Goal: Use online tool/utility: Use online tool/utility

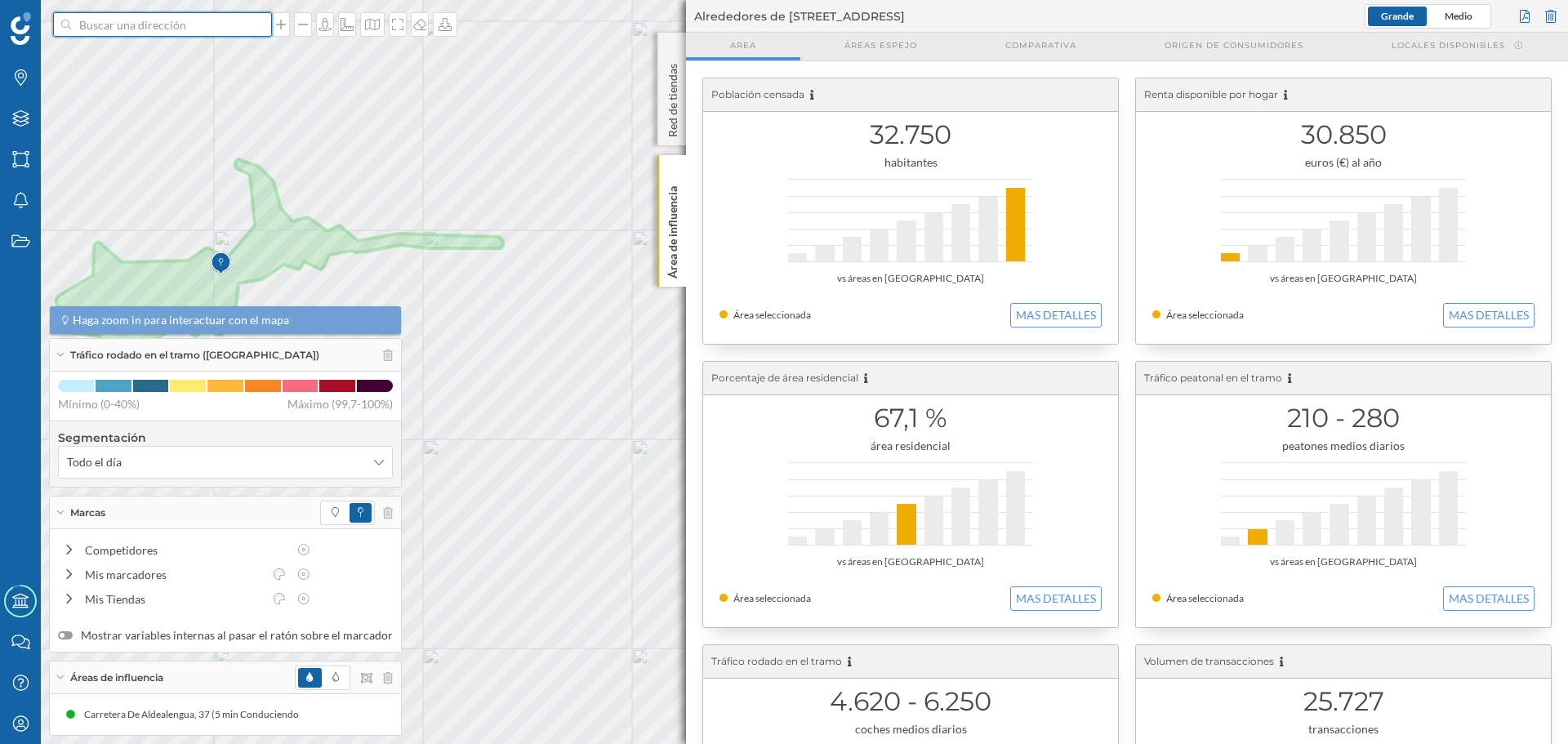
click at [111, 17] on input at bounding box center [163, 25] width 183 height 25
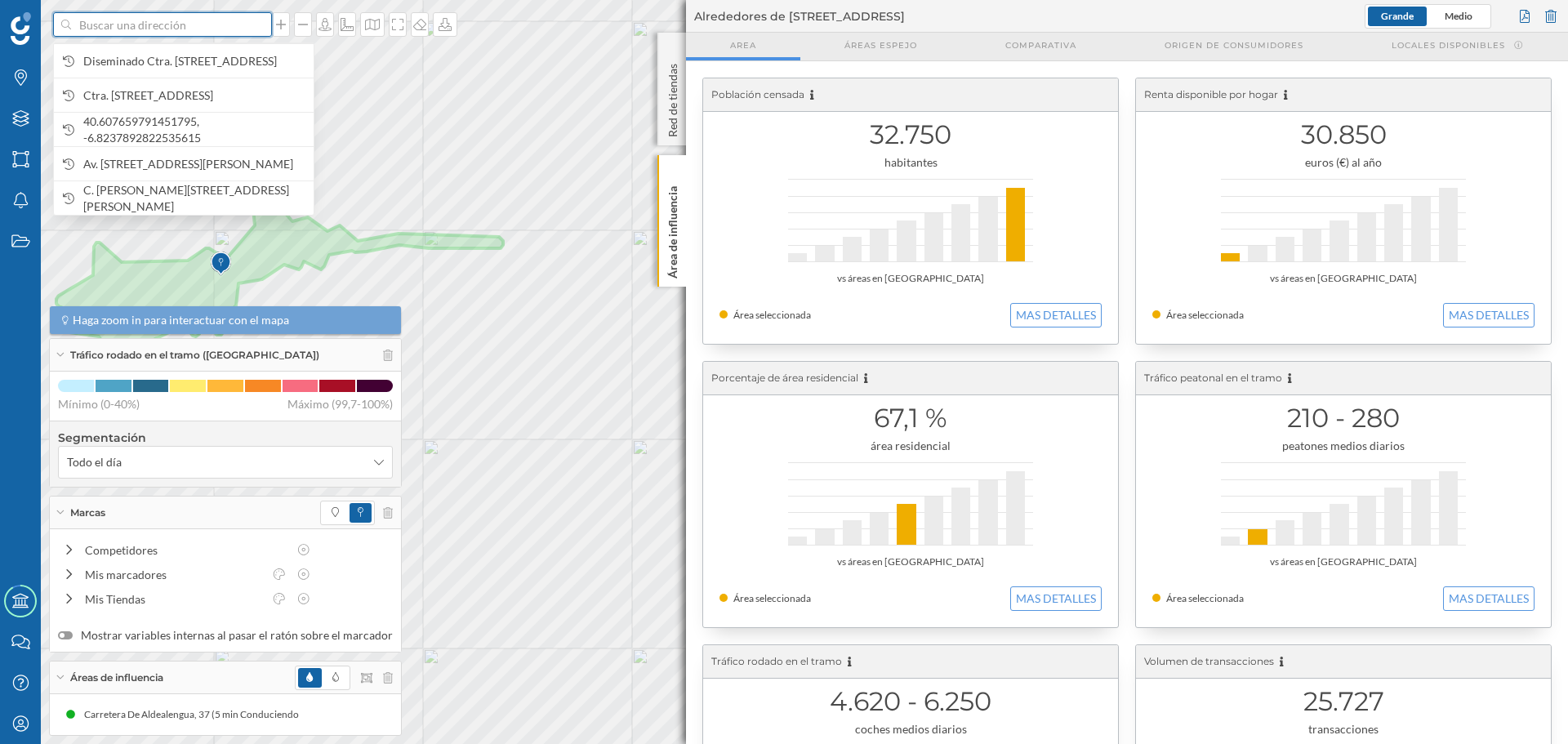
paste input "Av. [STREET_ADDRESS]"
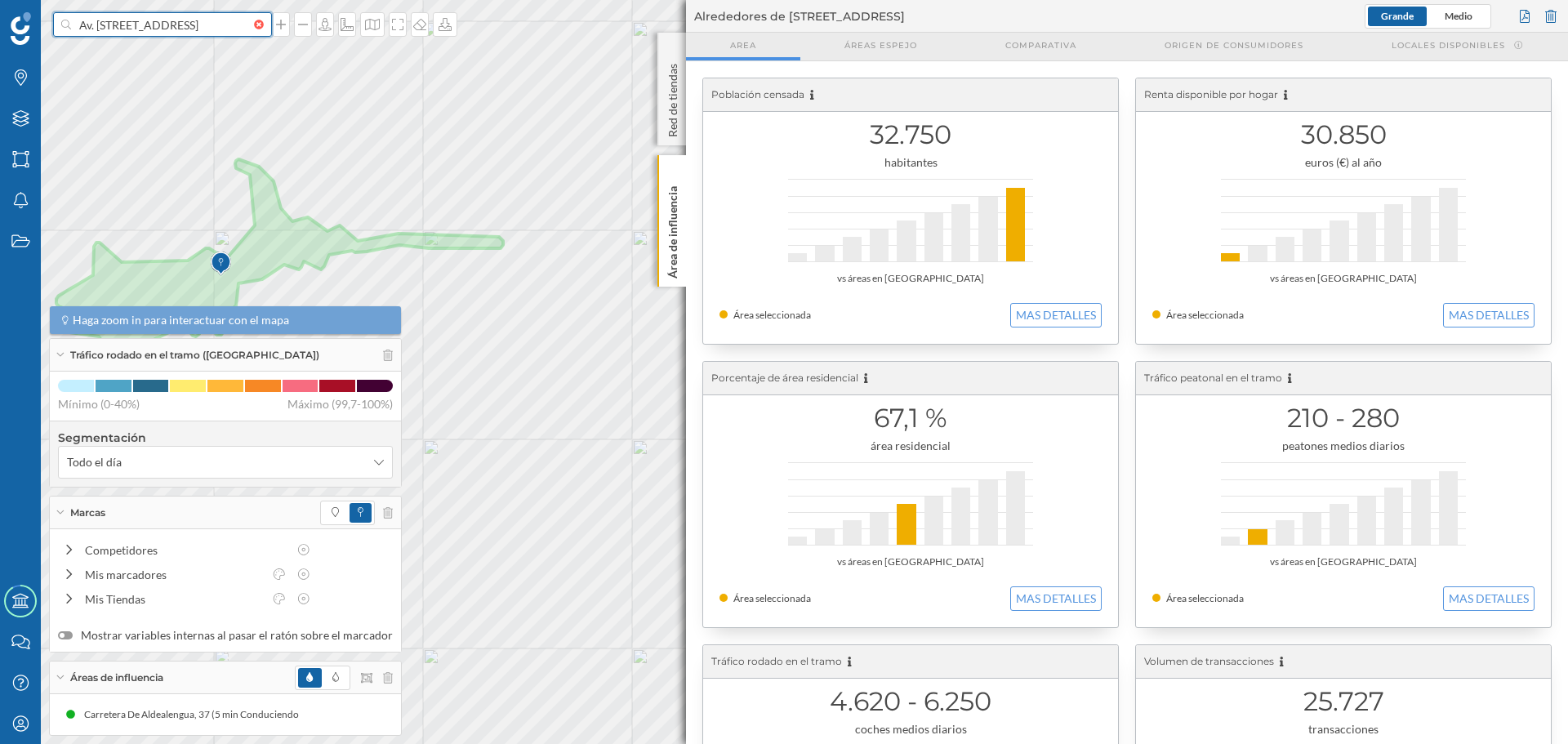
scroll to position [0, 61]
click at [91, 25] on input "Av. [STREET_ADDRESS]" at bounding box center [163, 25] width 183 height 25
type input "Av. [STREET_ADDRESS]"
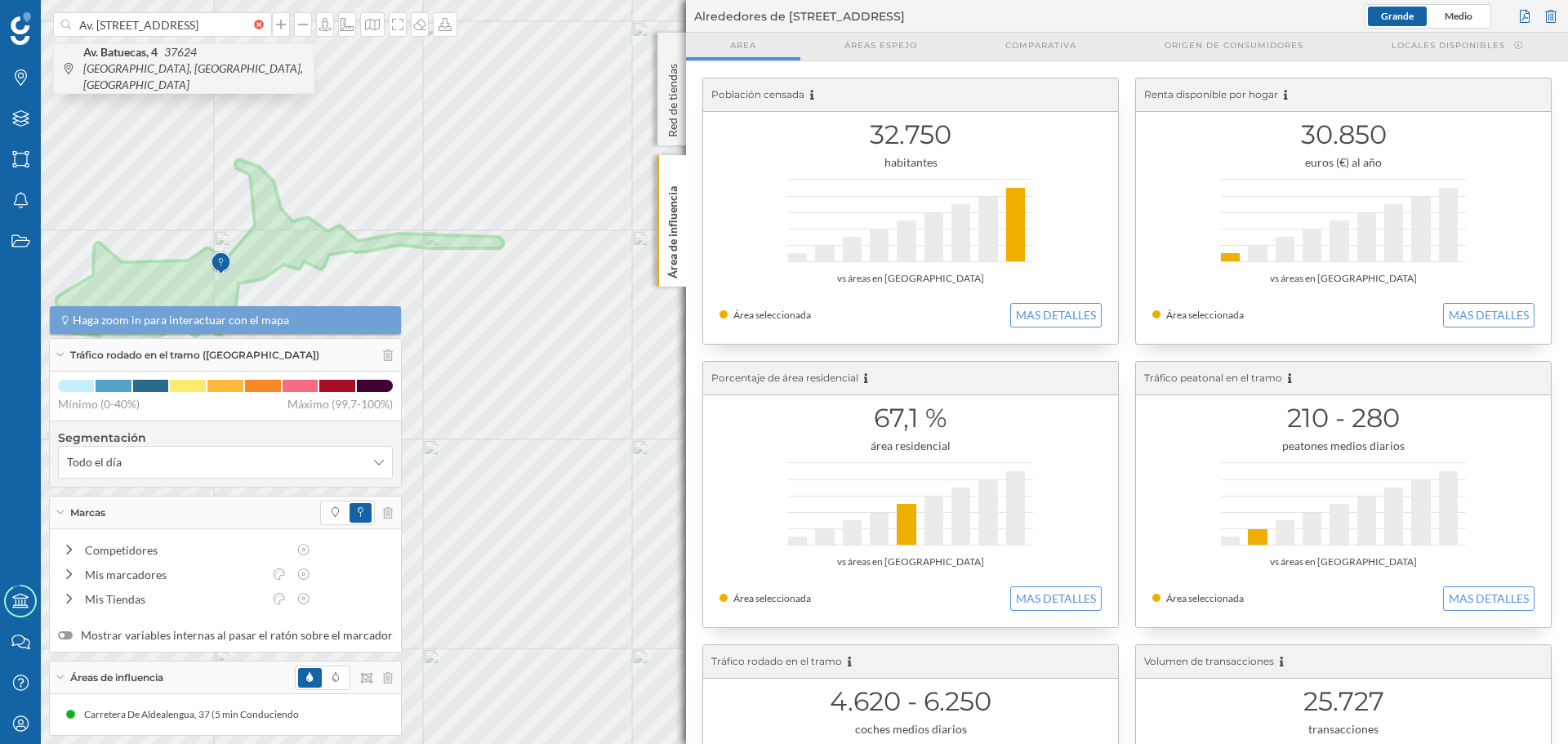
click at [200, 68] on span "Av. [STREET_ADDRESS]" at bounding box center [195, 69] width 222 height 49
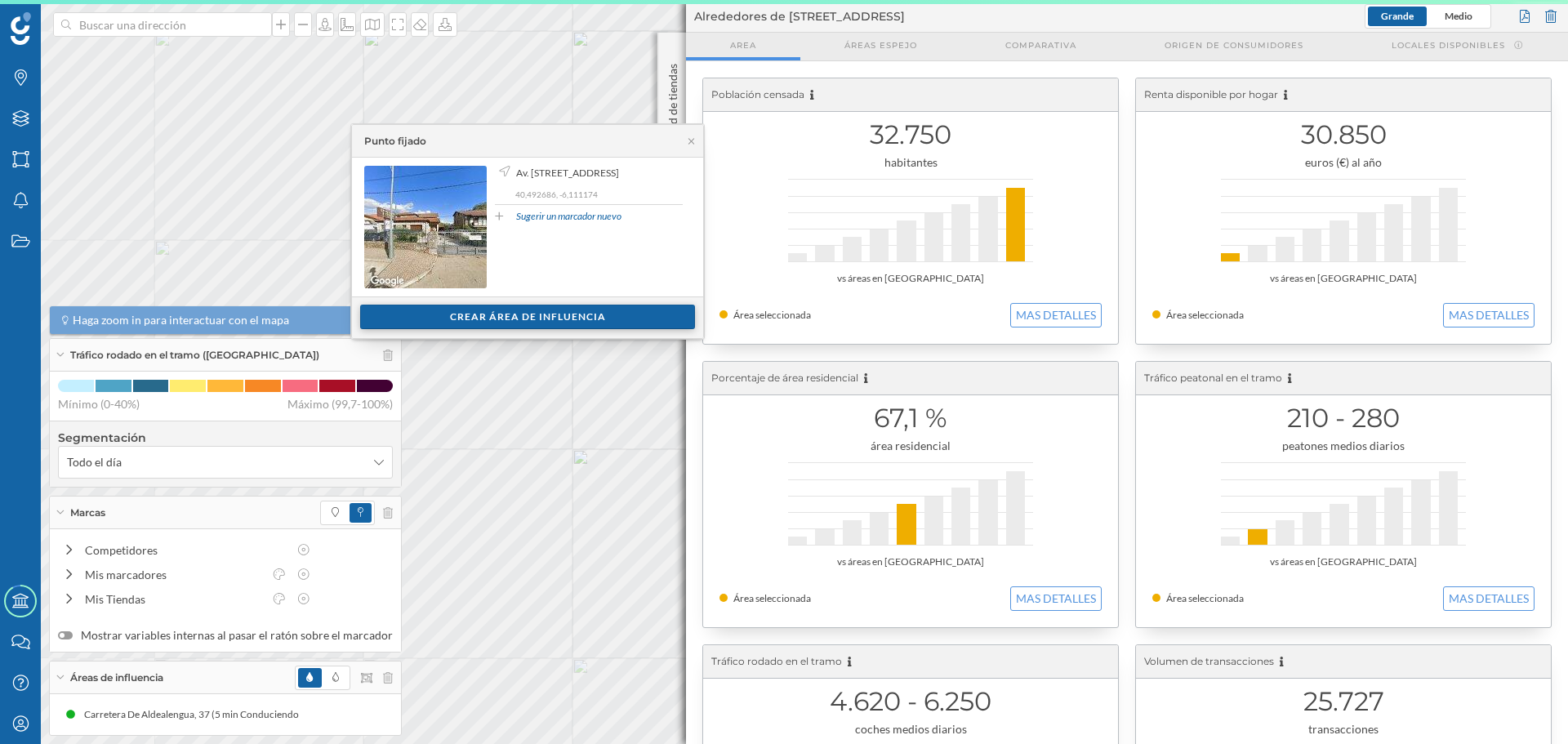
click at [504, 314] on div "Crear área de influencia" at bounding box center [527, 317] width 334 height 25
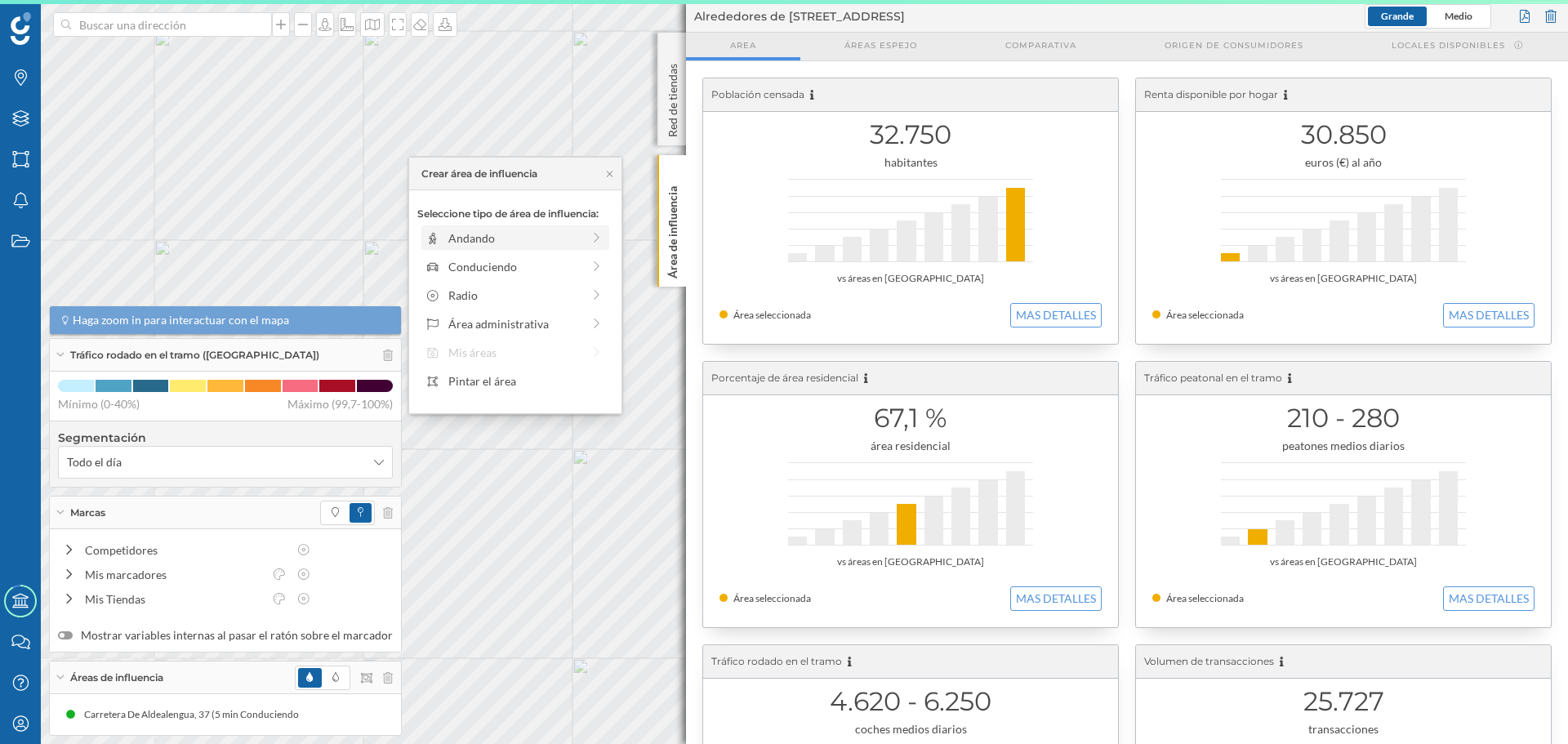
click at [467, 244] on div "Andando" at bounding box center [515, 238] width 133 height 17
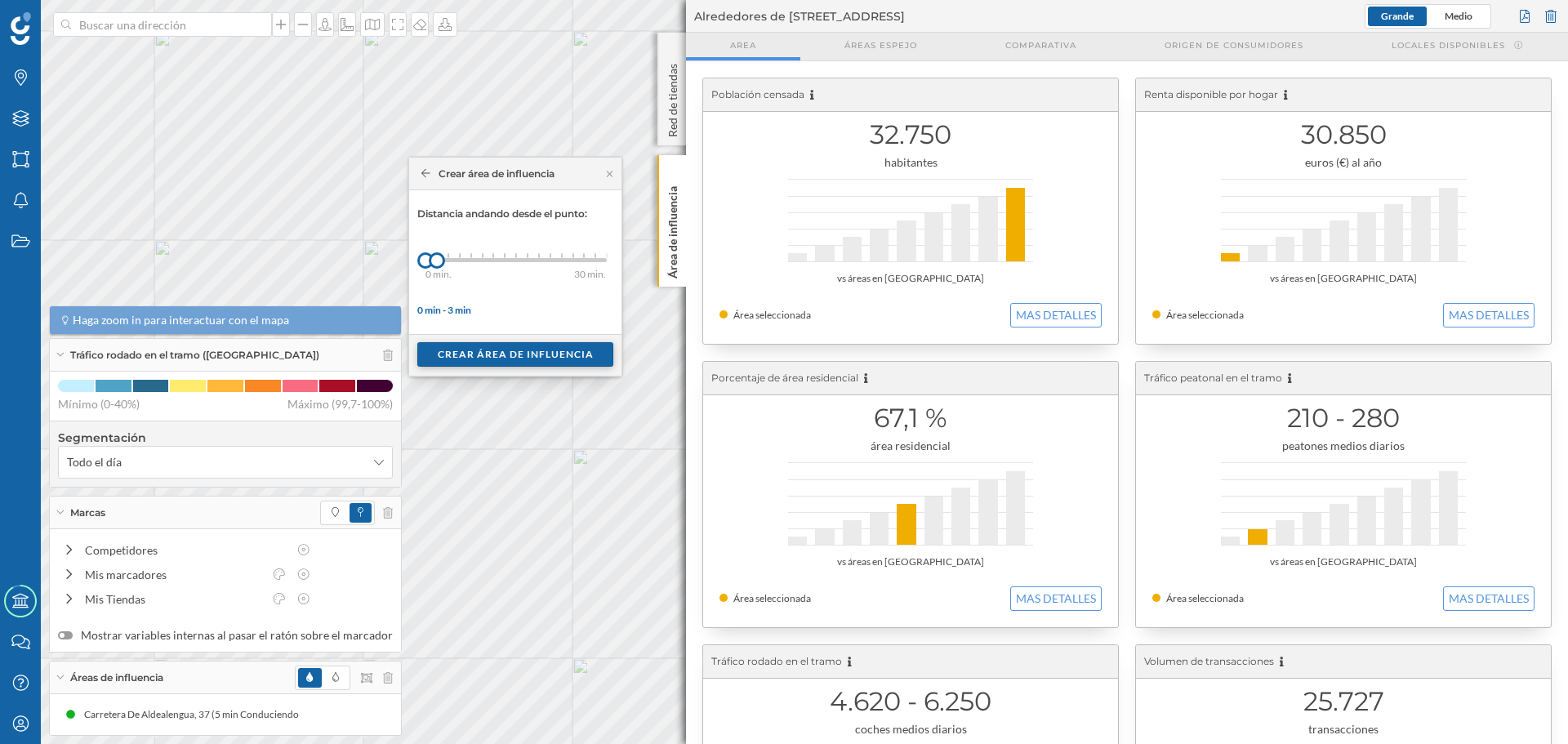
click at [463, 354] on div "Crear área de influencia" at bounding box center [515, 355] width 196 height 25
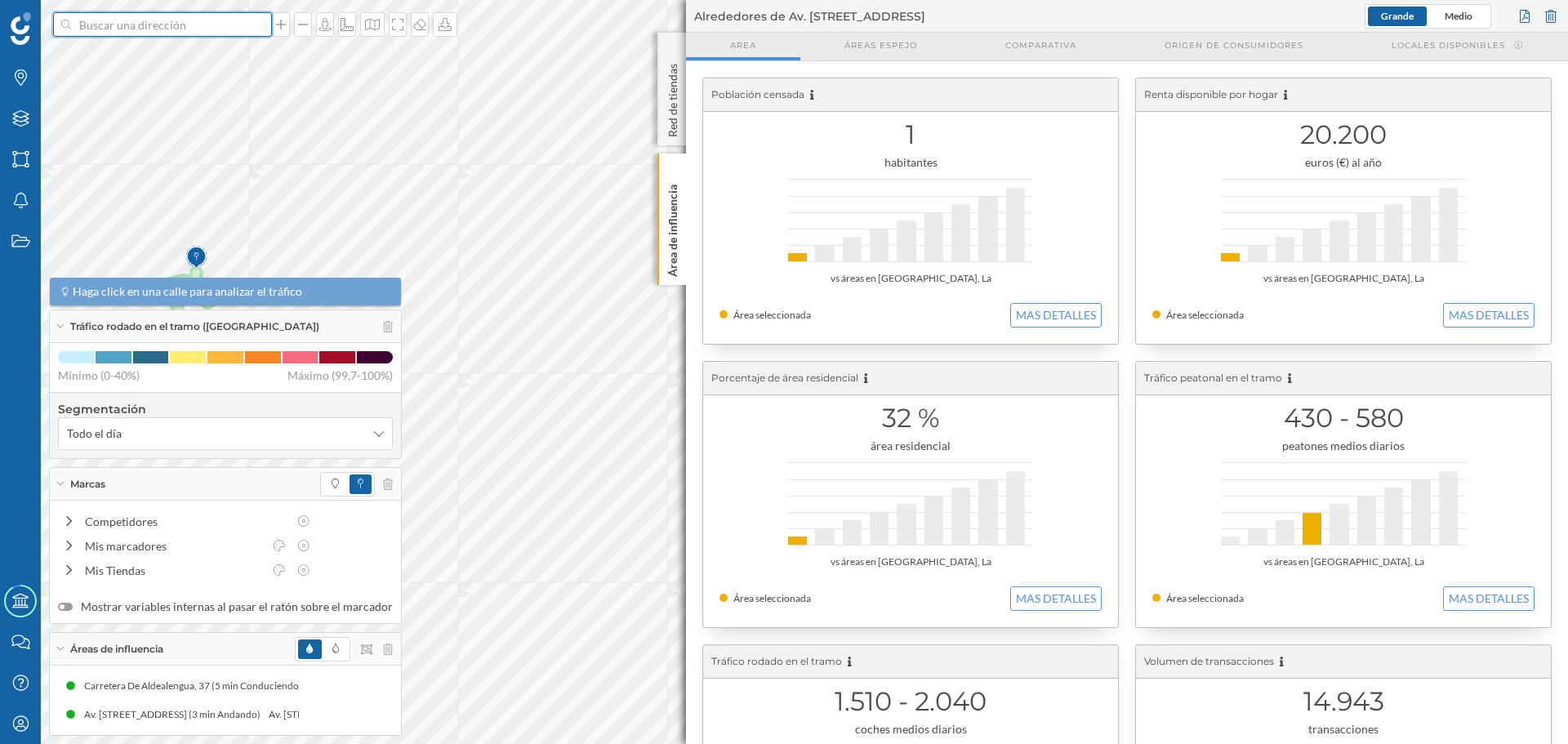
click at [135, 31] on input at bounding box center [163, 25] width 183 height 25
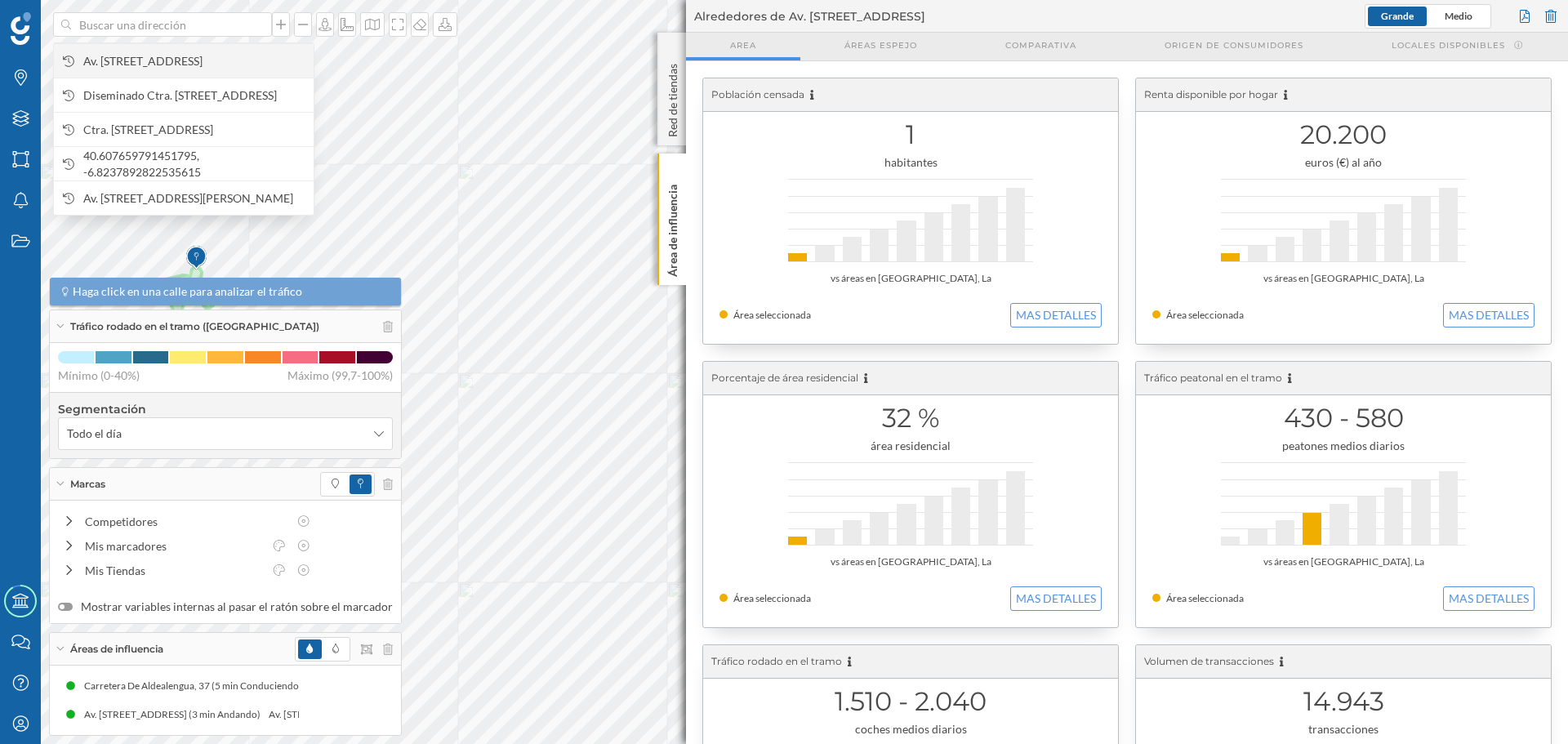
click at [162, 65] on span "Av. [STREET_ADDRESS]" at bounding box center [195, 61] width 222 height 16
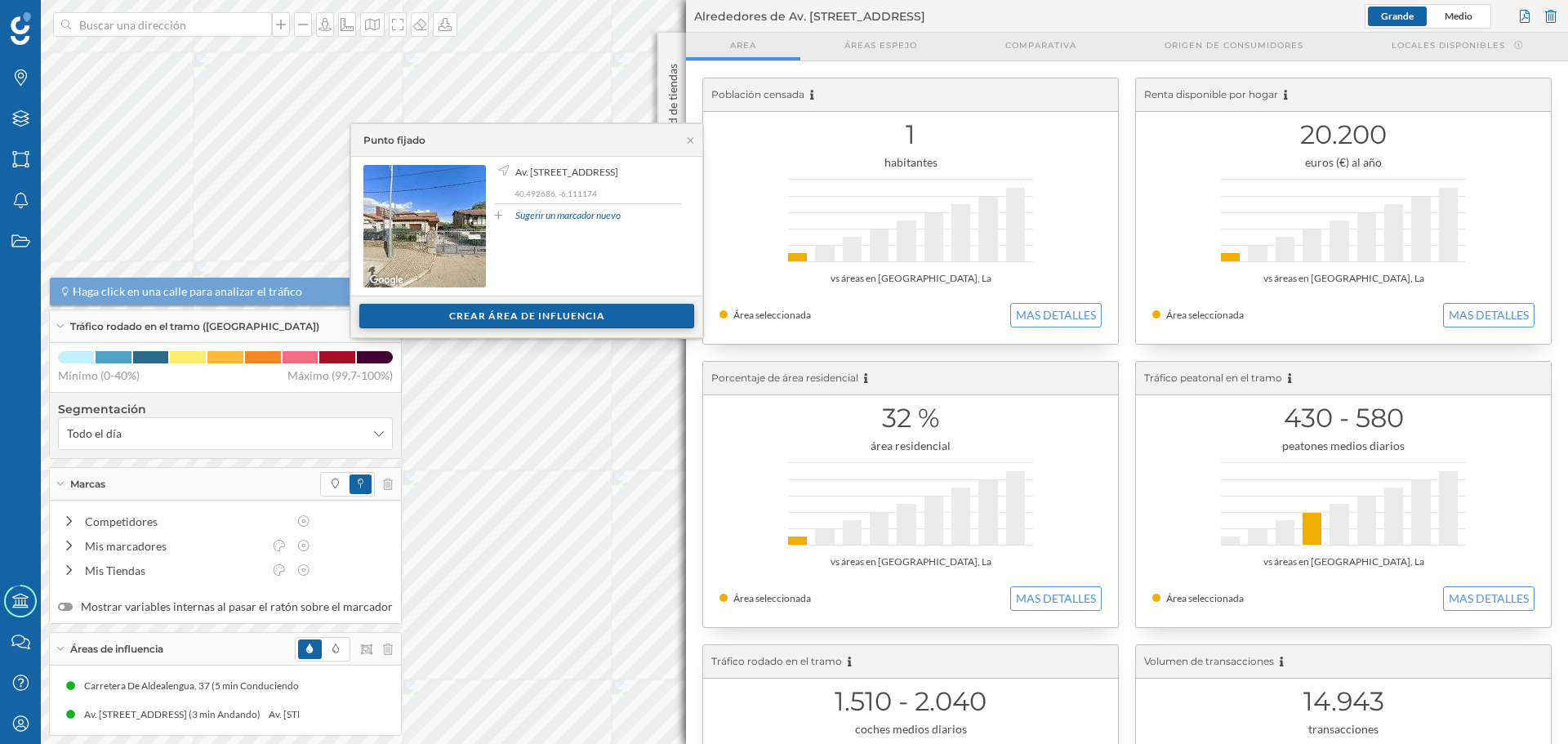
click at [538, 320] on div "Crear área de influencia" at bounding box center [527, 317] width 334 height 25
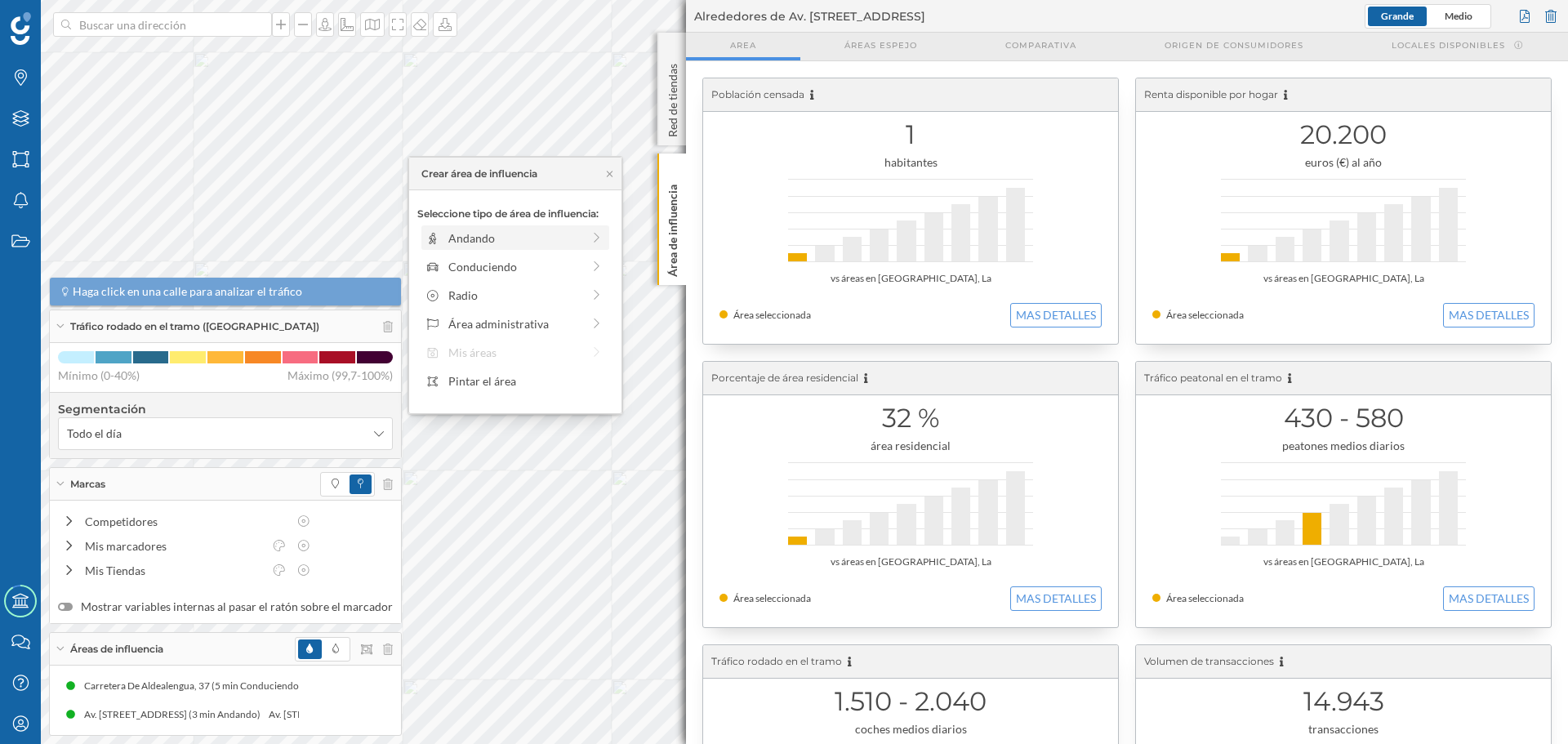
click at [496, 245] on div "Andando" at bounding box center [515, 238] width 133 height 17
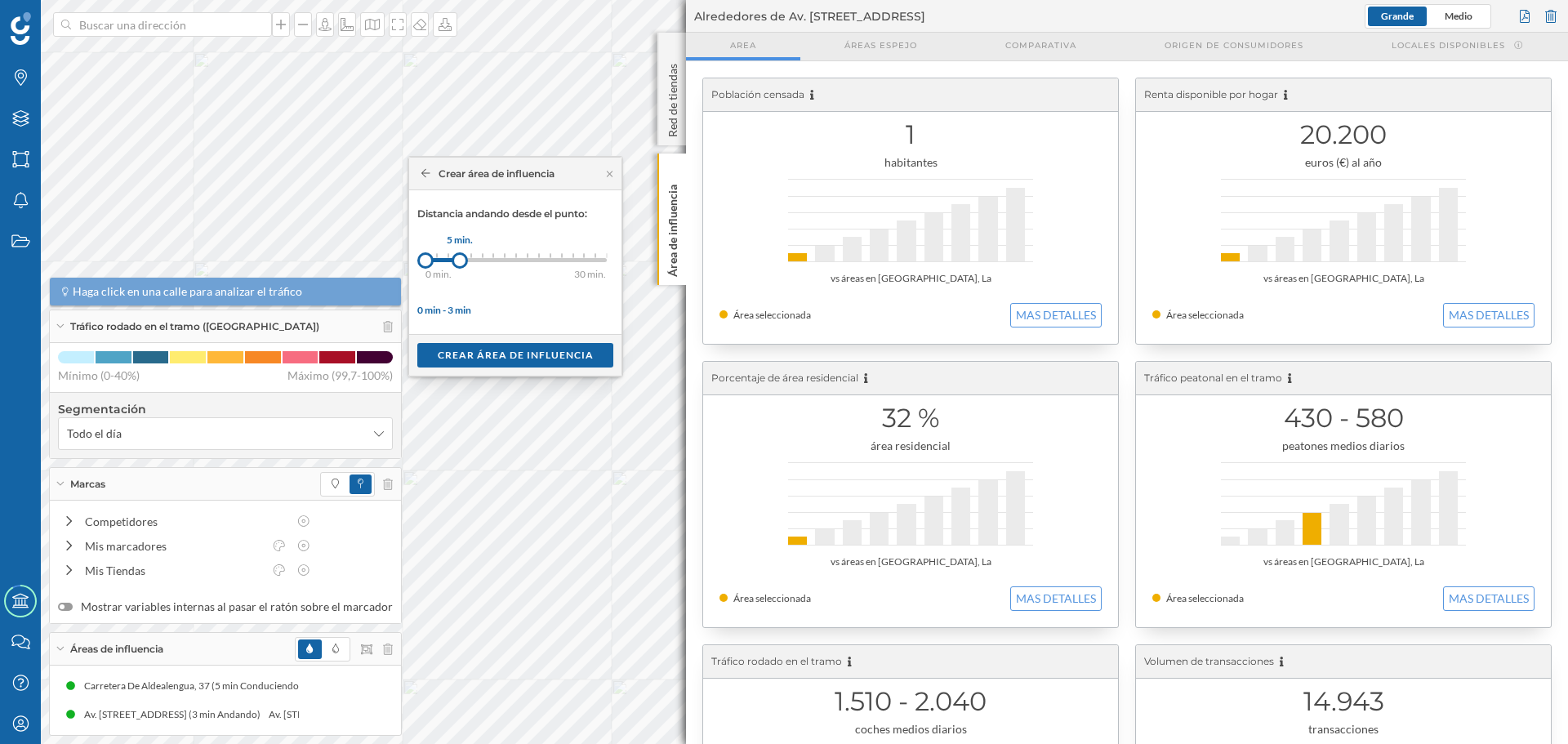
drag, startPoint x: 438, startPoint y: 263, endPoint x: 460, endPoint y: 263, distance: 22.0
click at [460, 263] on div at bounding box center [460, 261] width 16 height 16
click at [488, 356] on div "Crear área de influencia" at bounding box center [515, 355] width 196 height 25
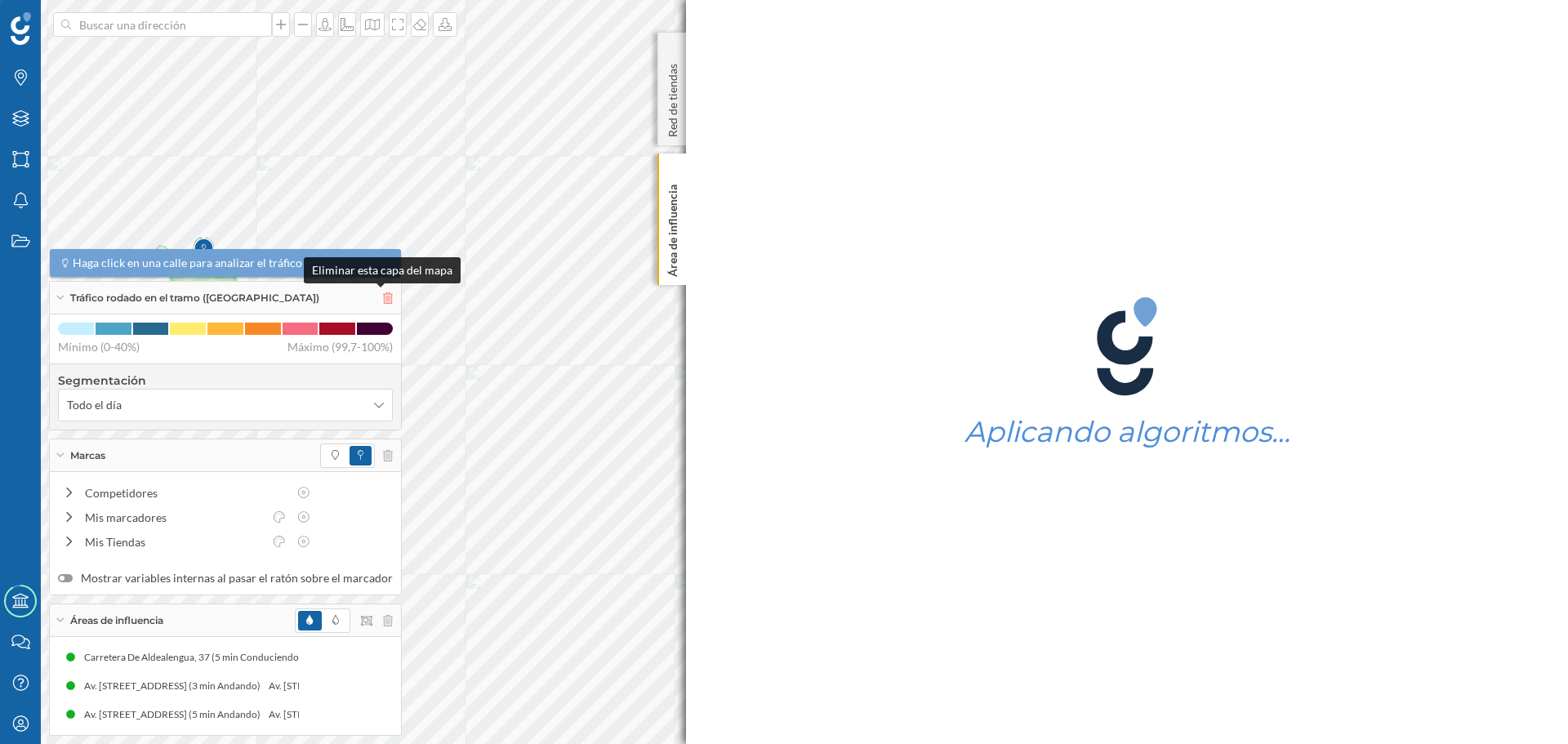
click at [383, 301] on icon at bounding box center [388, 298] width 10 height 12
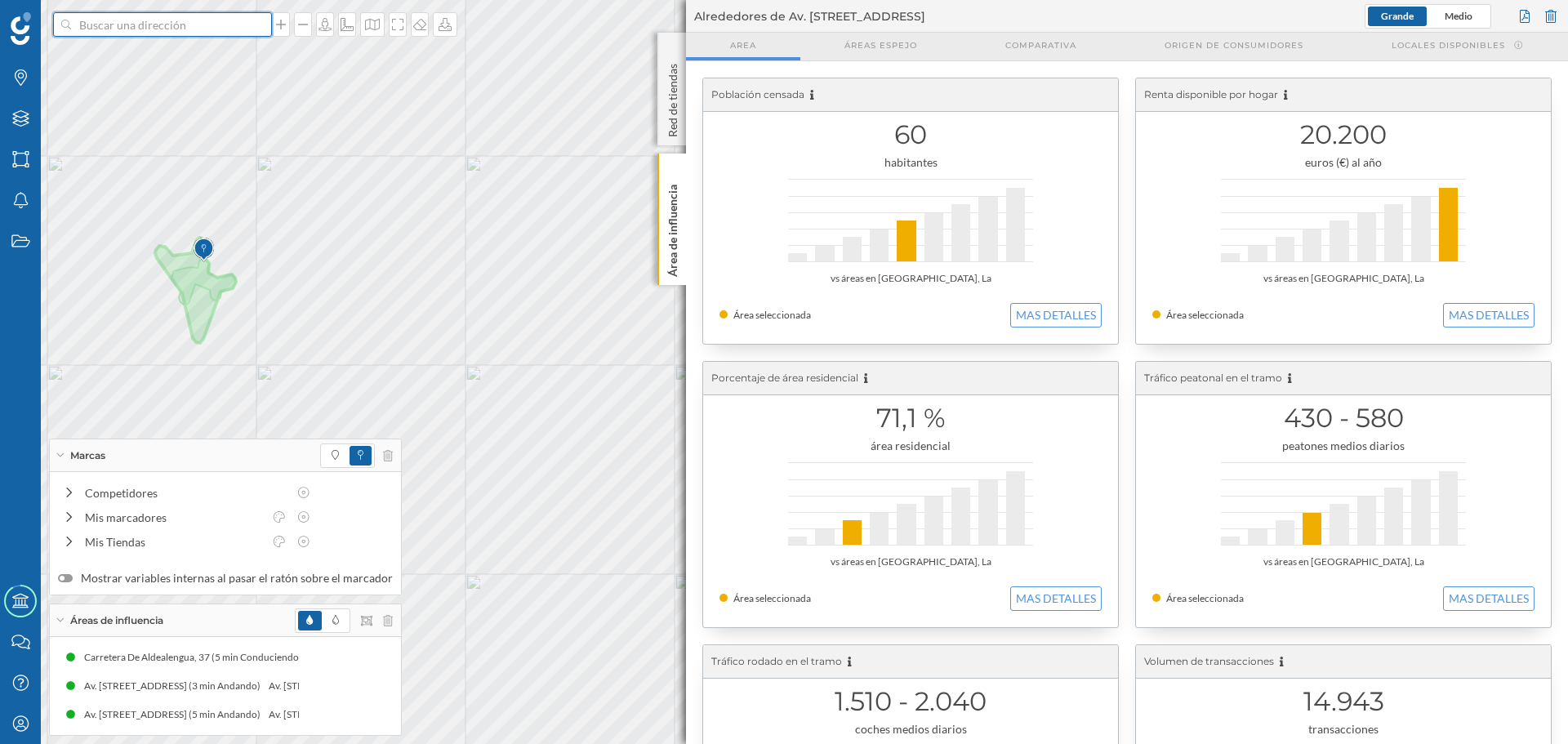
click at [111, 23] on input at bounding box center [163, 25] width 183 height 25
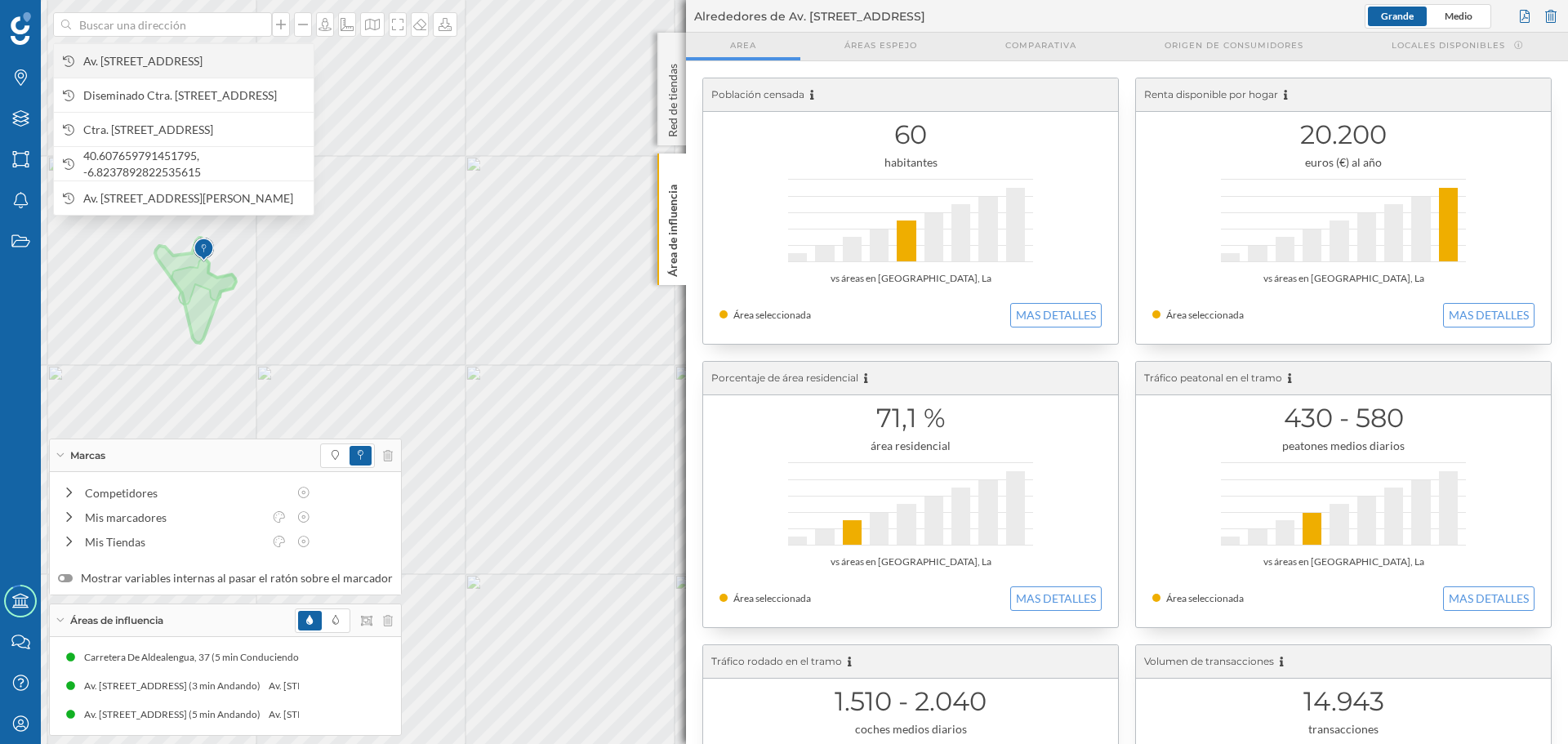
click at [227, 53] on span "Av. [STREET_ADDRESS]" at bounding box center [195, 61] width 222 height 16
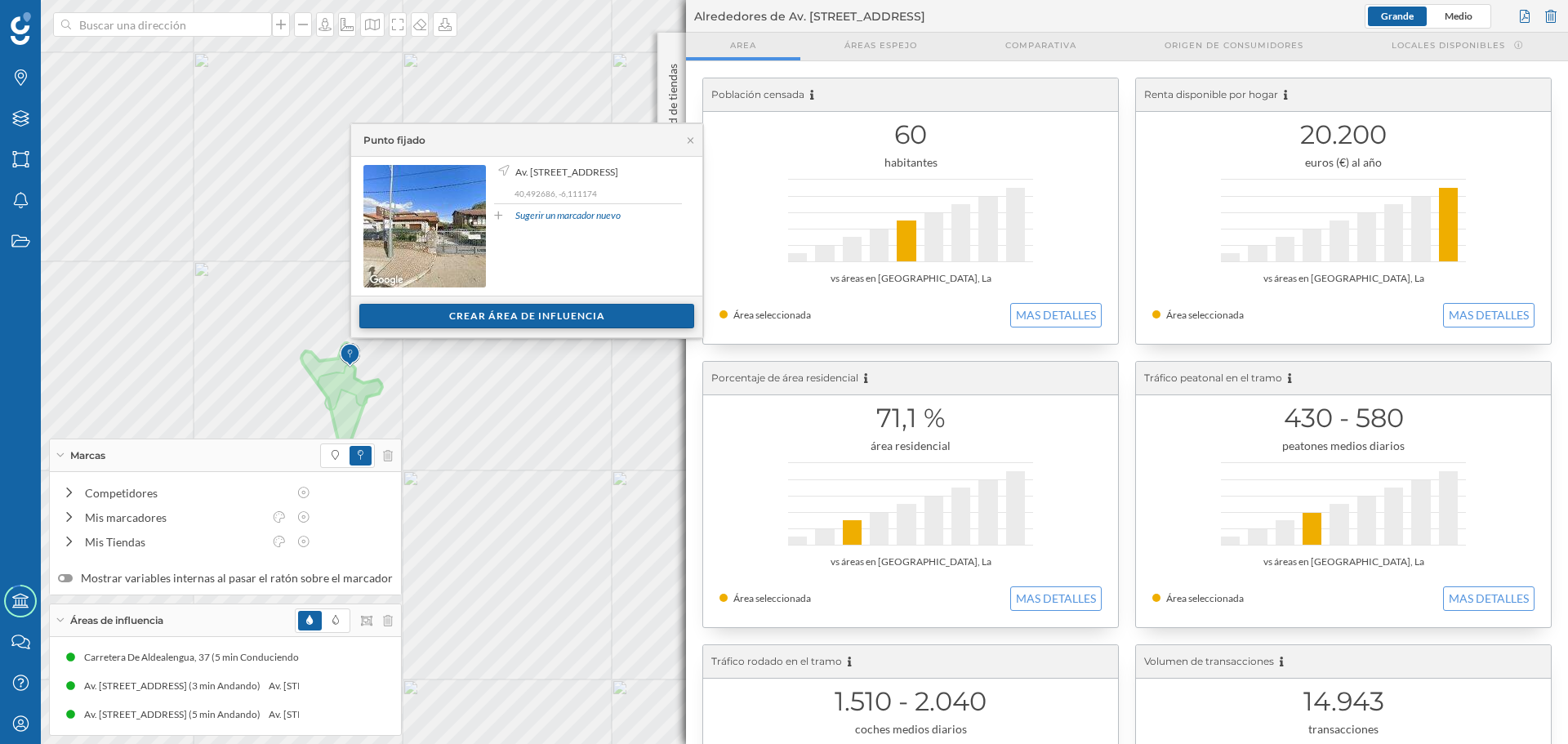
click at [490, 305] on div "Crear área de influencia" at bounding box center [527, 317] width 334 height 25
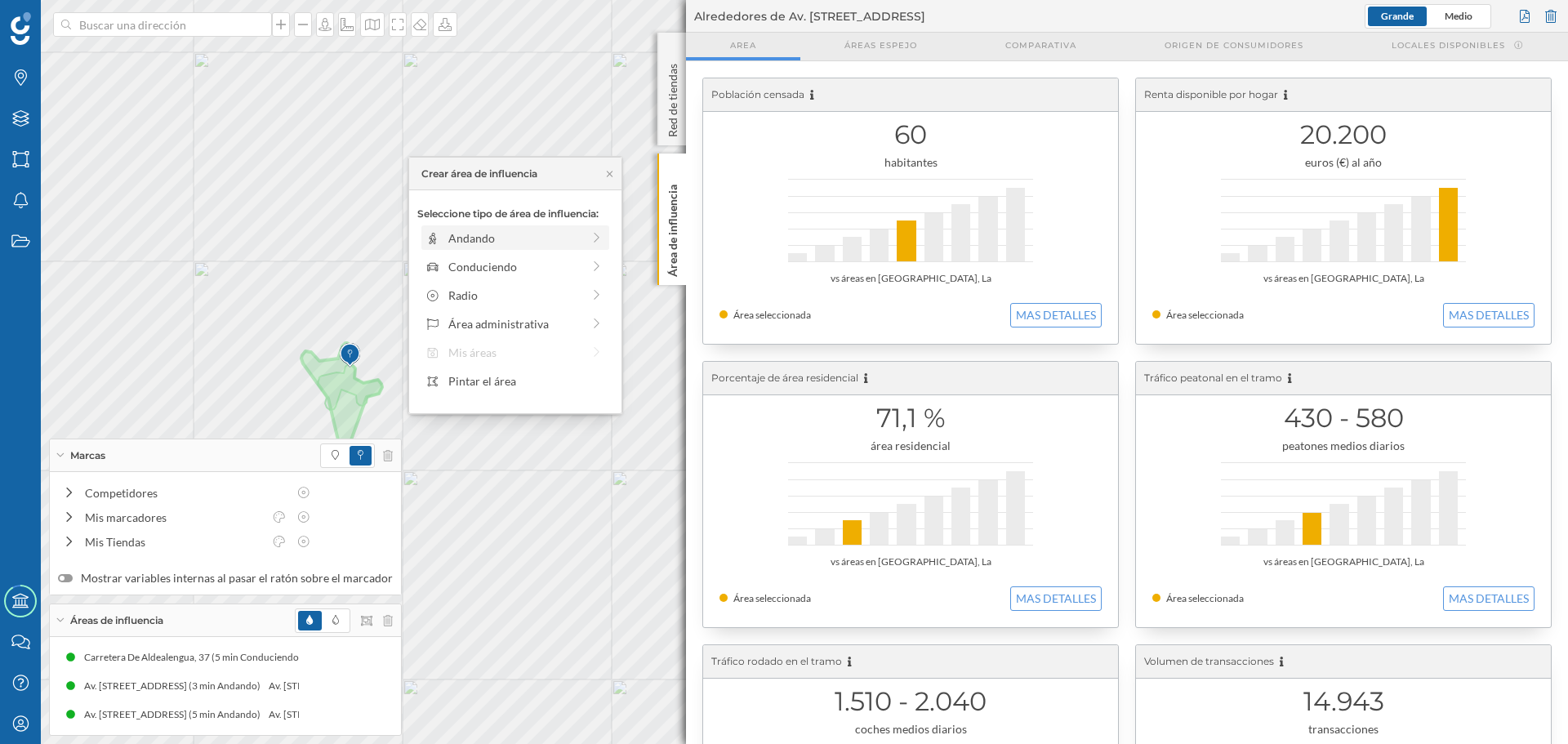
click at [441, 246] on div "Andando" at bounding box center [503, 238] width 156 height 17
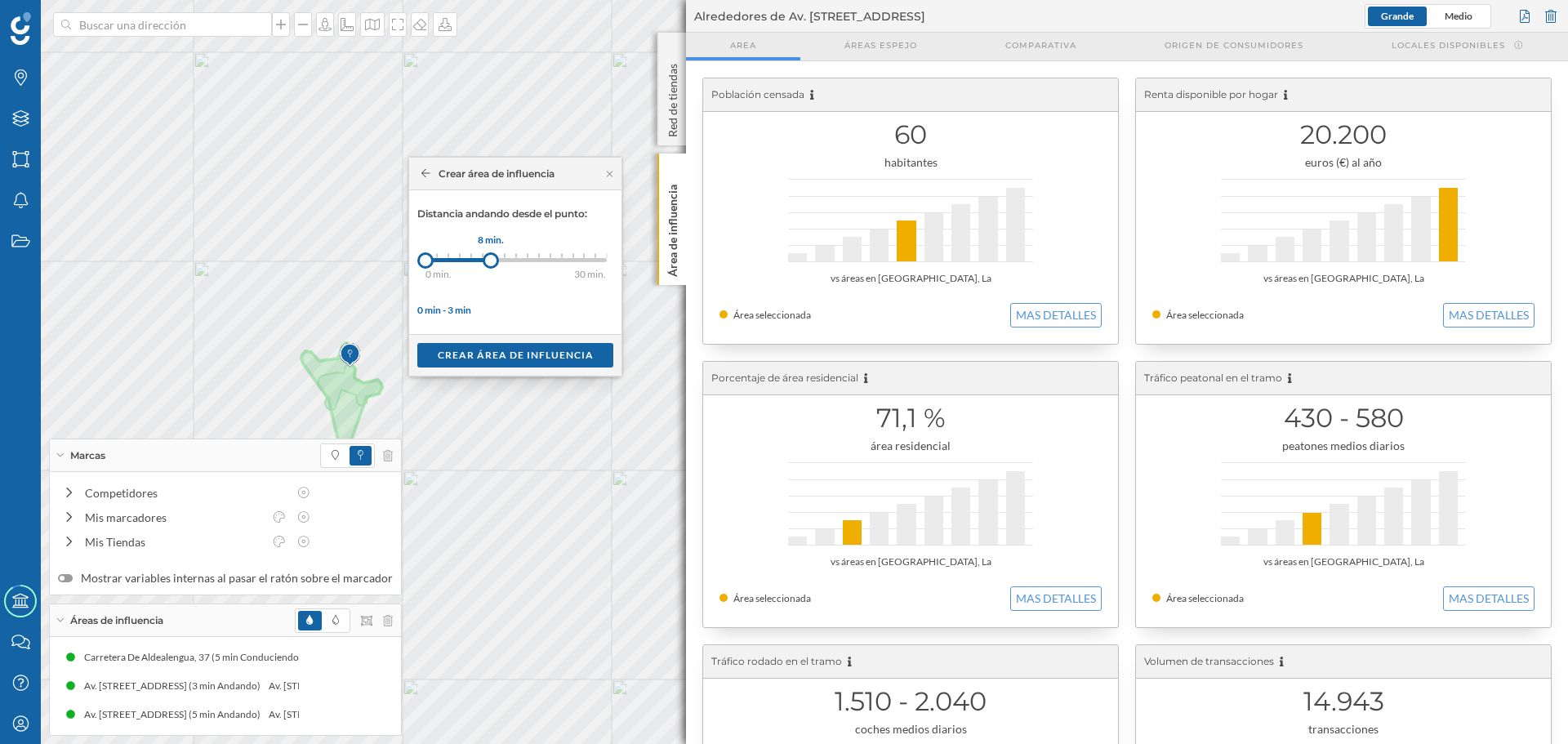
drag, startPoint x: 441, startPoint y: 246, endPoint x: 491, endPoint y: 257, distance: 51.2
click at [491, 257] on div at bounding box center [491, 261] width 16 height 16
click at [491, 346] on div "Crear área de influencia" at bounding box center [515, 355] width 196 height 25
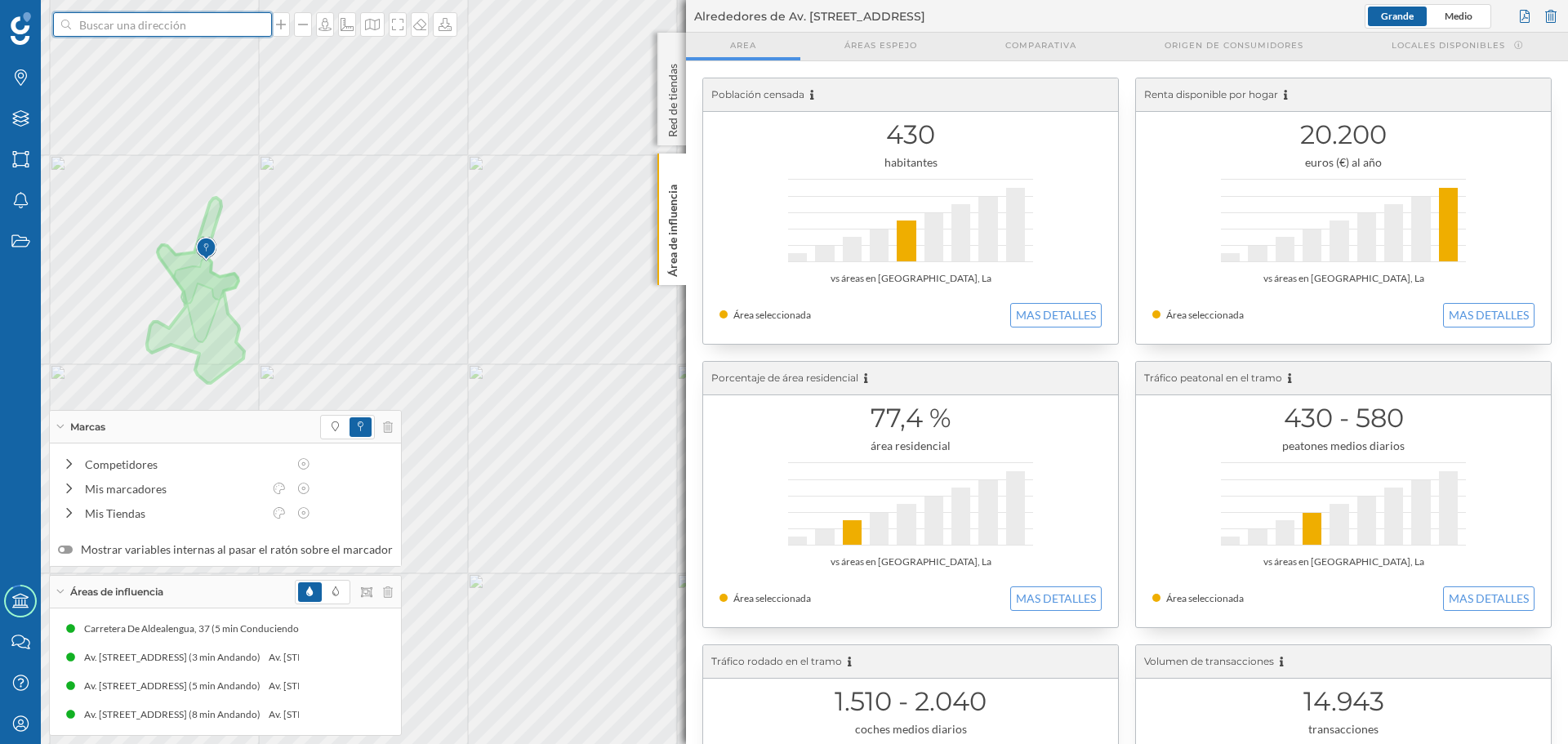
click at [223, 35] on input at bounding box center [163, 25] width 183 height 25
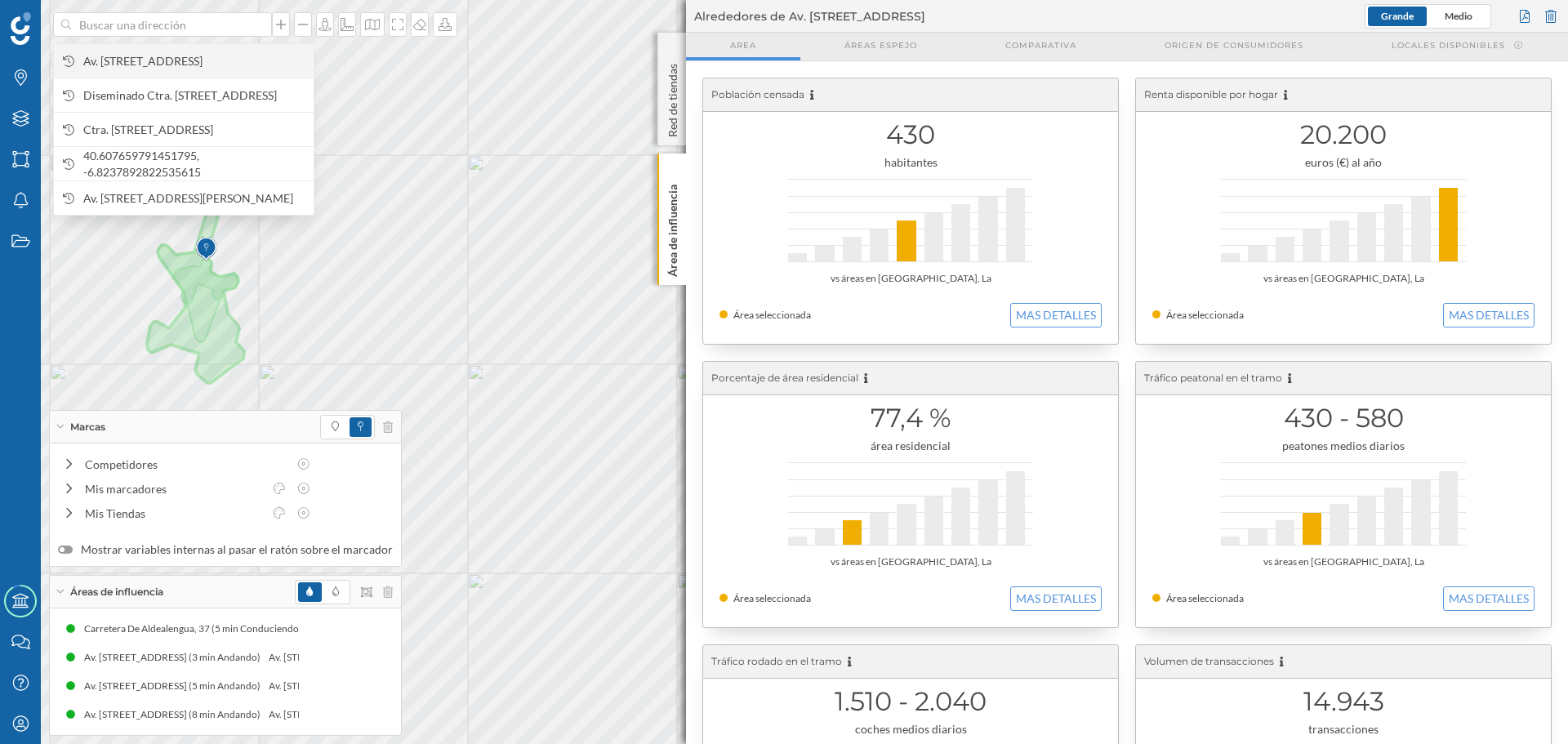
click at [245, 64] on span "Av. [STREET_ADDRESS]" at bounding box center [195, 61] width 222 height 16
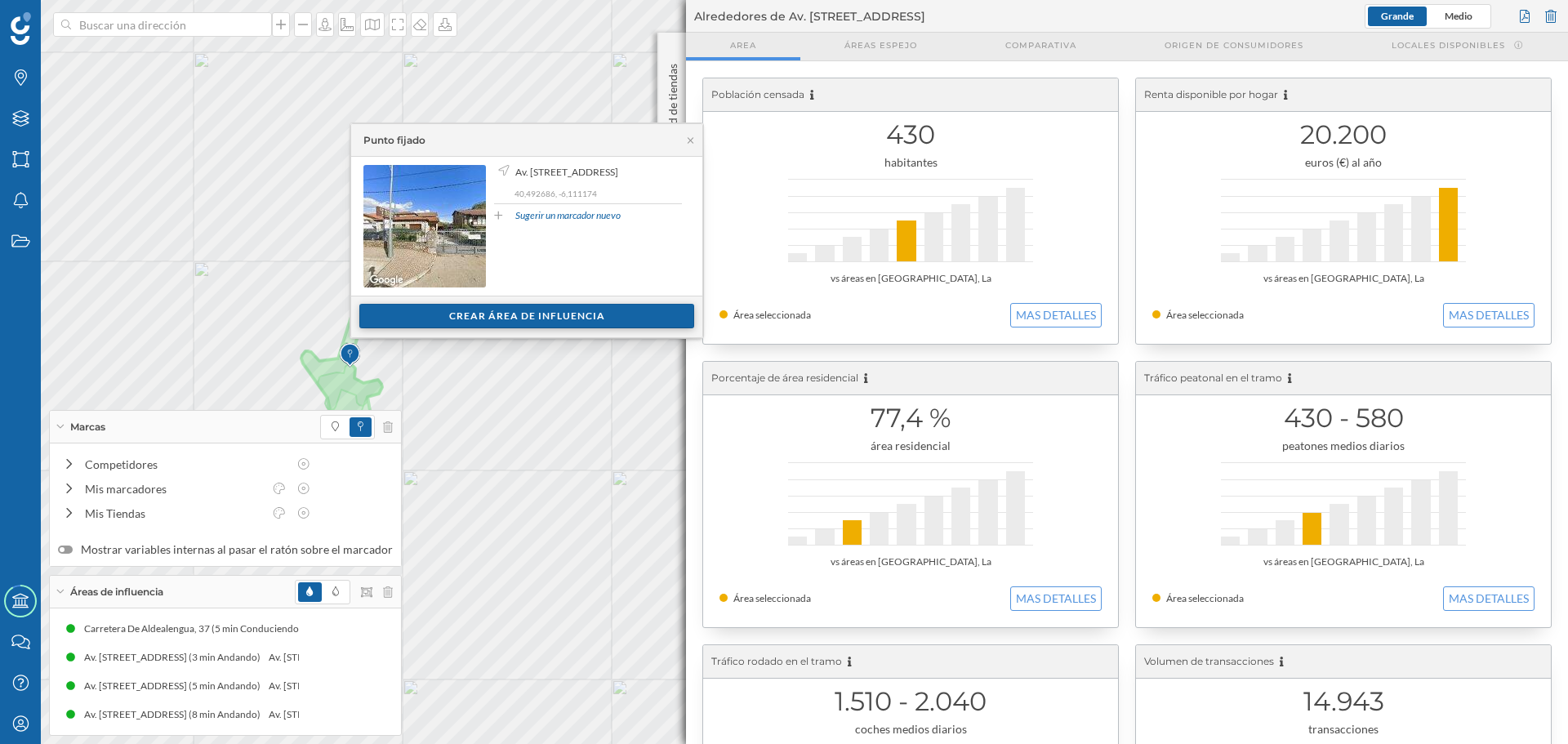
click at [434, 319] on div "Crear área de influencia" at bounding box center [527, 317] width 334 height 25
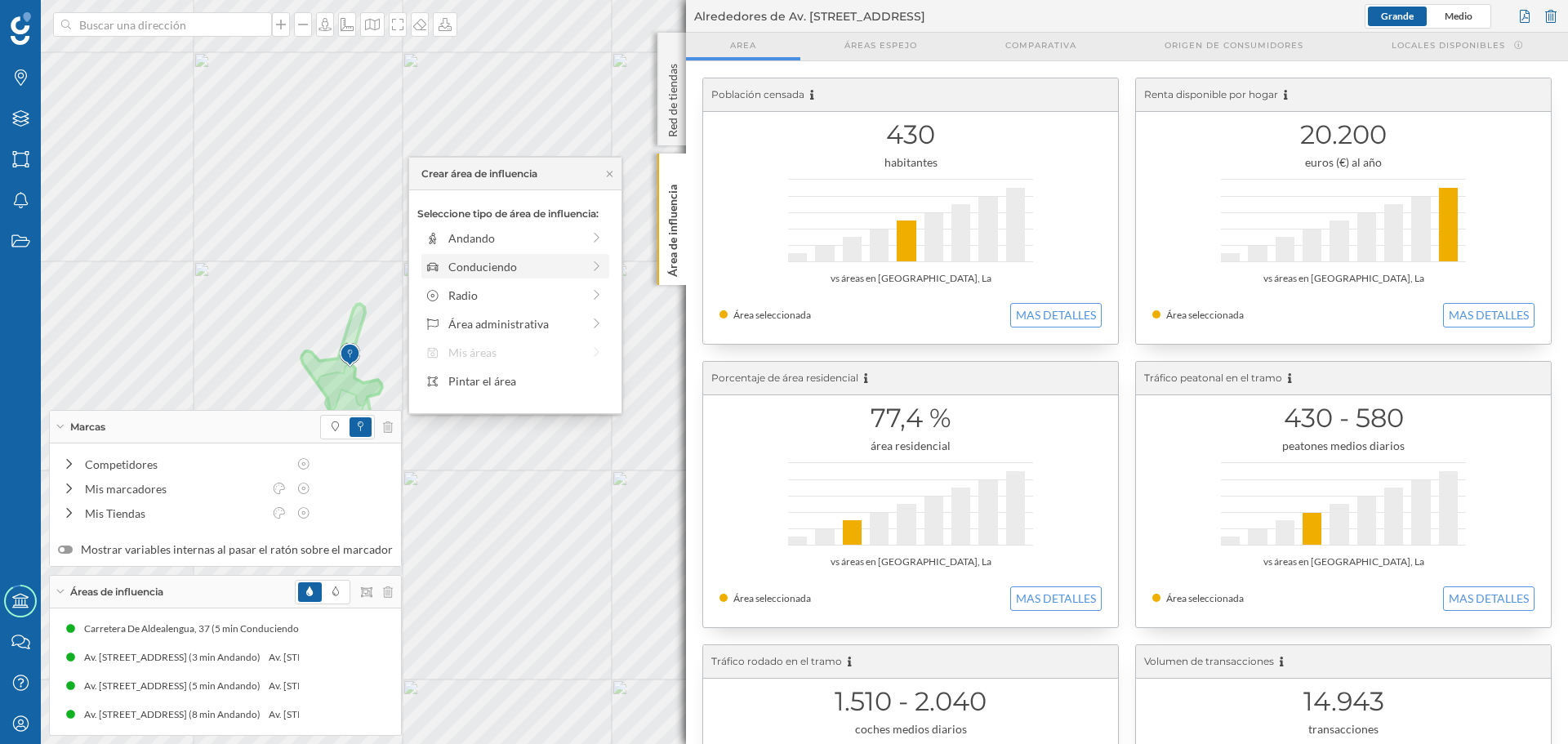
click at [446, 273] on div "Conduciendo" at bounding box center [503, 266] width 156 height 17
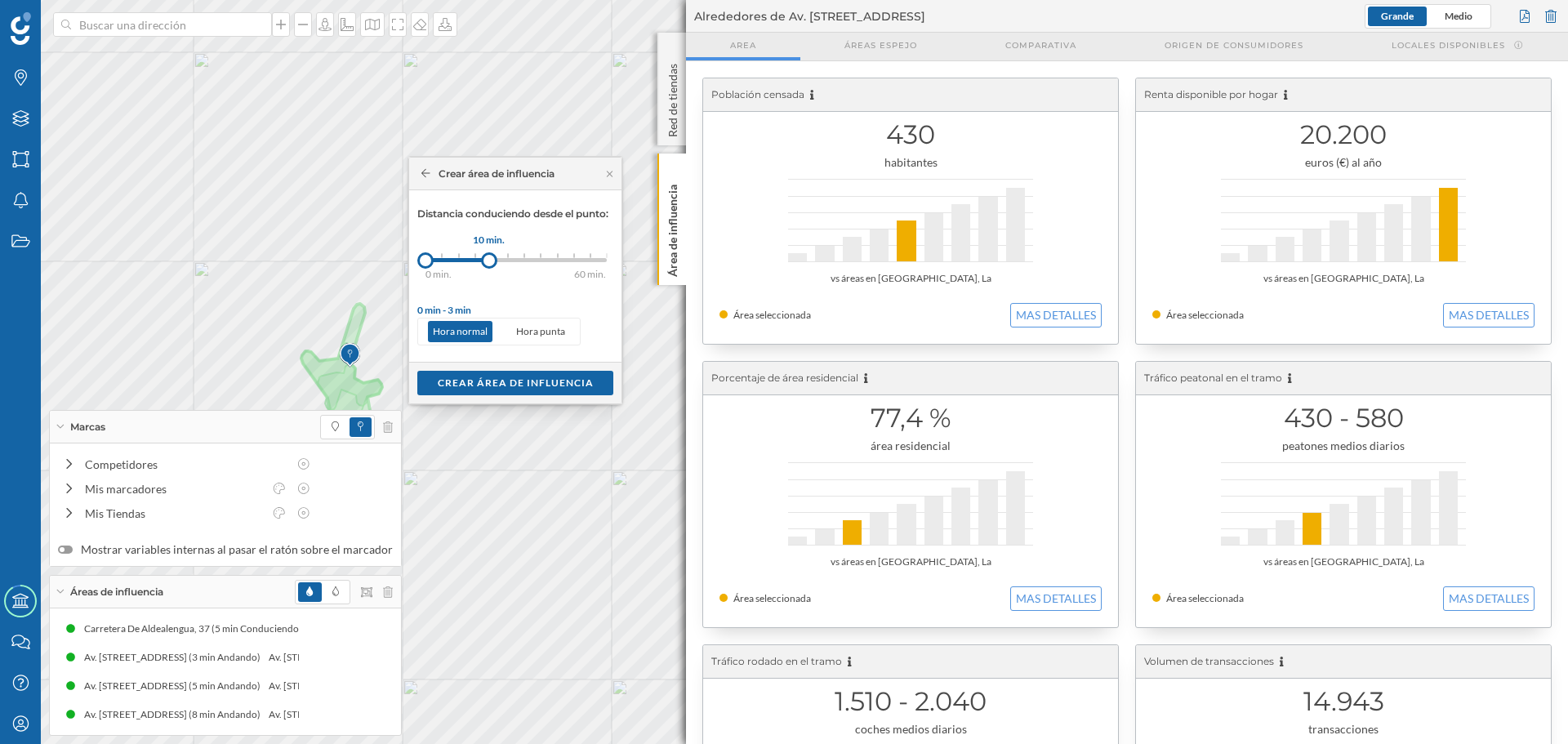
drag, startPoint x: 443, startPoint y: 265, endPoint x: 489, endPoint y: 263, distance: 46.0
click at [489, 263] on div at bounding box center [489, 261] width 16 height 16
click at [511, 381] on div "Crear área de influencia" at bounding box center [515, 383] width 196 height 25
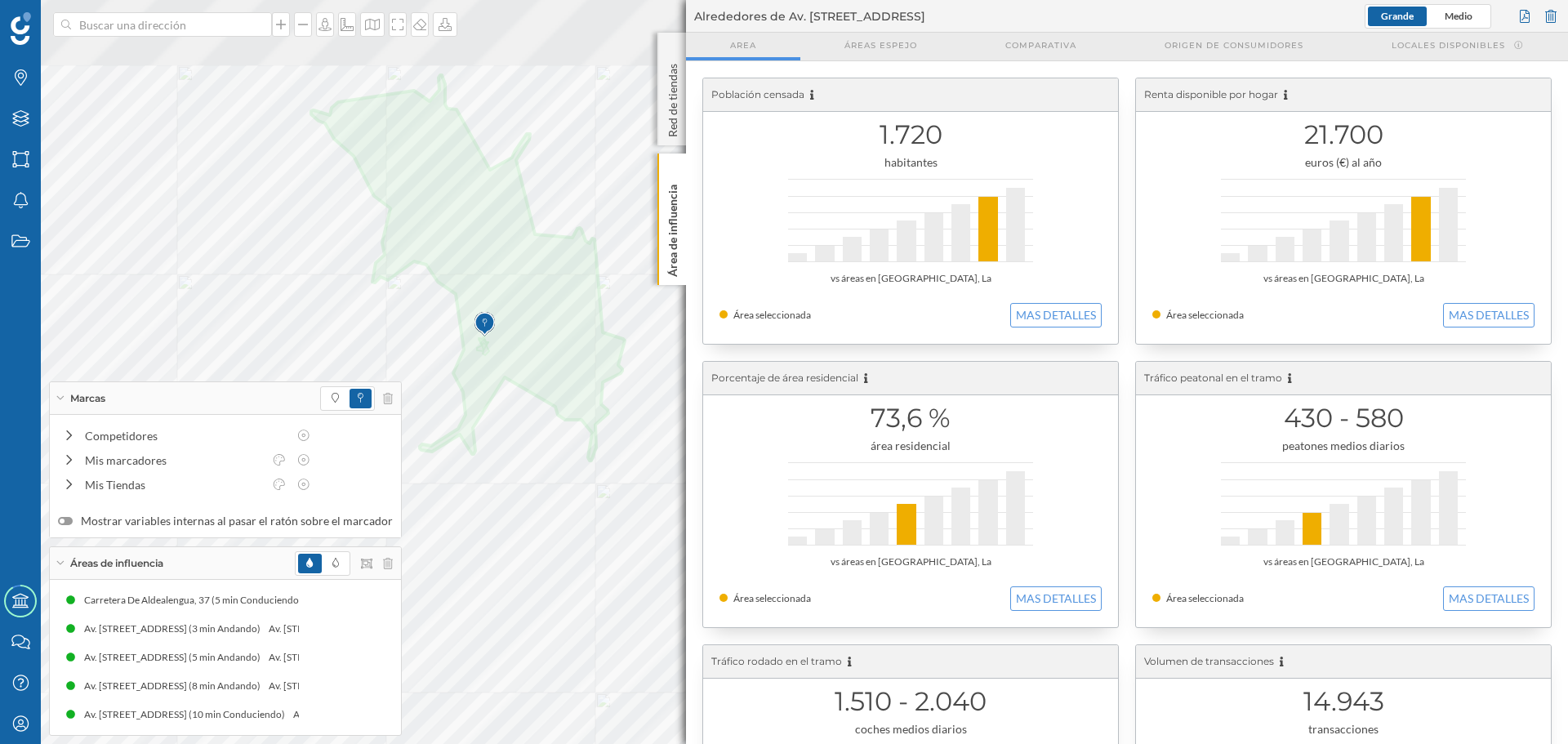
click at [350, 171] on div at bounding box center [350, 171] width 0 height 0
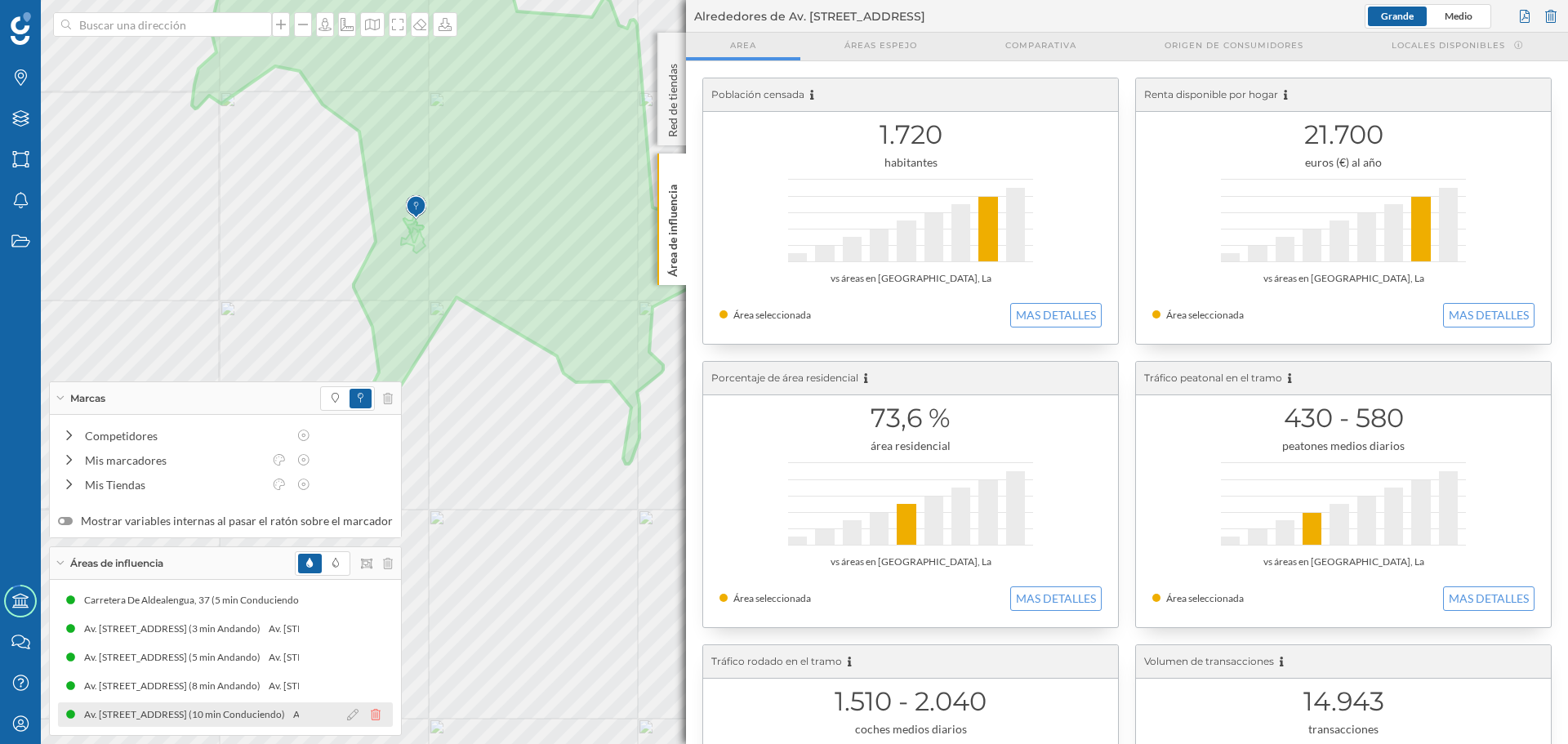
click at [371, 715] on icon at bounding box center [375, 715] width 10 height 12
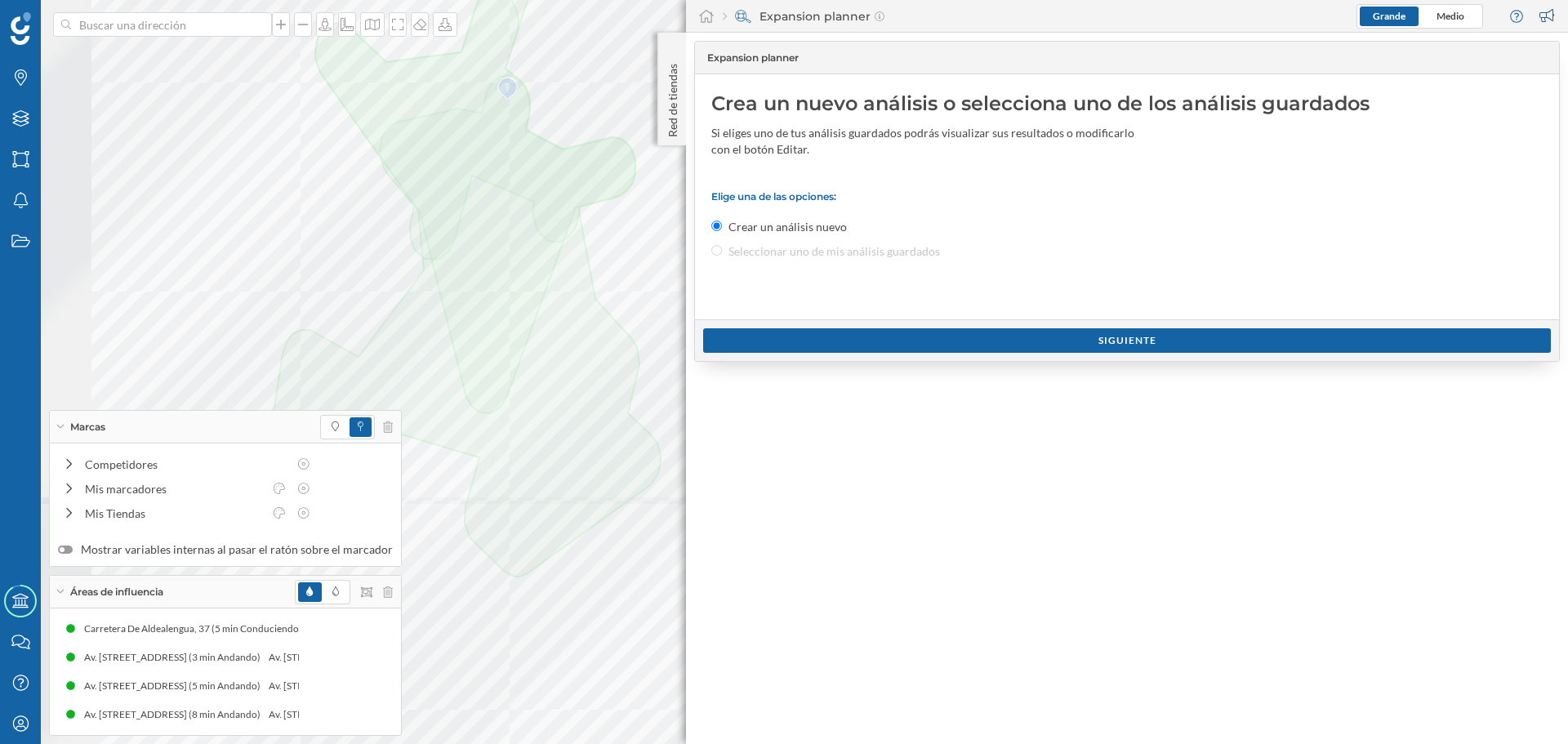
click at [728, 497] on div "Marcas Capas Áreas Notificaciones Estados Academy Contacta con nosotros Centro …" at bounding box center [784, 372] width 1568 height 744
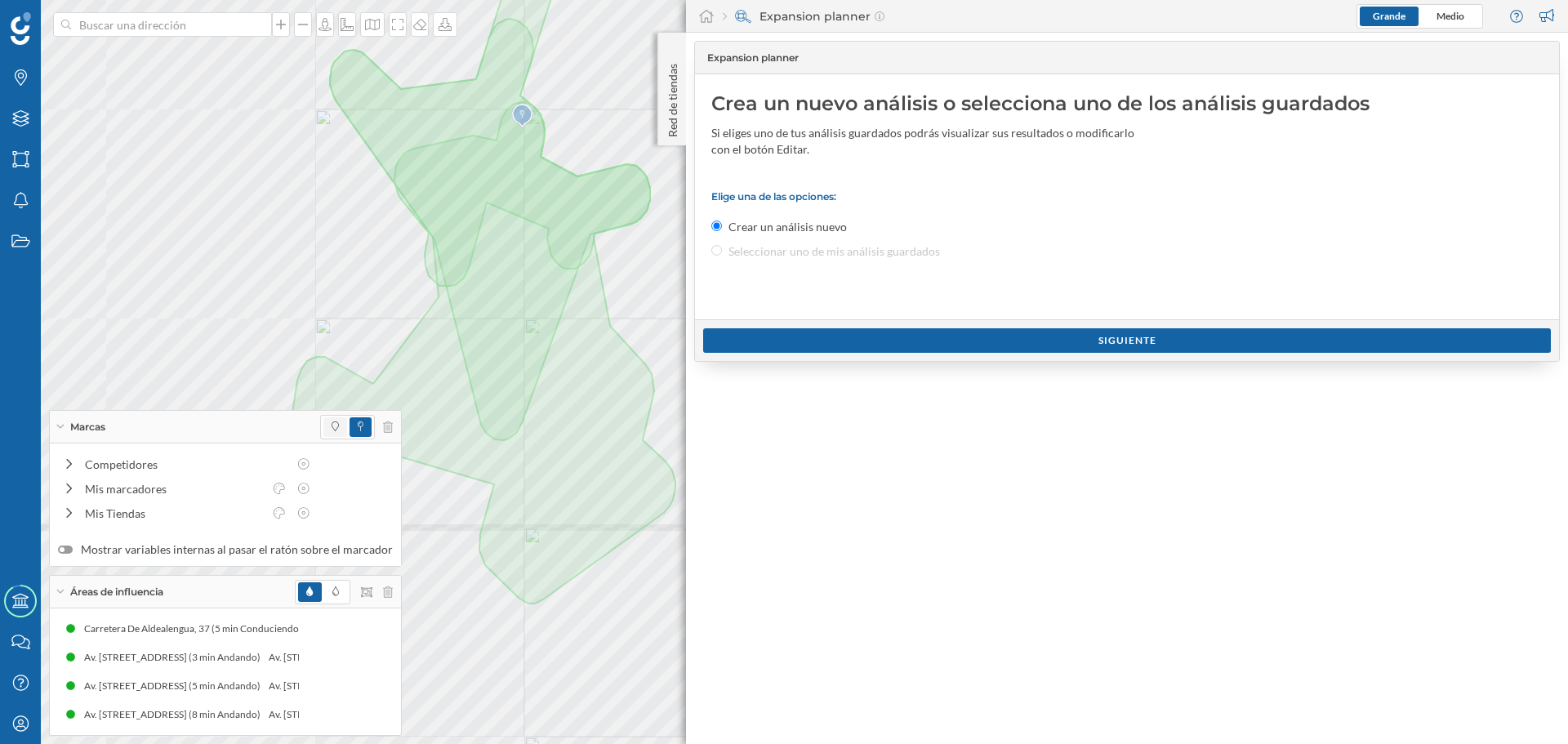
click at [327, 434] on span at bounding box center [335, 427] width 24 height 20
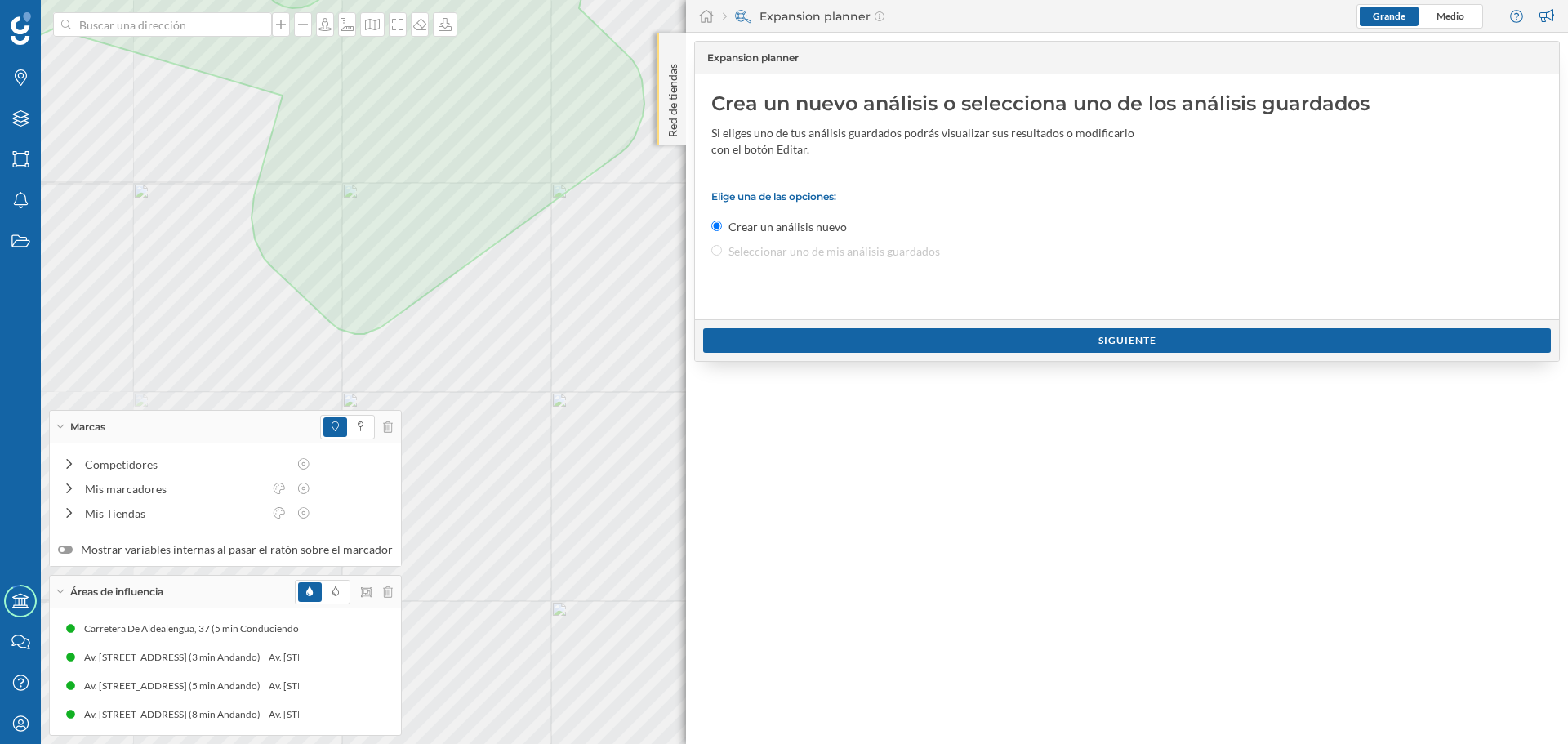
click at [680, 117] on p "Red de tiendas" at bounding box center [672, 97] width 16 height 80
click at [664, 124] on p "Red de tiendas" at bounding box center [672, 97] width 16 height 80
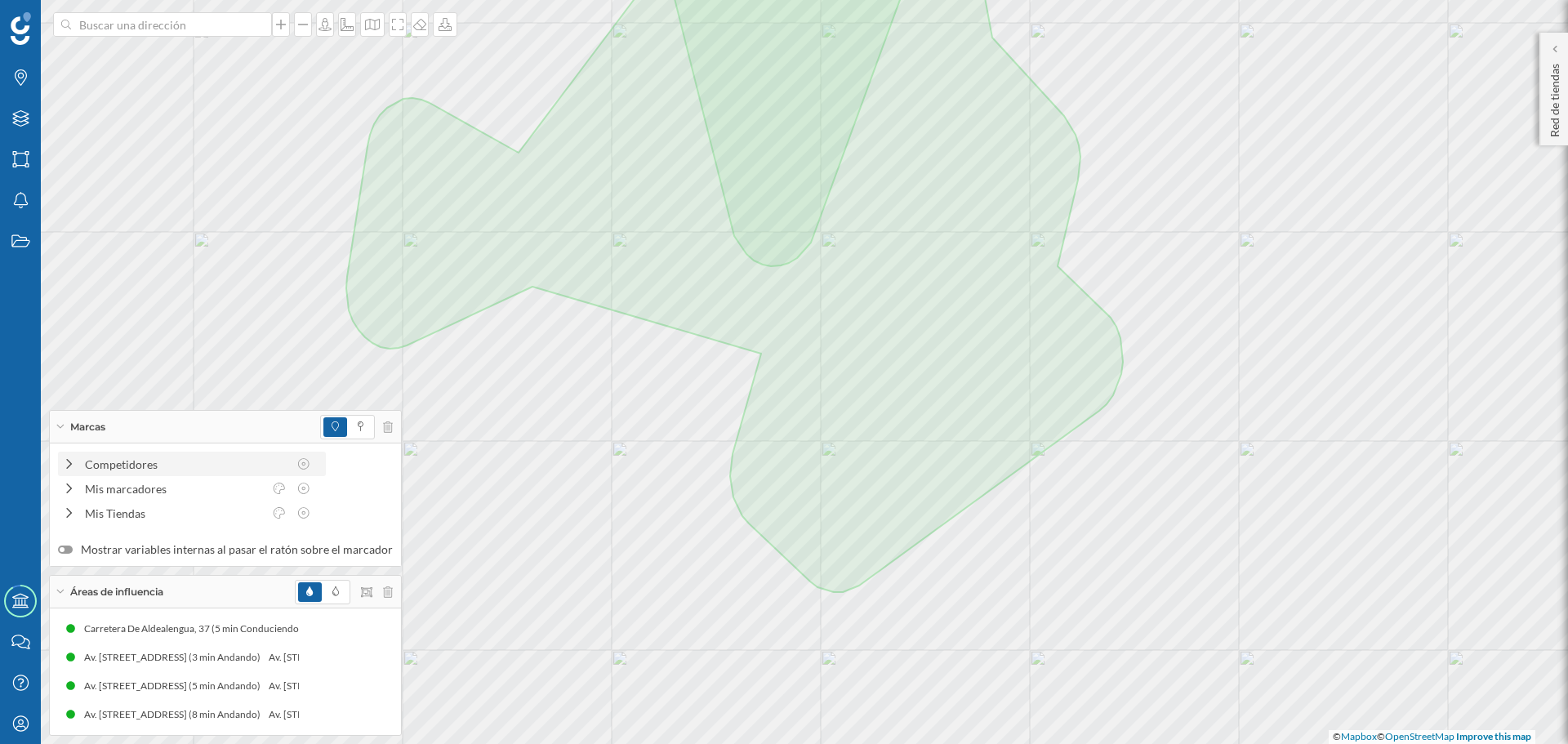
click at [238, 471] on div "Competidores" at bounding box center [186, 464] width 203 height 17
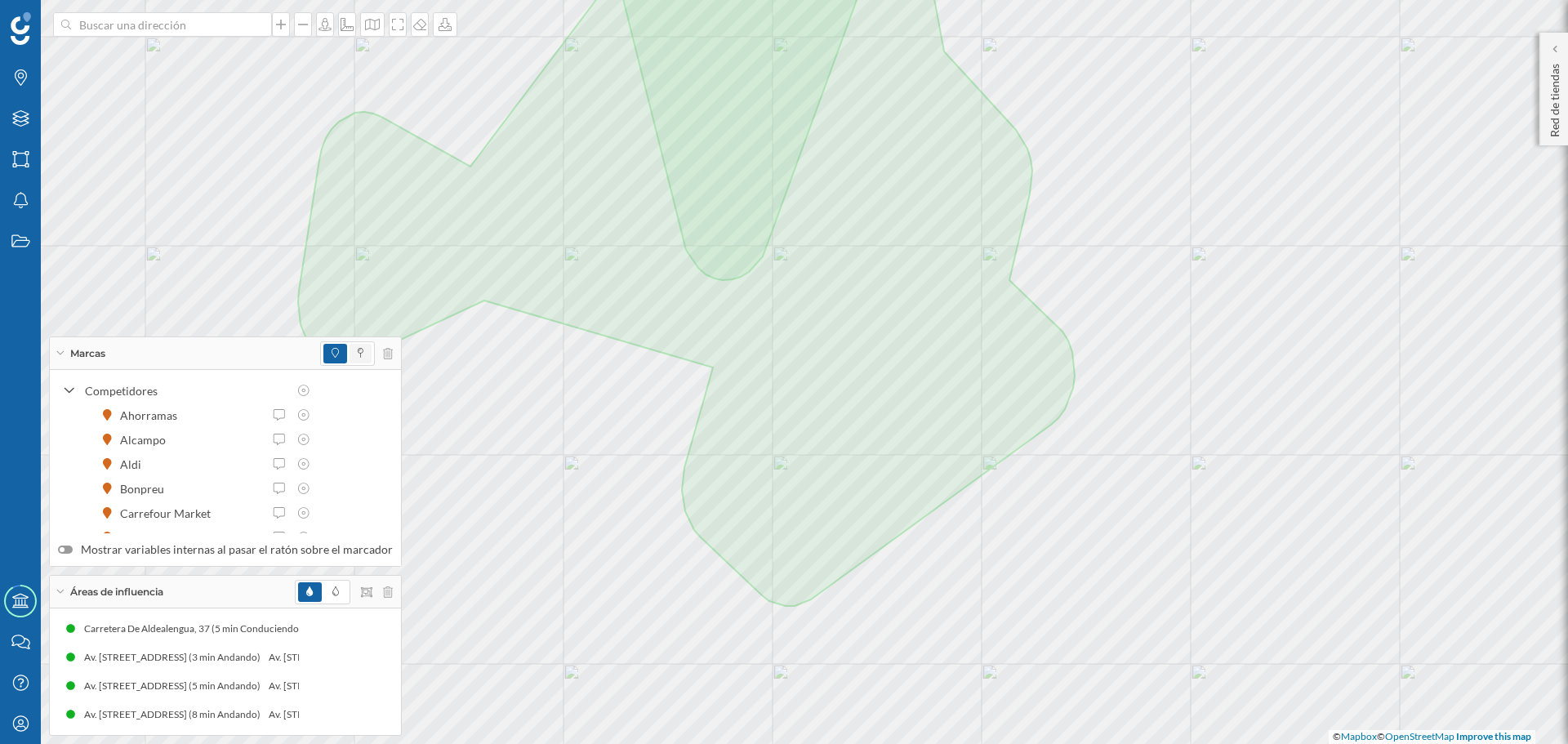
click at [364, 361] on span at bounding box center [360, 354] width 22 height 20
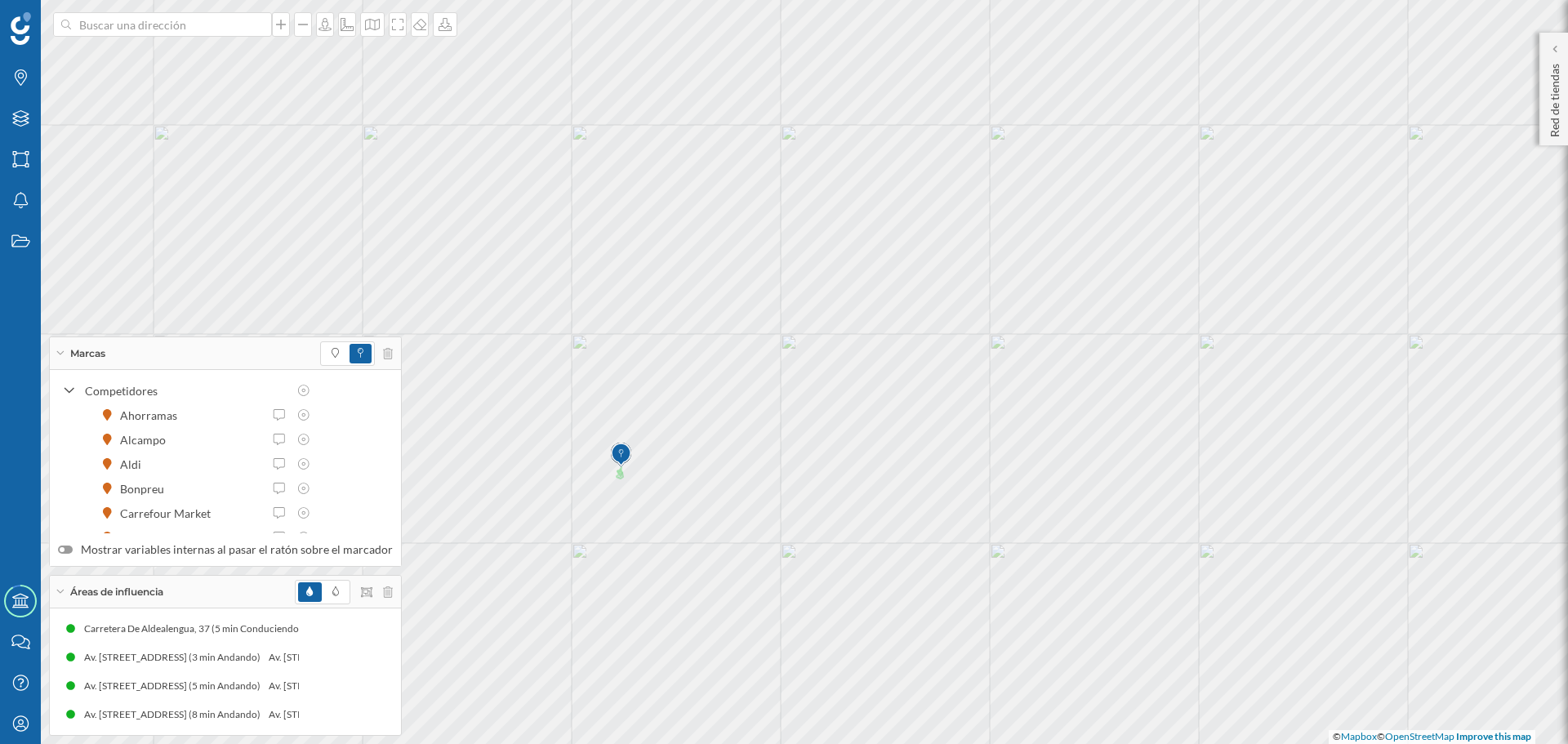
click at [320, 357] on div at bounding box center [348, 354] width 55 height 25
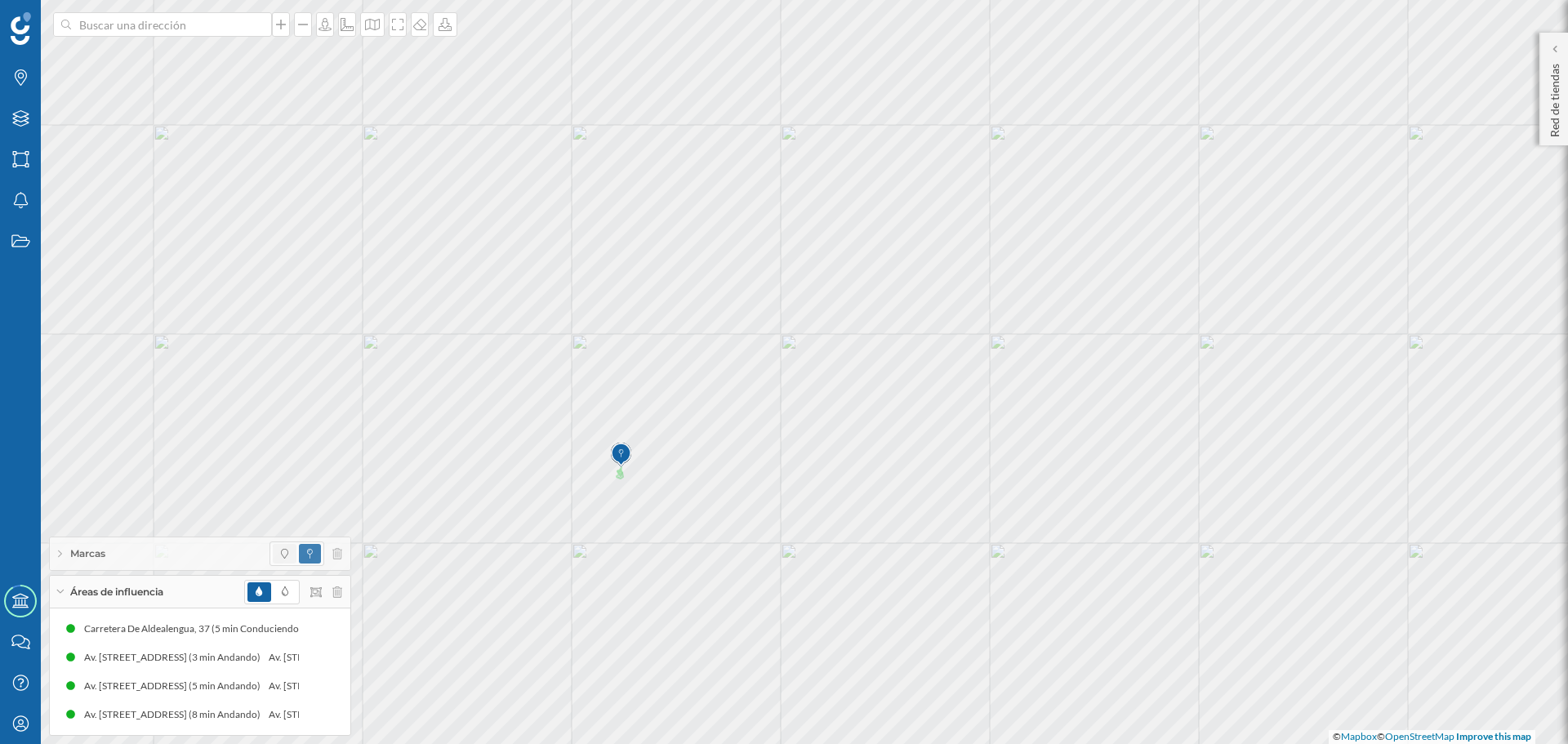
click at [279, 553] on span at bounding box center [285, 554] width 24 height 20
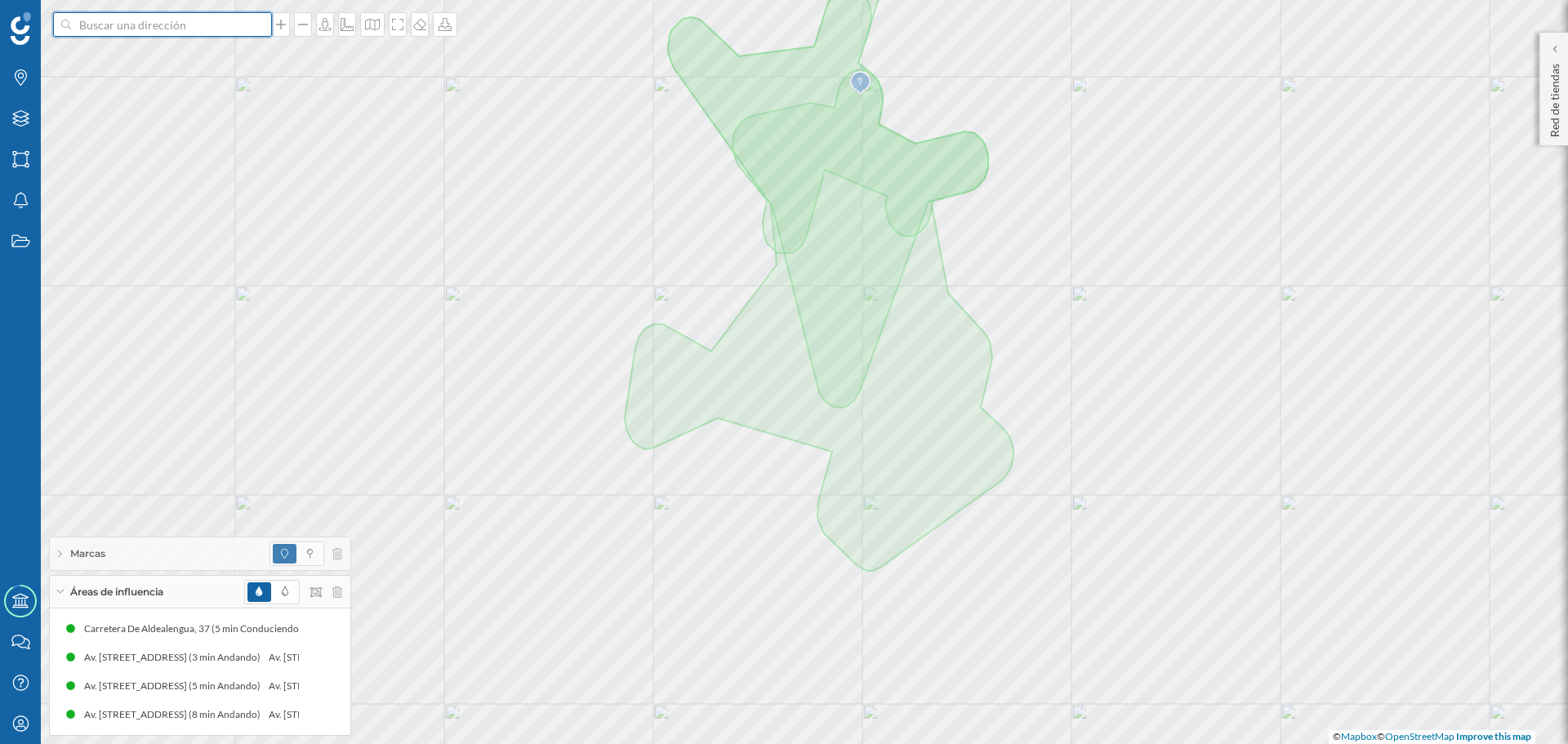
click at [113, 22] on input at bounding box center [163, 25] width 183 height 25
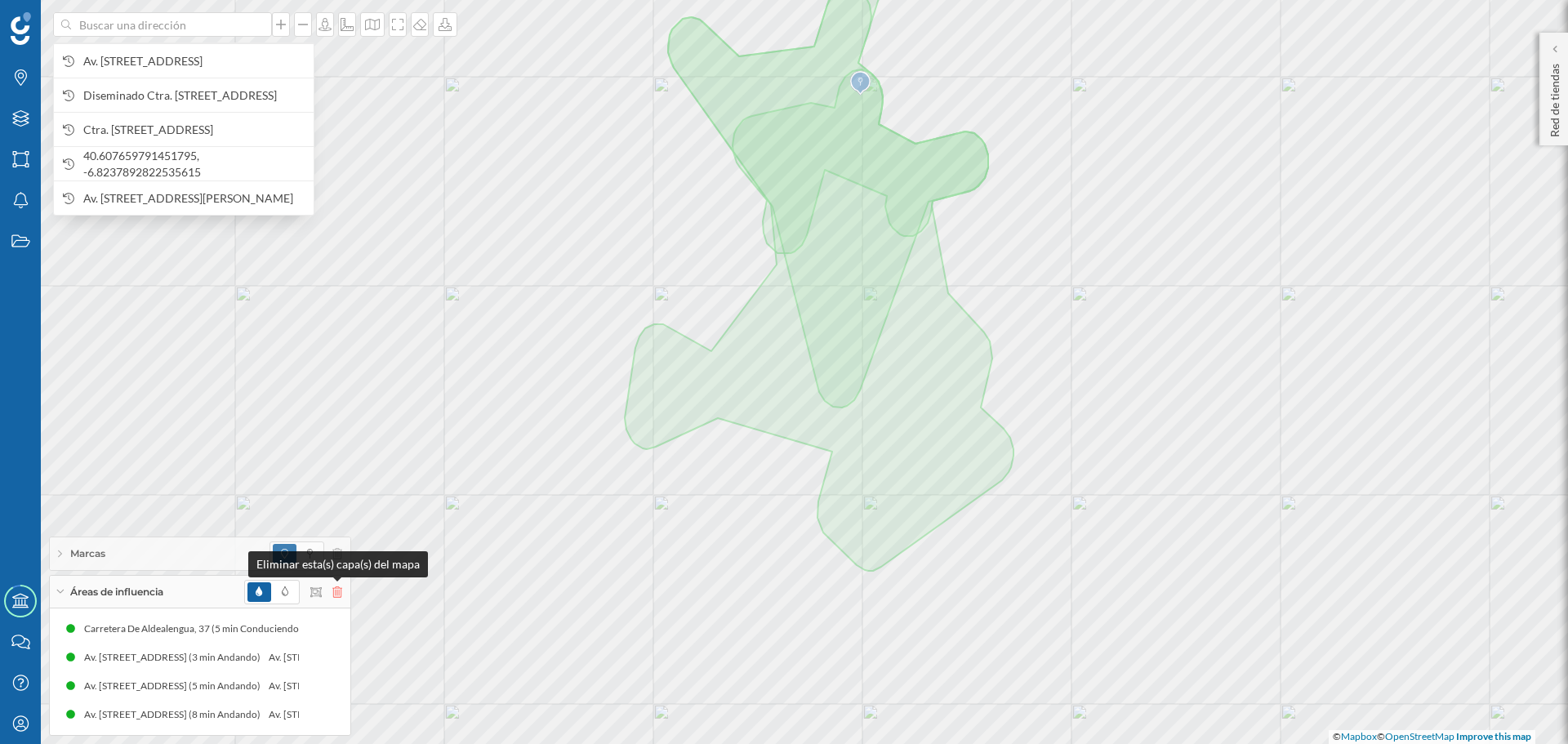
click at [333, 593] on icon at bounding box center [337, 592] width 10 height 12
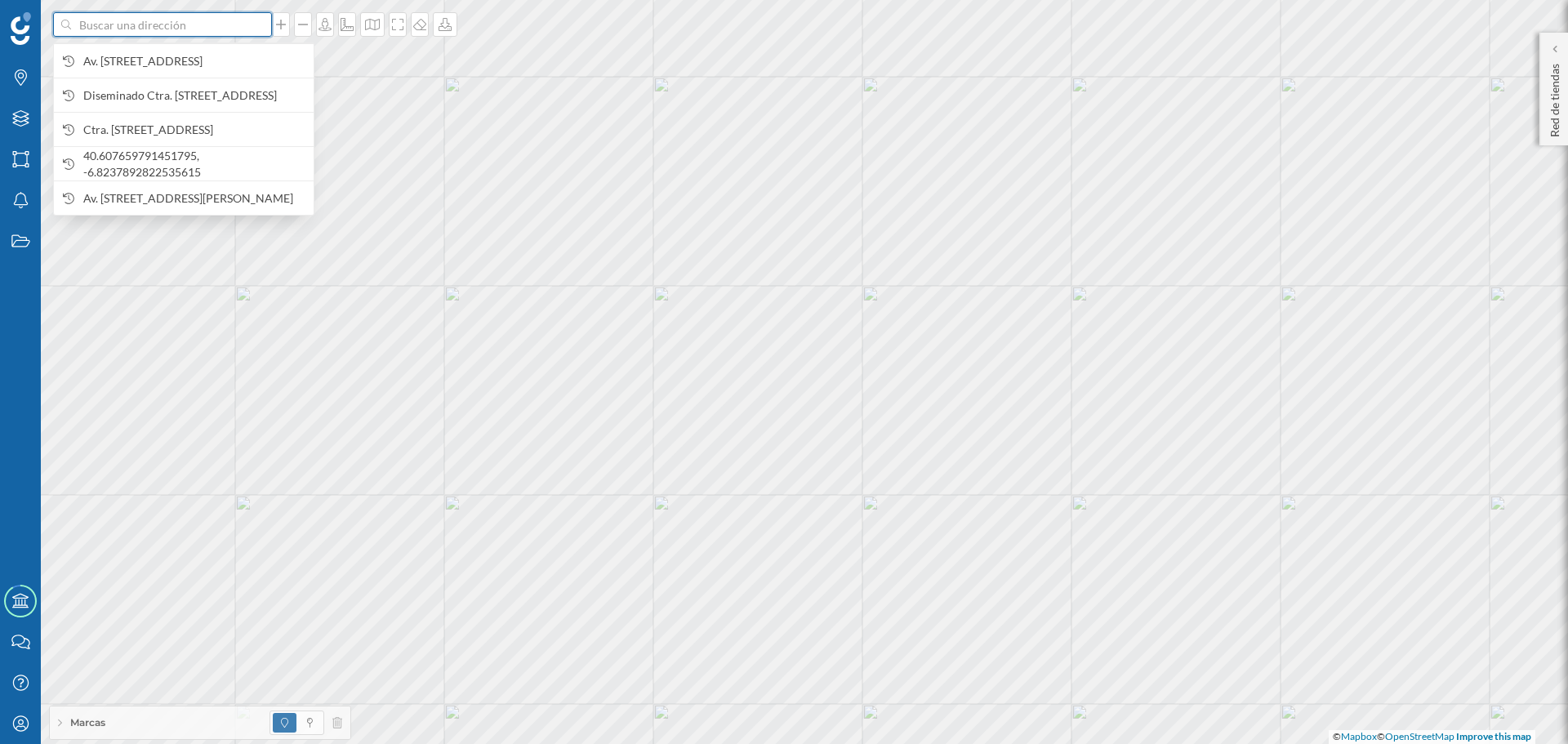
paste input "Cam. [STREET_ADDRESS]"
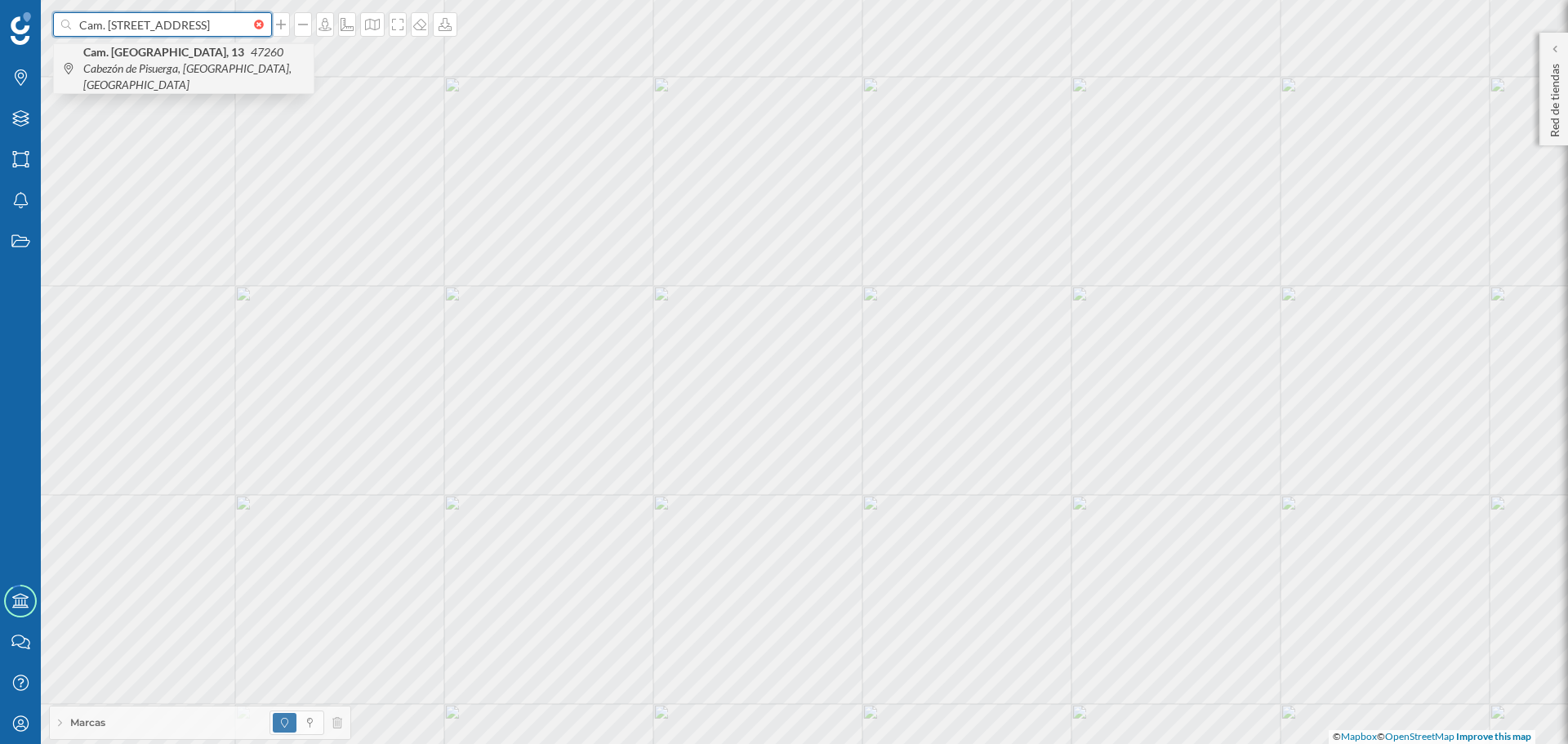
type input "Cam. [STREET_ADDRESS]"
click at [186, 69] on span "Cam. [STREET_ADDRESS]" at bounding box center [195, 69] width 222 height 49
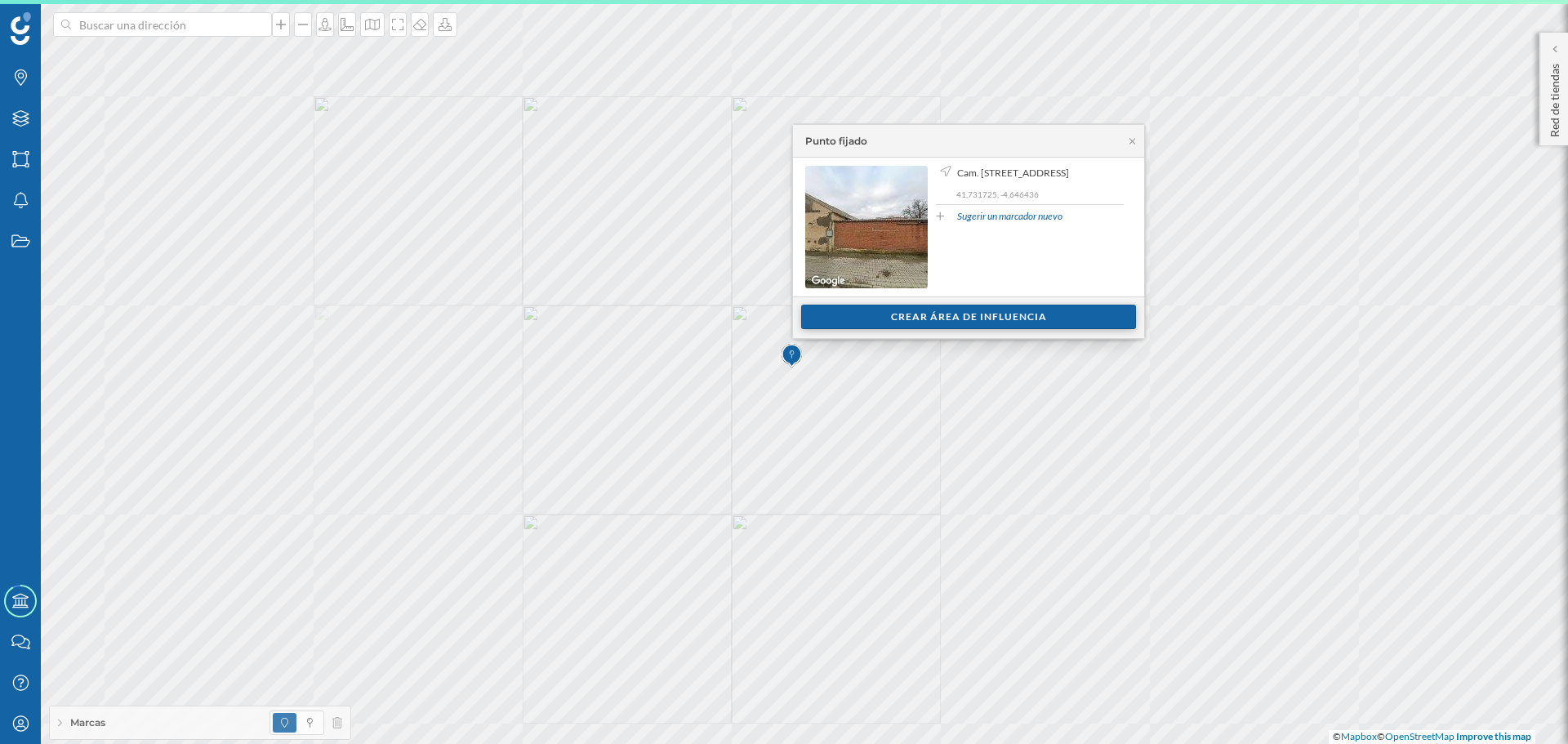
click at [961, 318] on div "Crear área de influencia" at bounding box center [969, 317] width 334 height 25
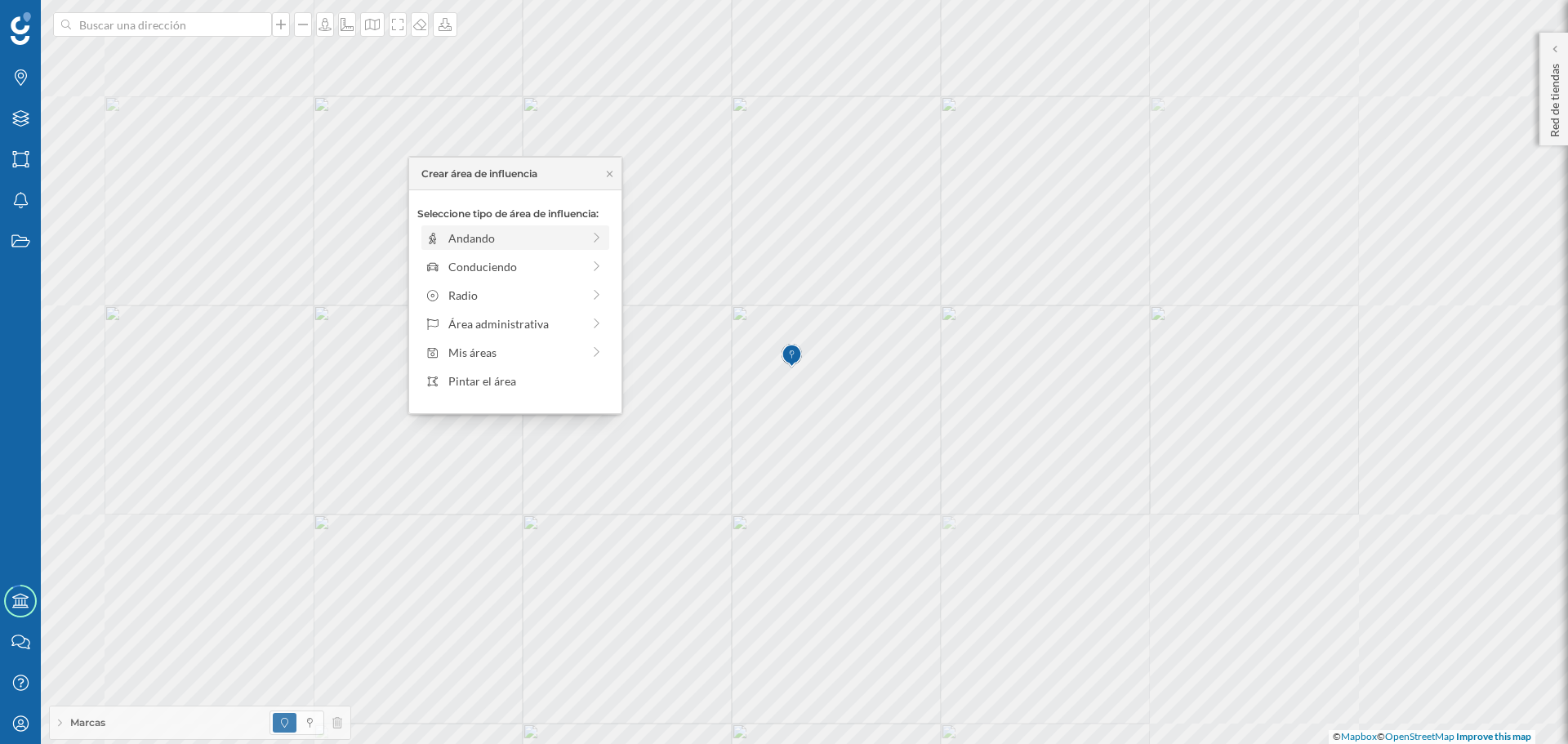
click at [543, 238] on div "Andando" at bounding box center [515, 238] width 133 height 17
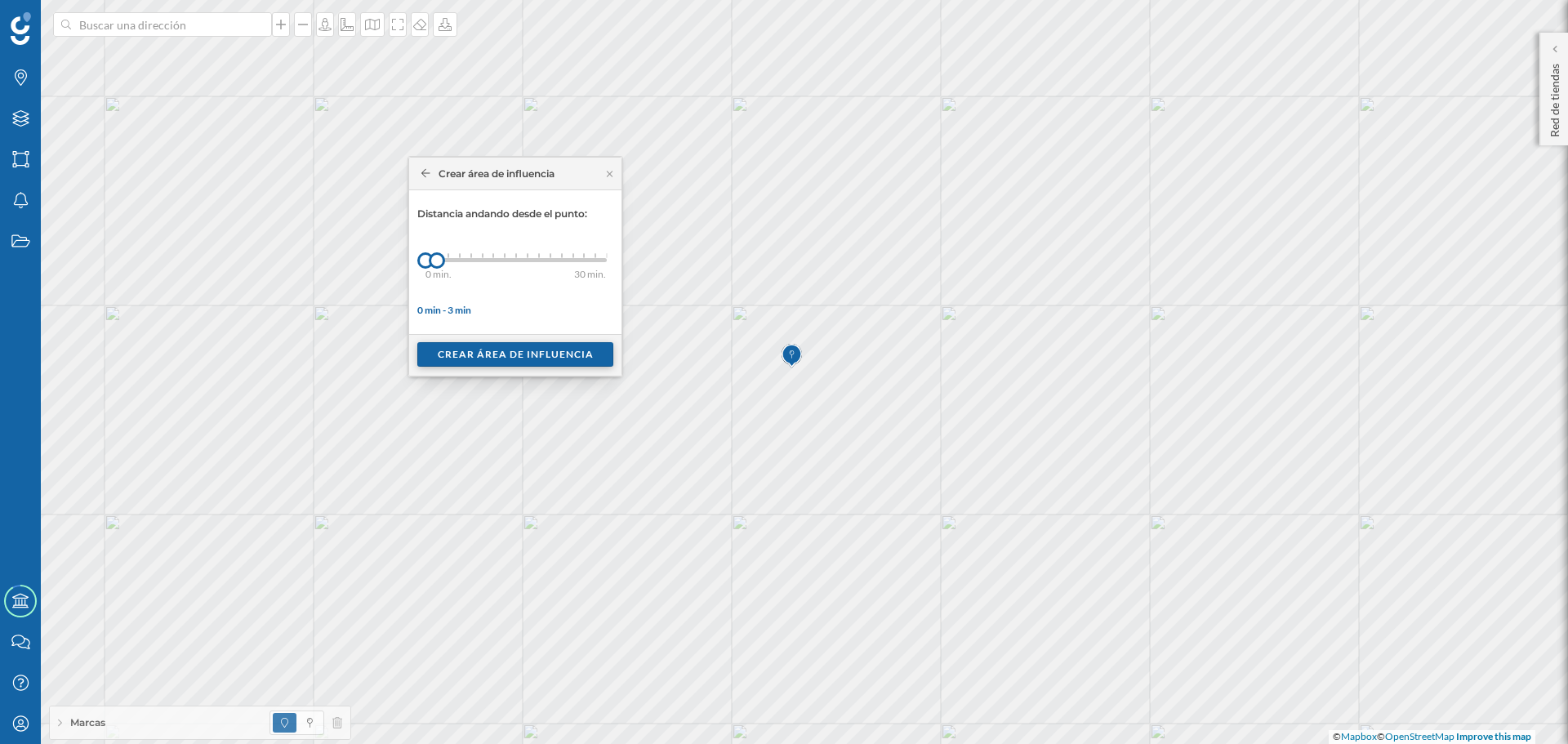
click at [465, 353] on div "Crear área de influencia" at bounding box center [515, 355] width 196 height 25
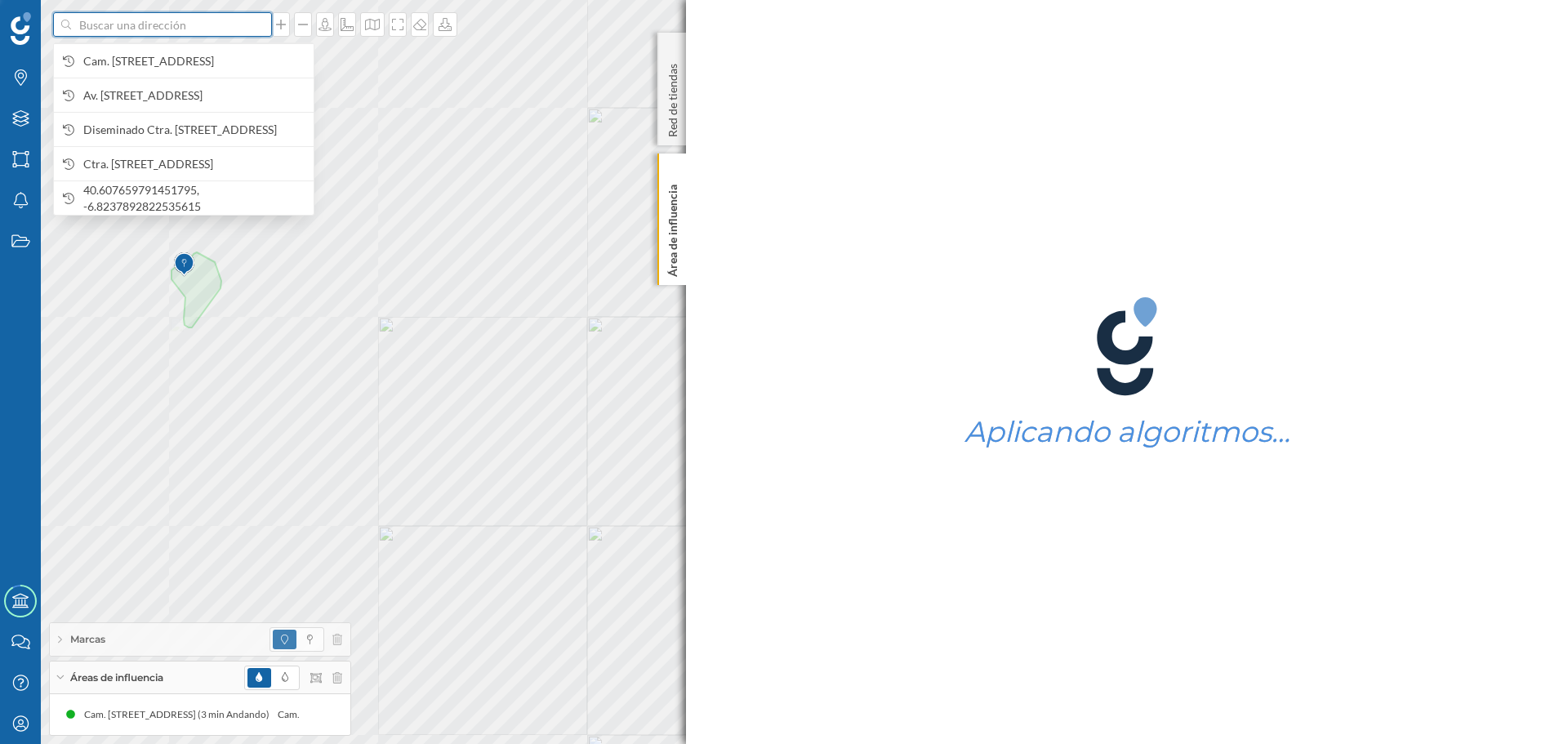
click at [185, 20] on input at bounding box center [163, 25] width 183 height 25
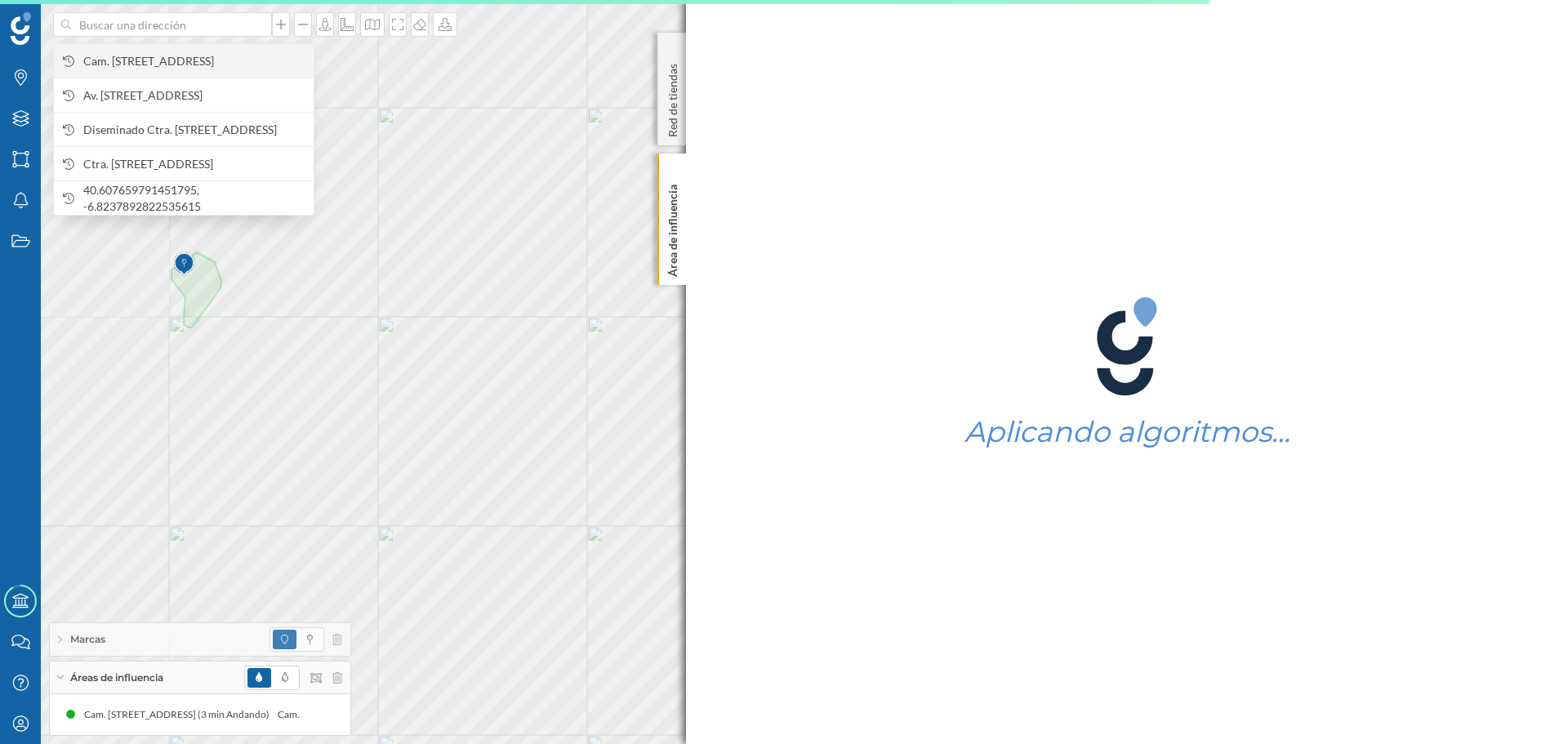
click at [188, 58] on span "Cam. [STREET_ADDRESS]" at bounding box center [195, 61] width 222 height 16
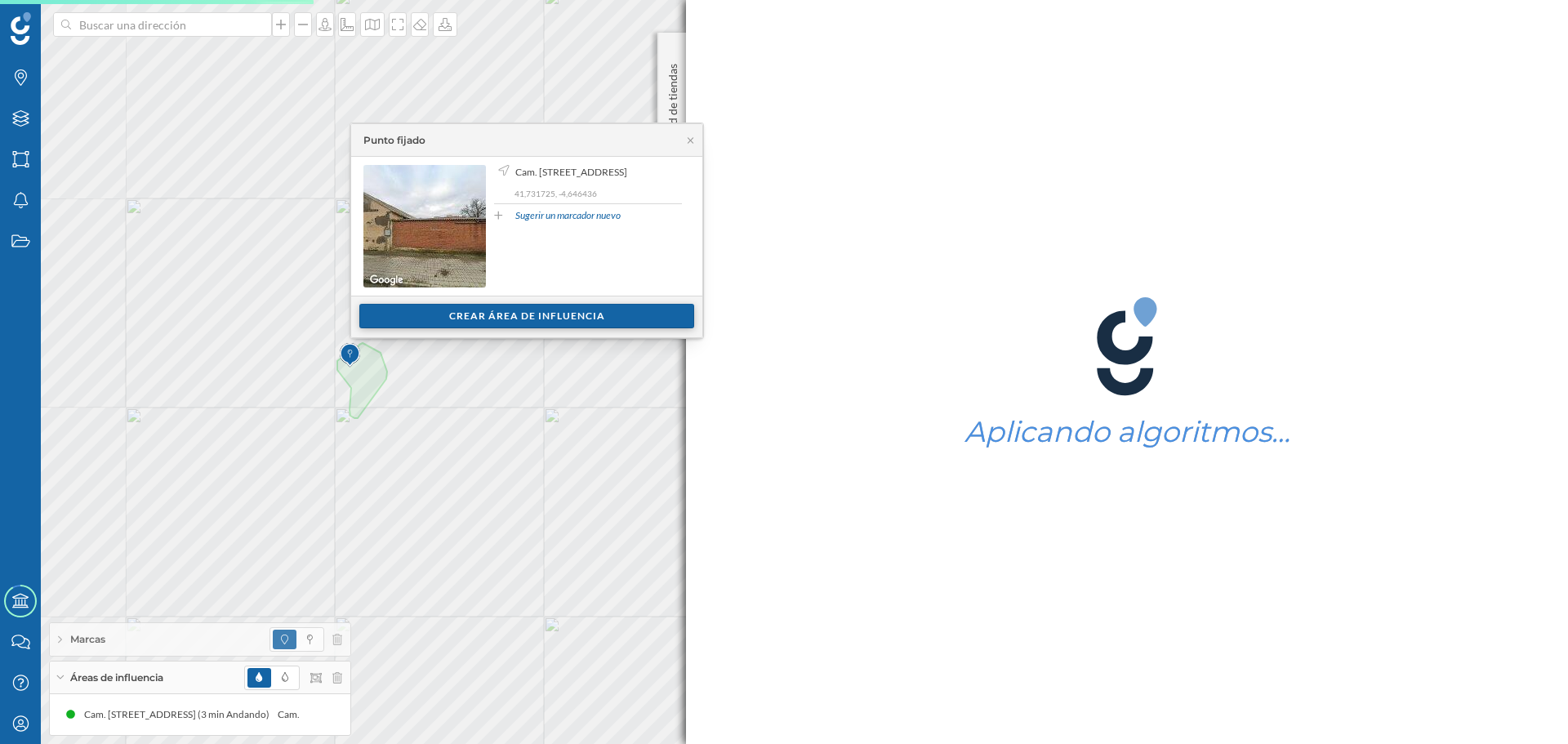
click at [587, 321] on div "Crear área de influencia" at bounding box center [527, 317] width 334 height 25
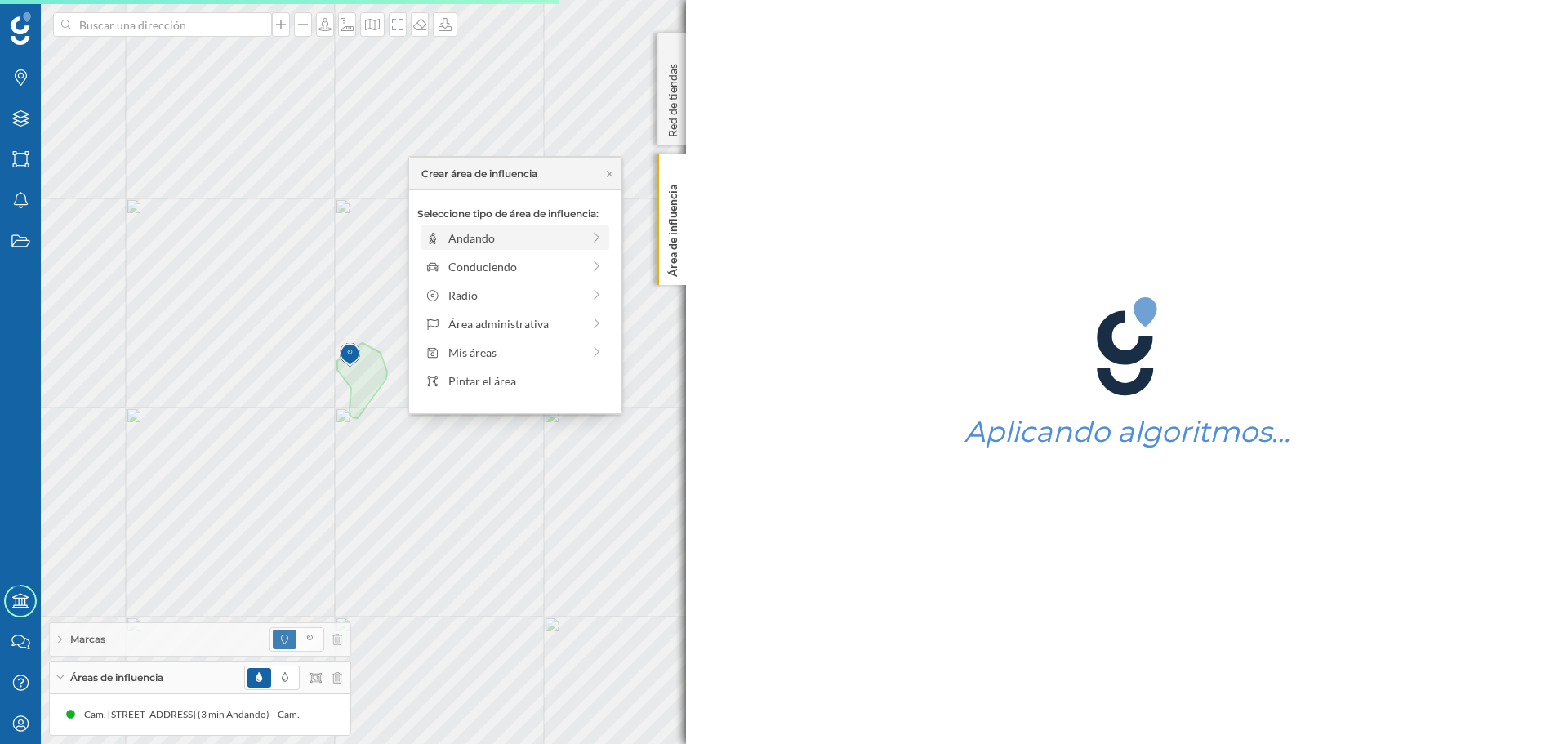
click at [453, 243] on div "Andando" at bounding box center [515, 238] width 133 height 17
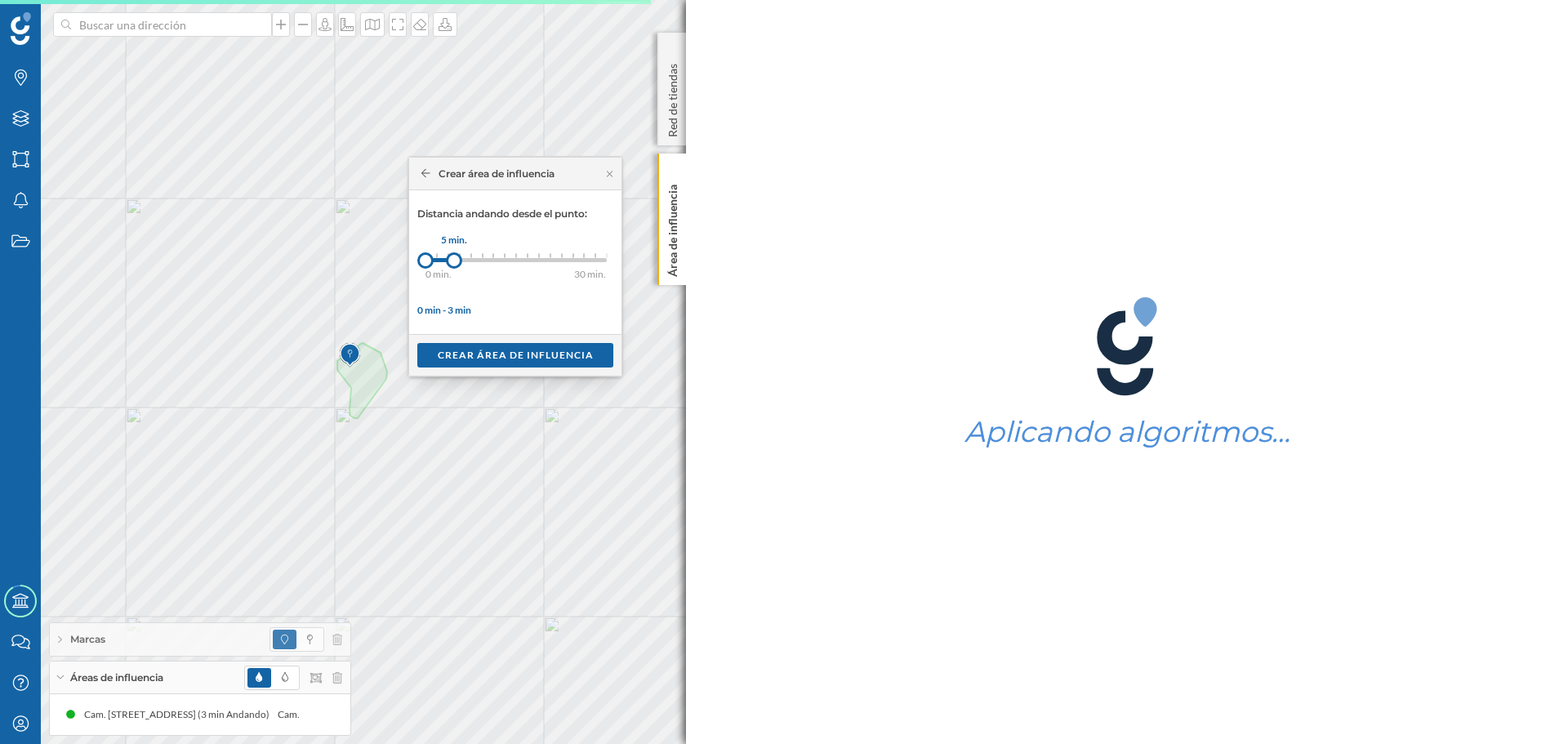
drag, startPoint x: 435, startPoint y: 255, endPoint x: 454, endPoint y: 258, distance: 19.2
click at [454, 258] on div at bounding box center [454, 261] width 16 height 16
click at [474, 360] on div "Crear área de influencia" at bounding box center [515, 355] width 196 height 25
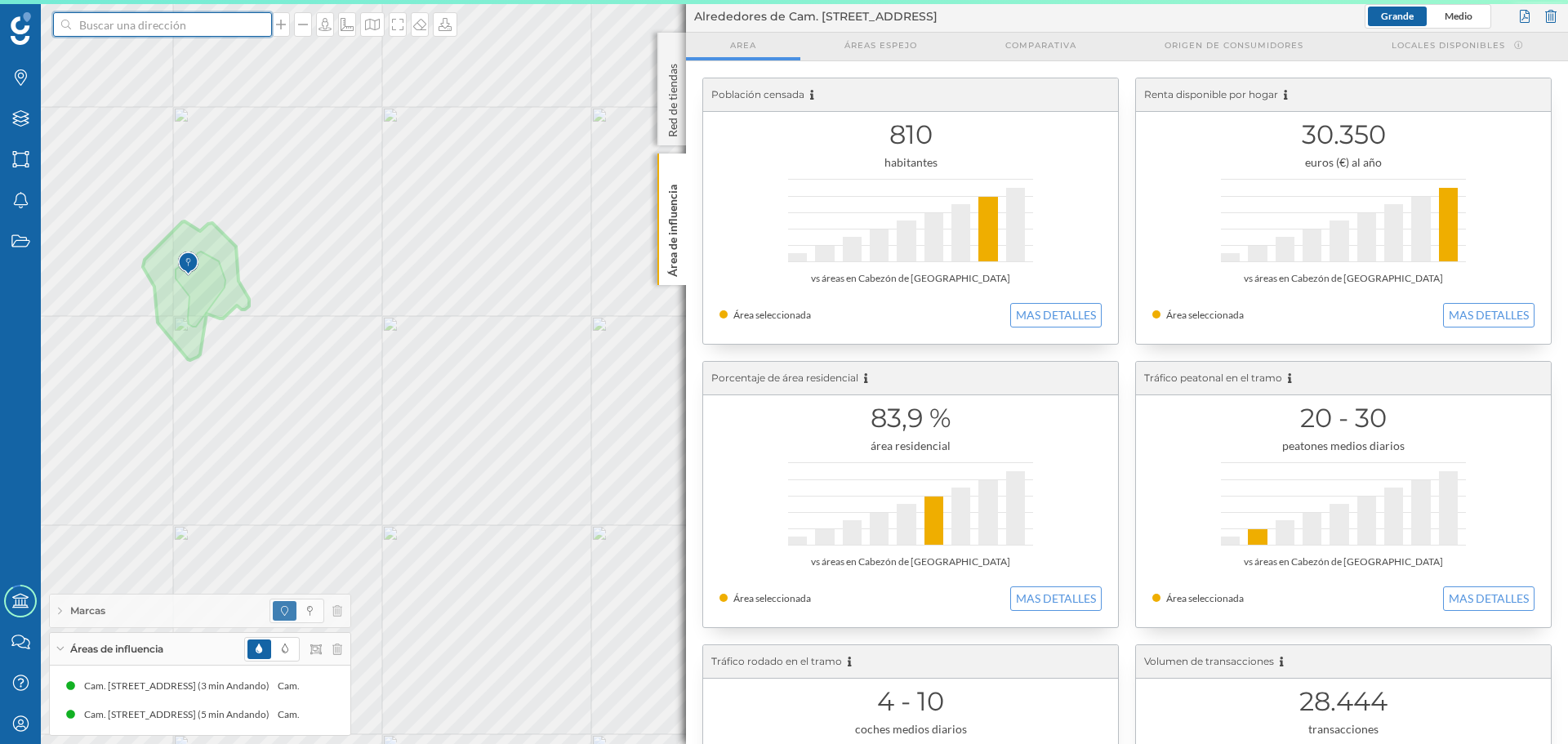
click at [179, 27] on input at bounding box center [163, 25] width 183 height 25
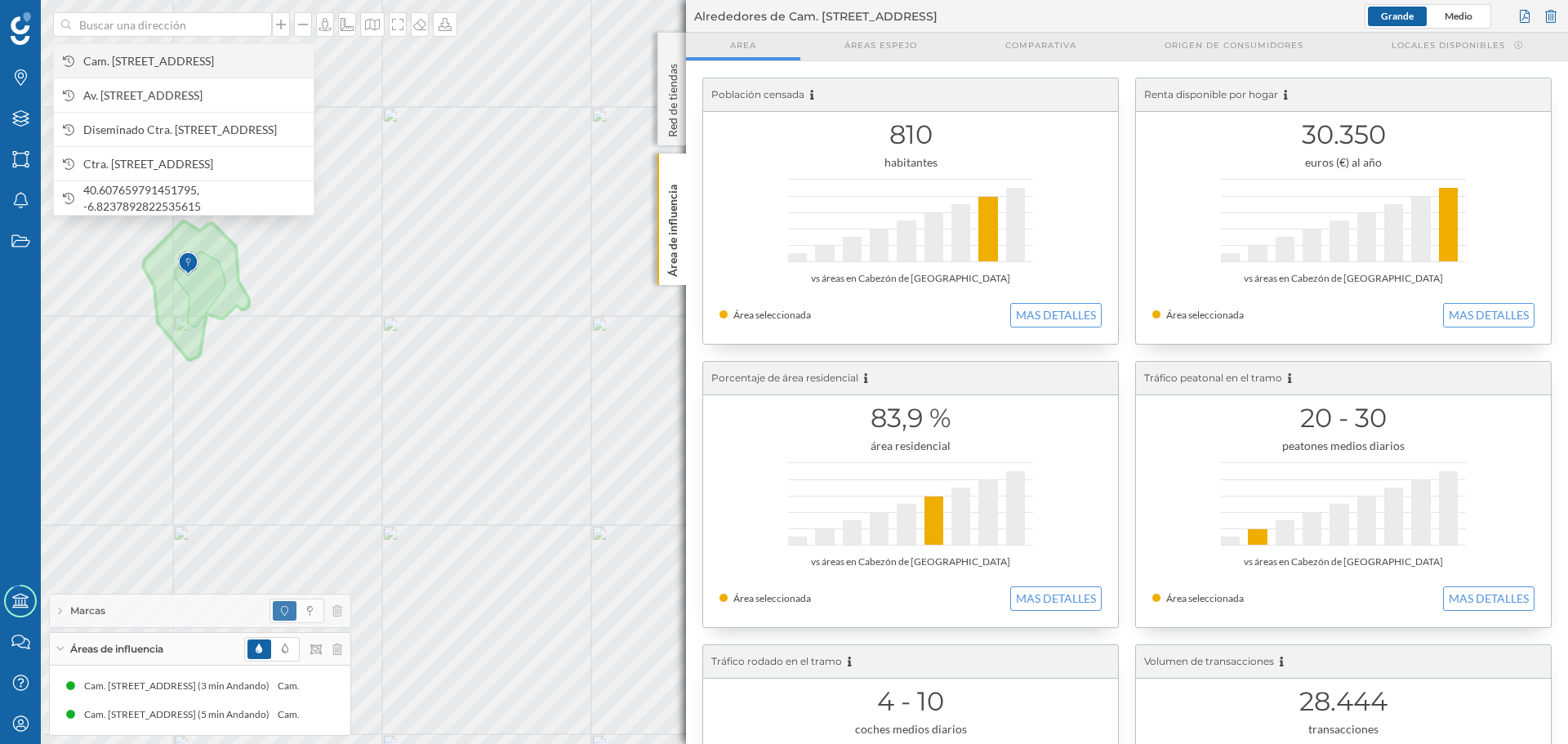
click at [182, 61] on span "Cam. [STREET_ADDRESS]" at bounding box center [195, 61] width 222 height 16
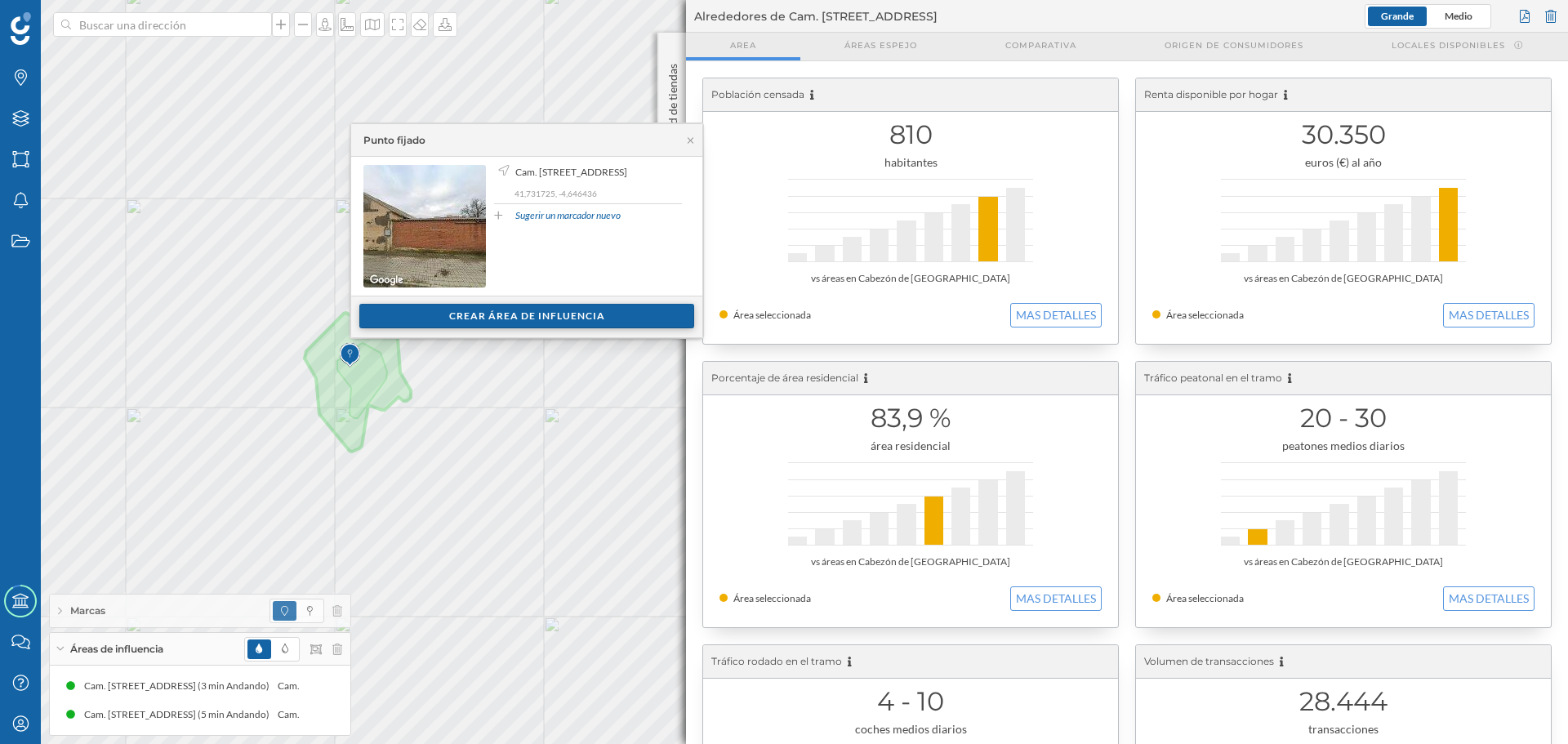
click at [417, 320] on div "Crear área de influencia" at bounding box center [527, 317] width 334 height 25
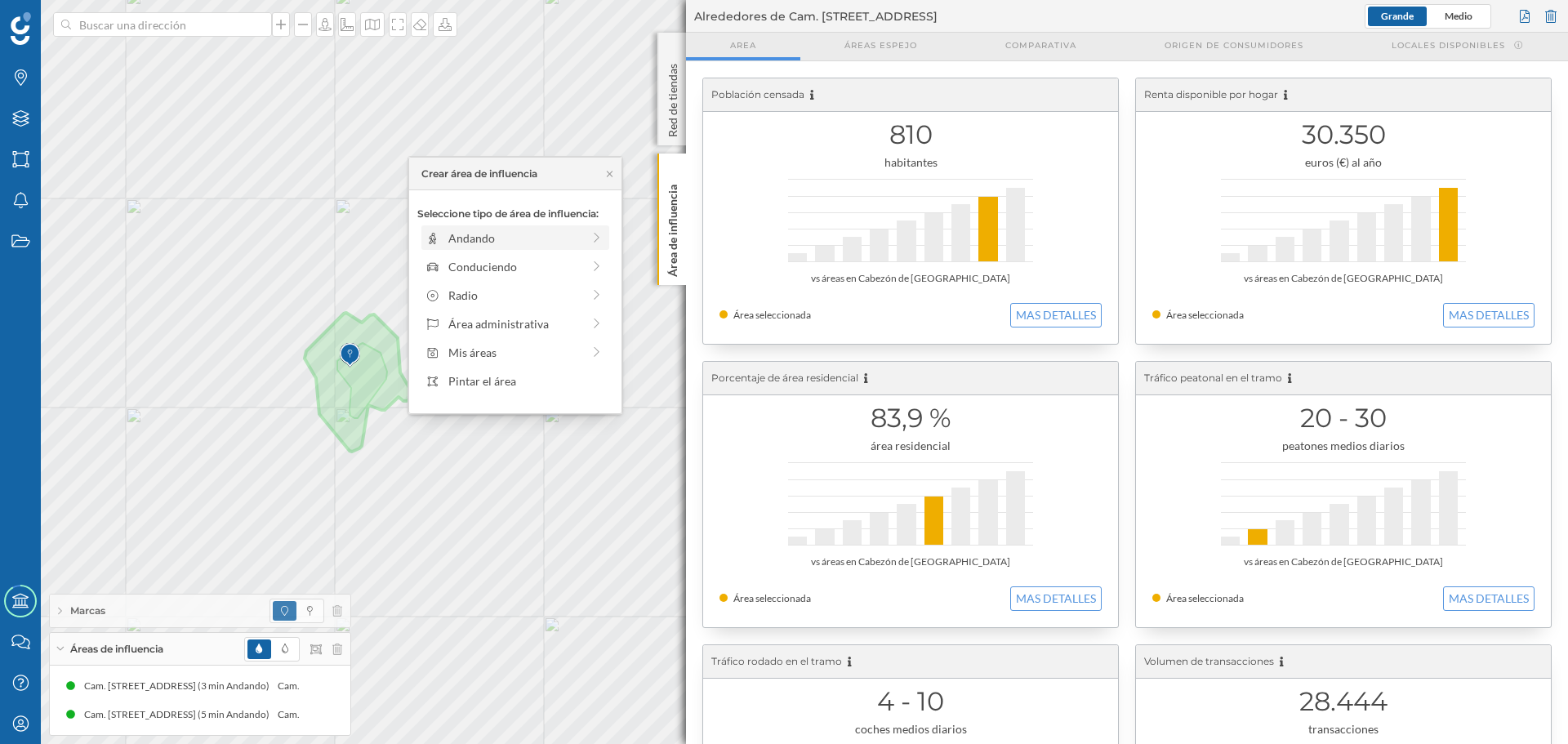
click at [467, 239] on div "Andando" at bounding box center [515, 238] width 133 height 17
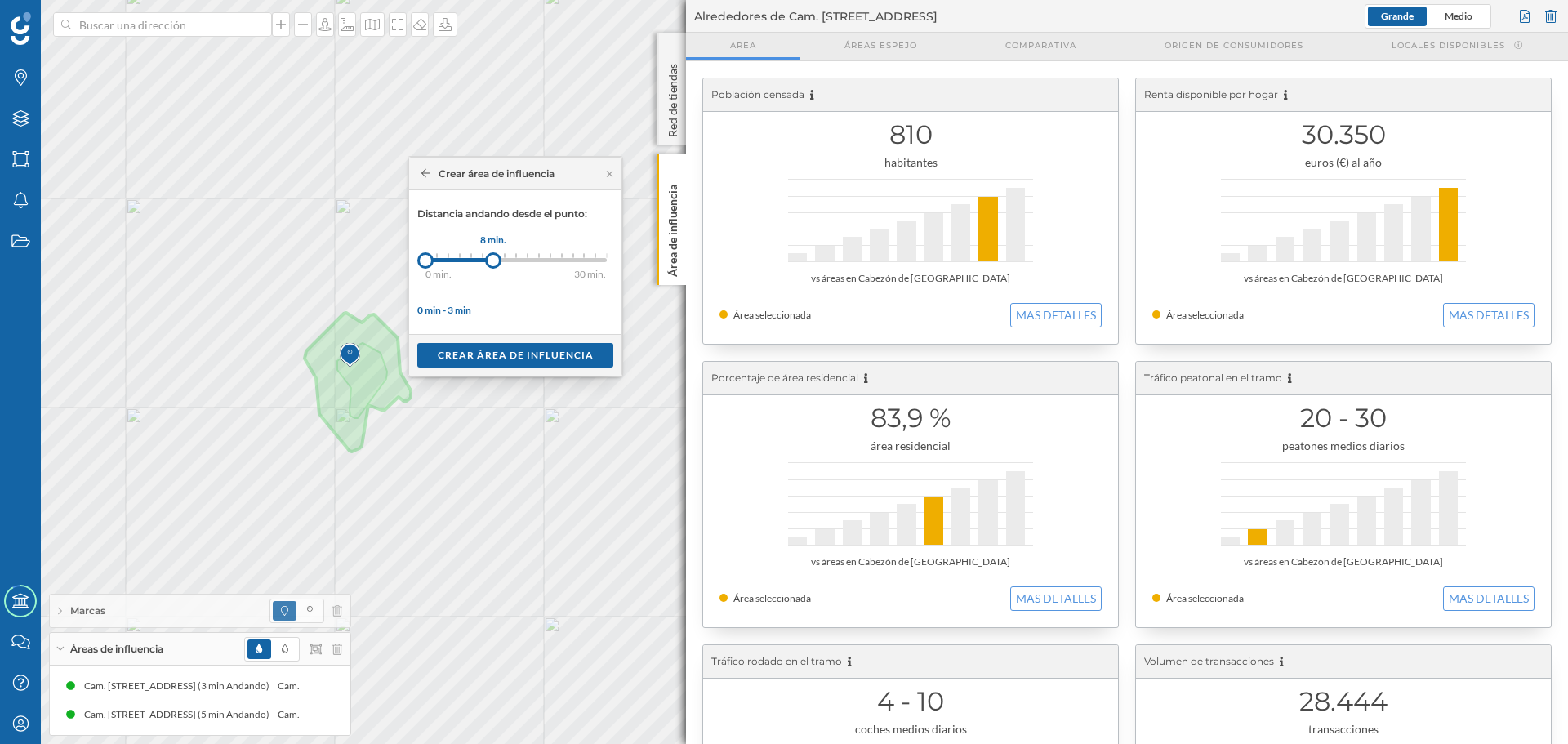
drag, startPoint x: 439, startPoint y: 257, endPoint x: 494, endPoint y: 263, distance: 55.3
click at [494, 263] on div at bounding box center [493, 261] width 16 height 16
click at [513, 358] on div "Crear área de influencia" at bounding box center [515, 355] width 196 height 25
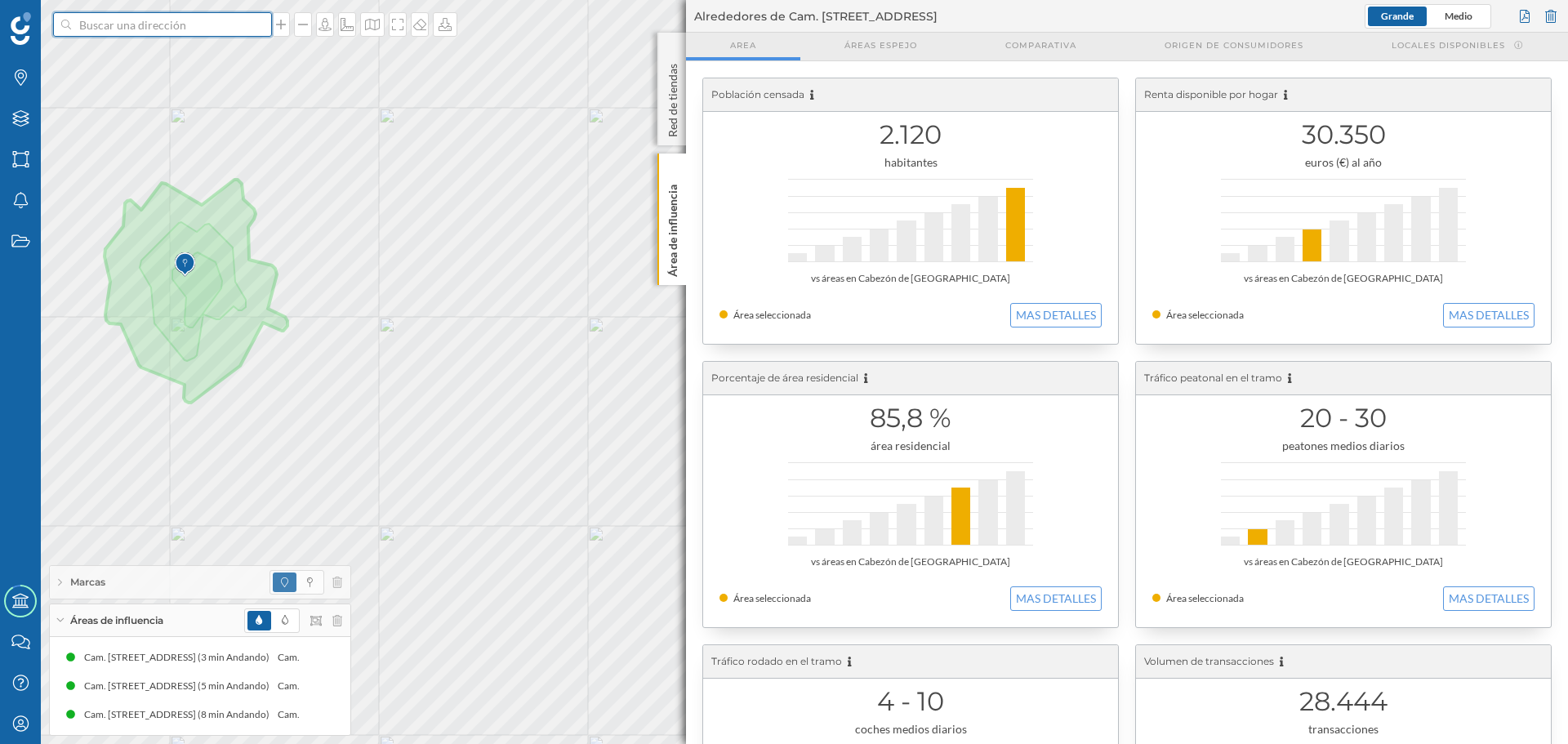
click at [149, 25] on input at bounding box center [163, 25] width 183 height 25
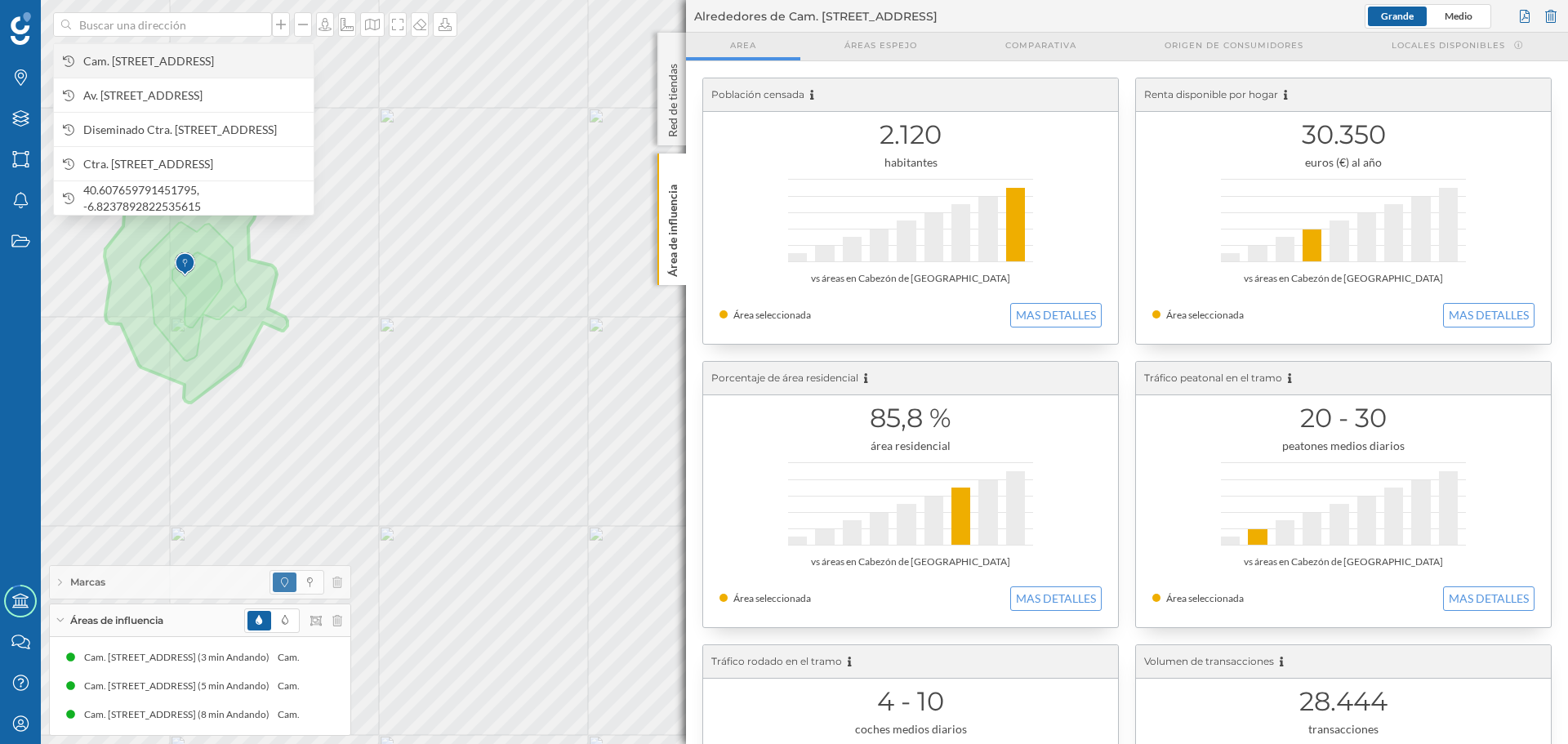
click at [167, 61] on span "Cam. [STREET_ADDRESS]" at bounding box center [195, 61] width 222 height 16
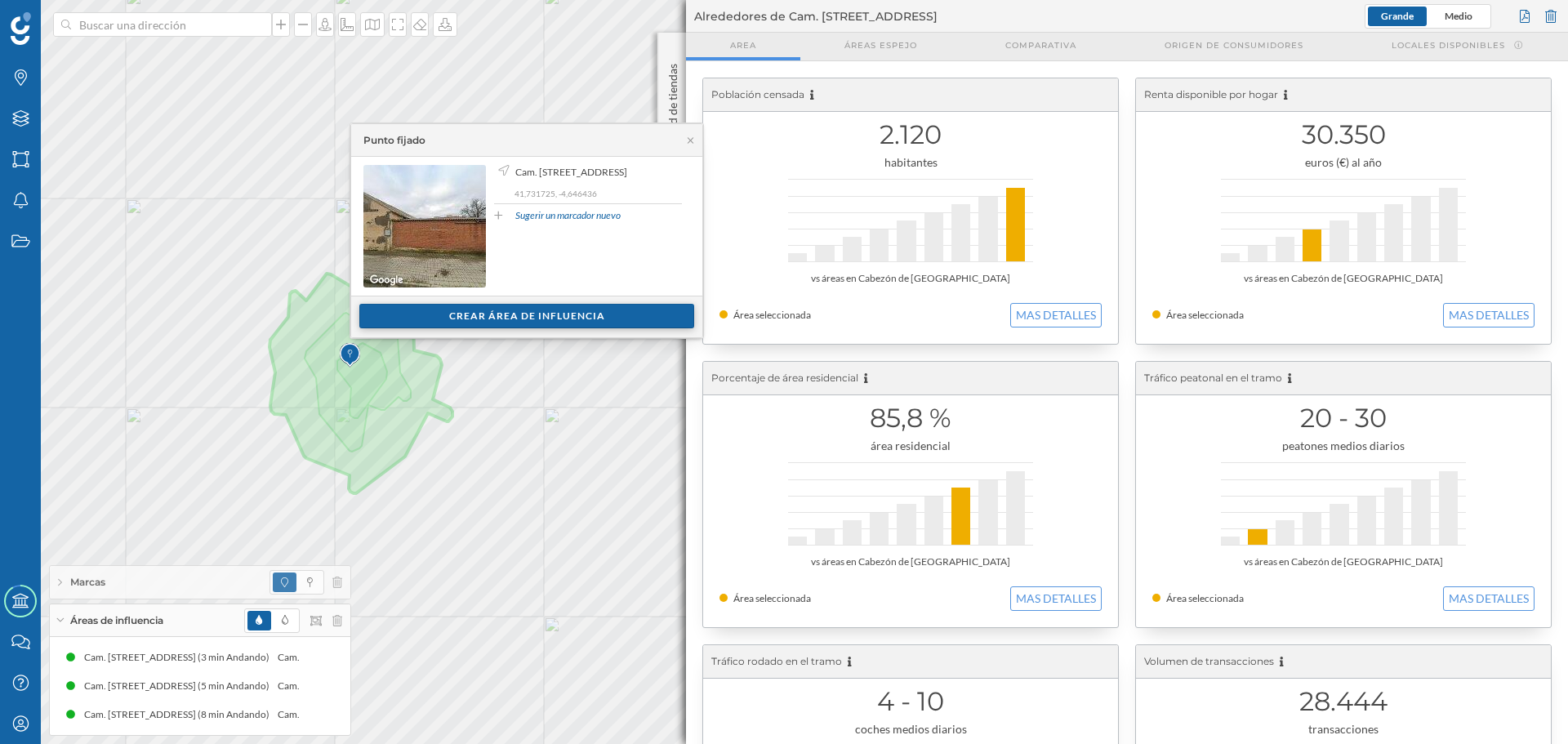
click at [490, 315] on div "Crear área de influencia" at bounding box center [527, 317] width 334 height 25
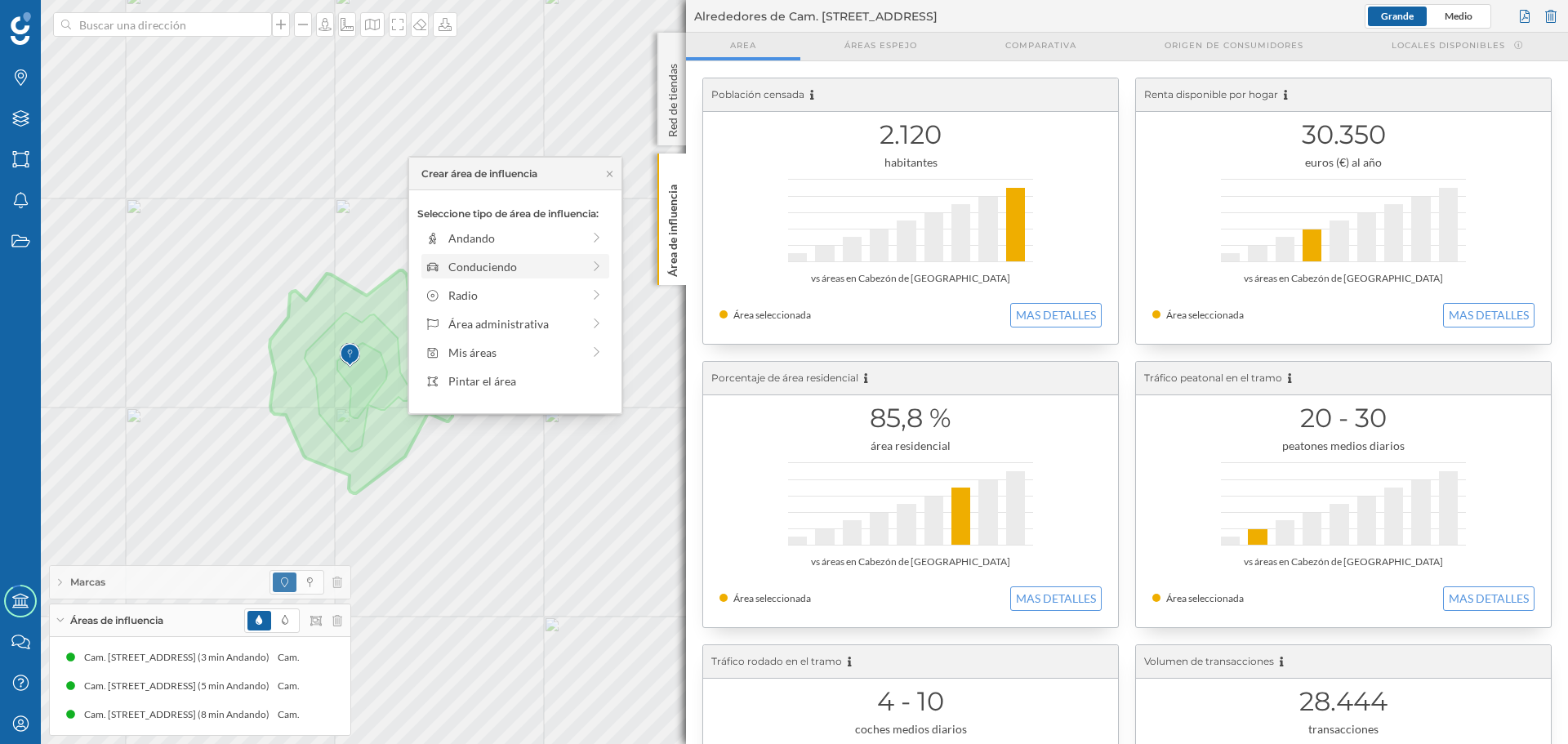
click at [445, 273] on div "Conduciendo" at bounding box center [503, 266] width 156 height 17
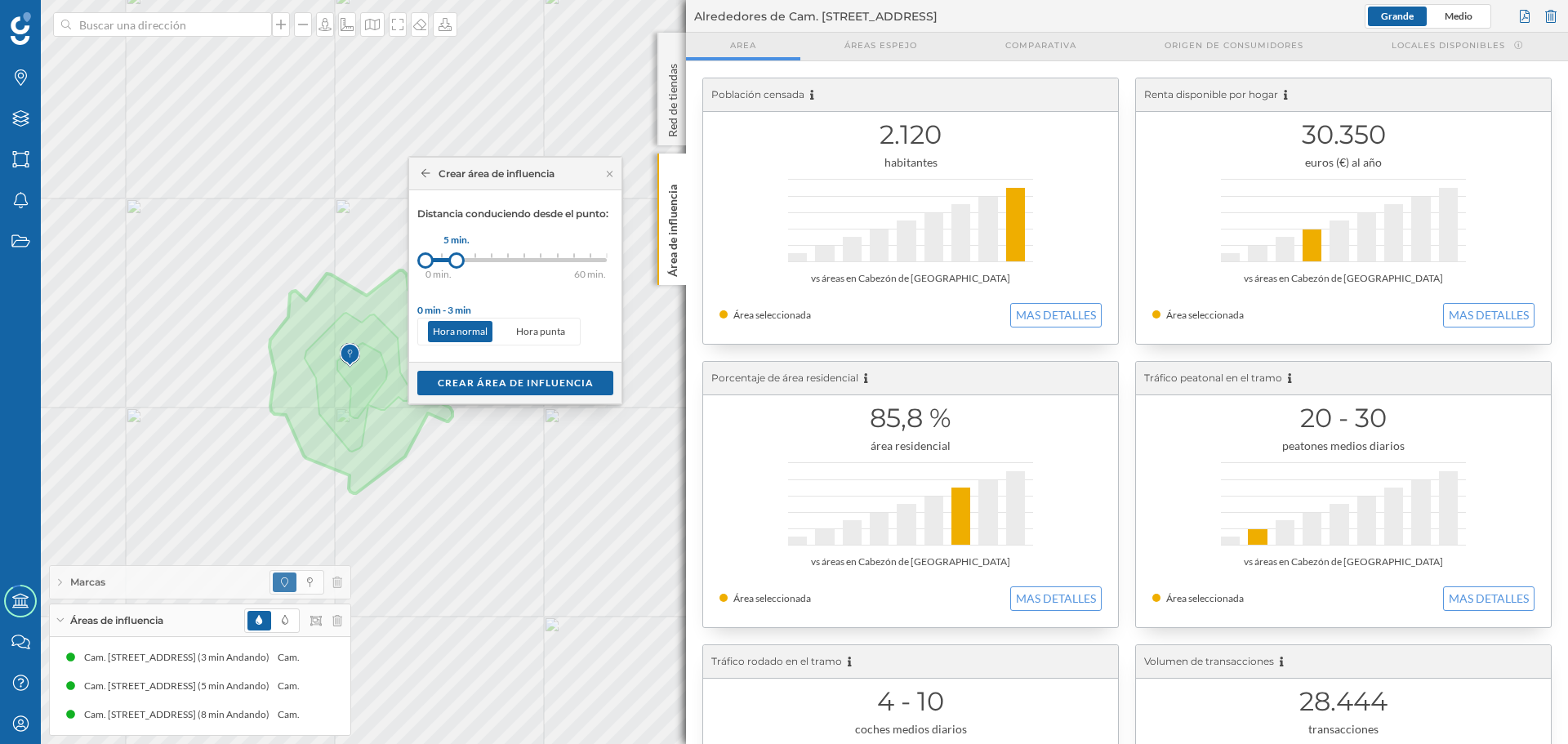
drag, startPoint x: 442, startPoint y: 262, endPoint x: 456, endPoint y: 260, distance: 14.1
click at [456, 260] on div at bounding box center [456, 261] width 16 height 16
click at [519, 378] on div "Crear área de influencia" at bounding box center [515, 383] width 196 height 25
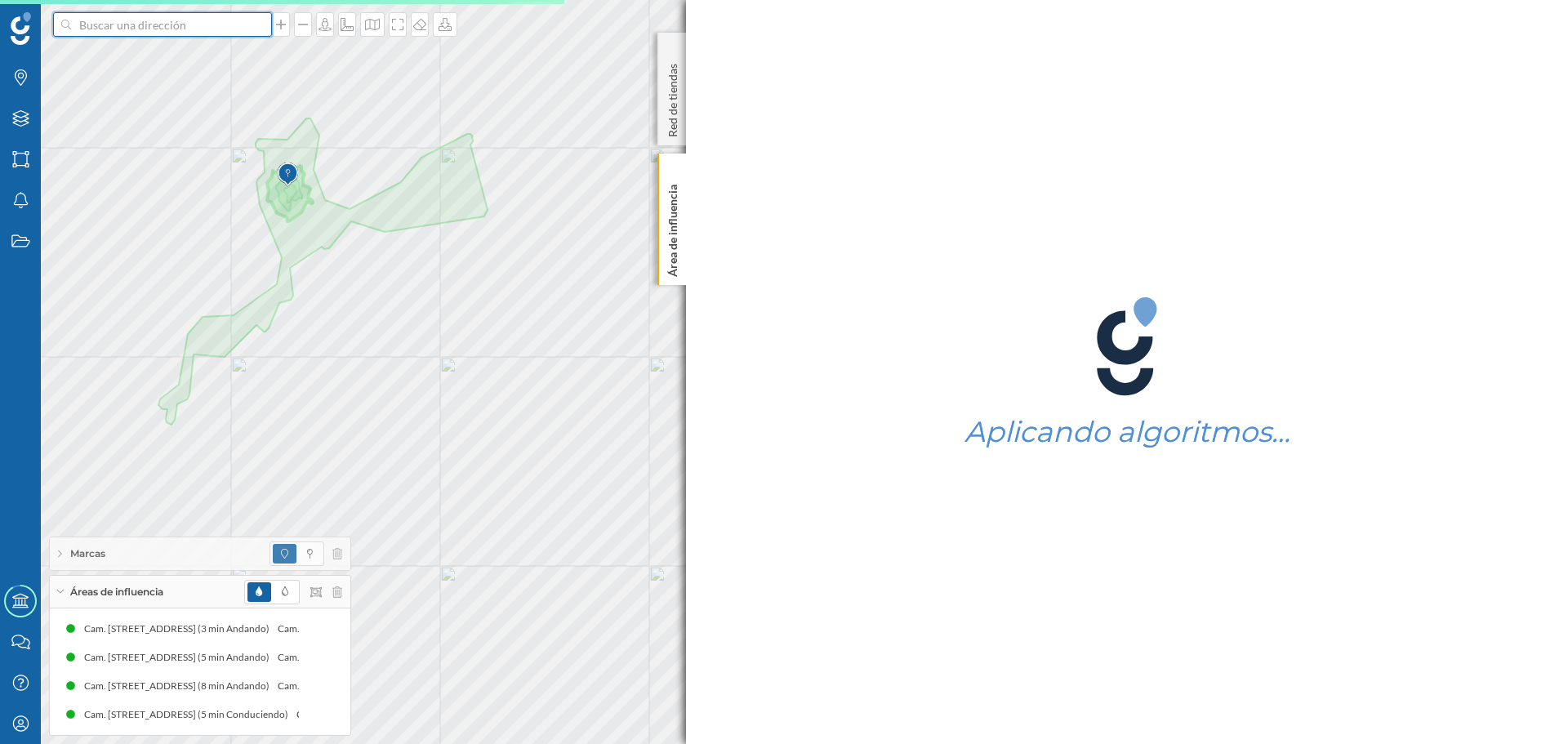
click at [189, 25] on input at bounding box center [163, 25] width 183 height 25
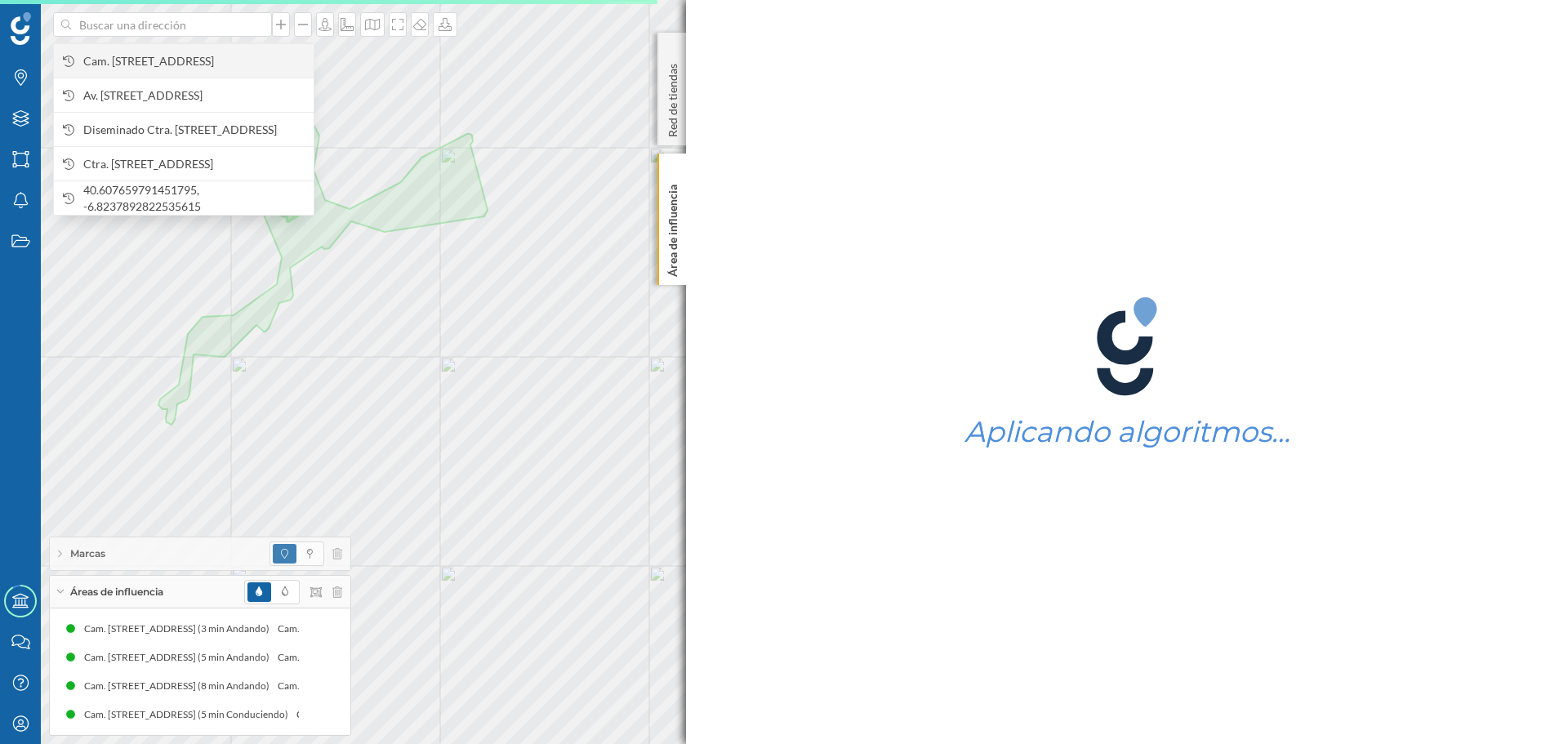
click at [179, 66] on span "Cam. [STREET_ADDRESS]" at bounding box center [195, 61] width 222 height 16
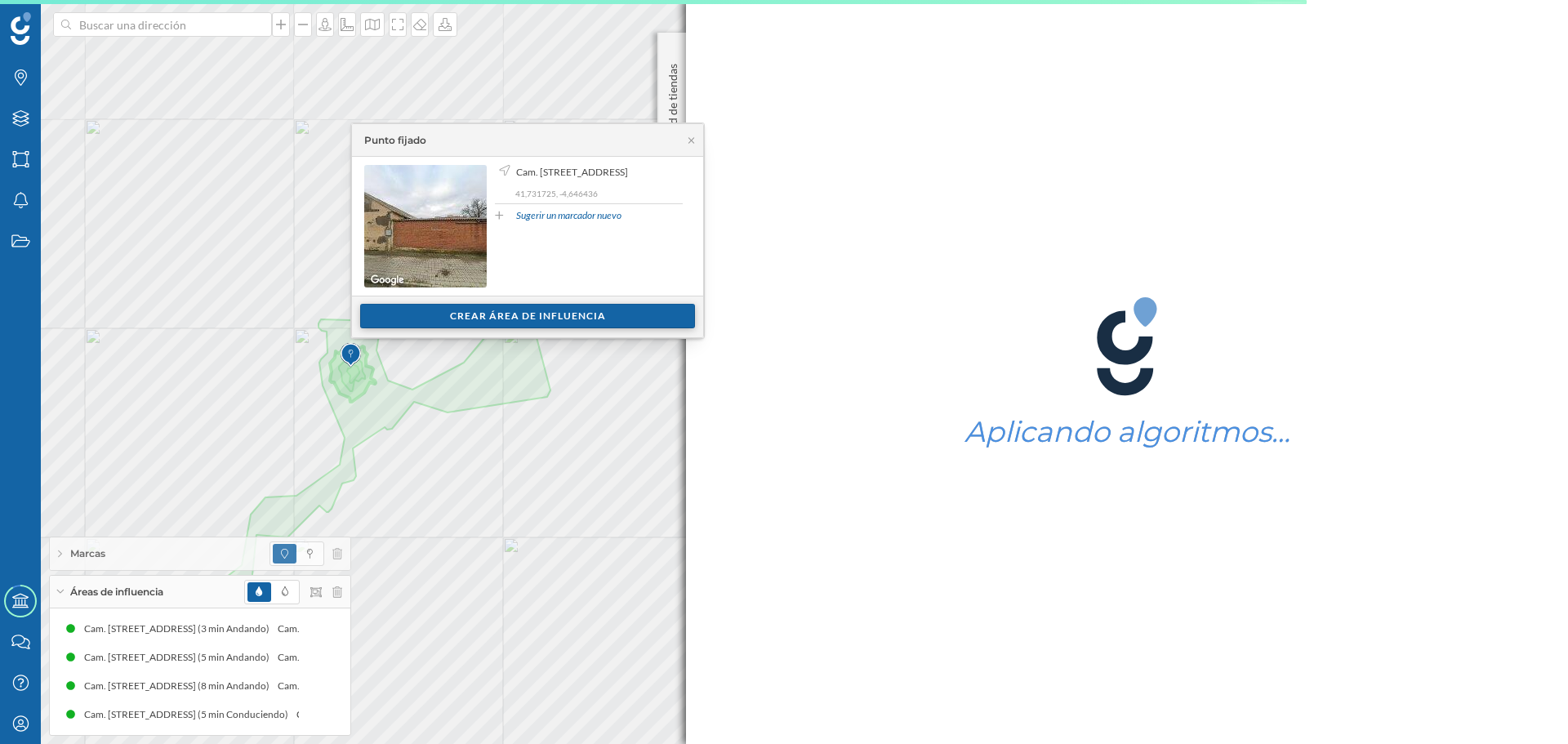
click at [426, 320] on div "Crear área de influencia" at bounding box center [527, 317] width 334 height 25
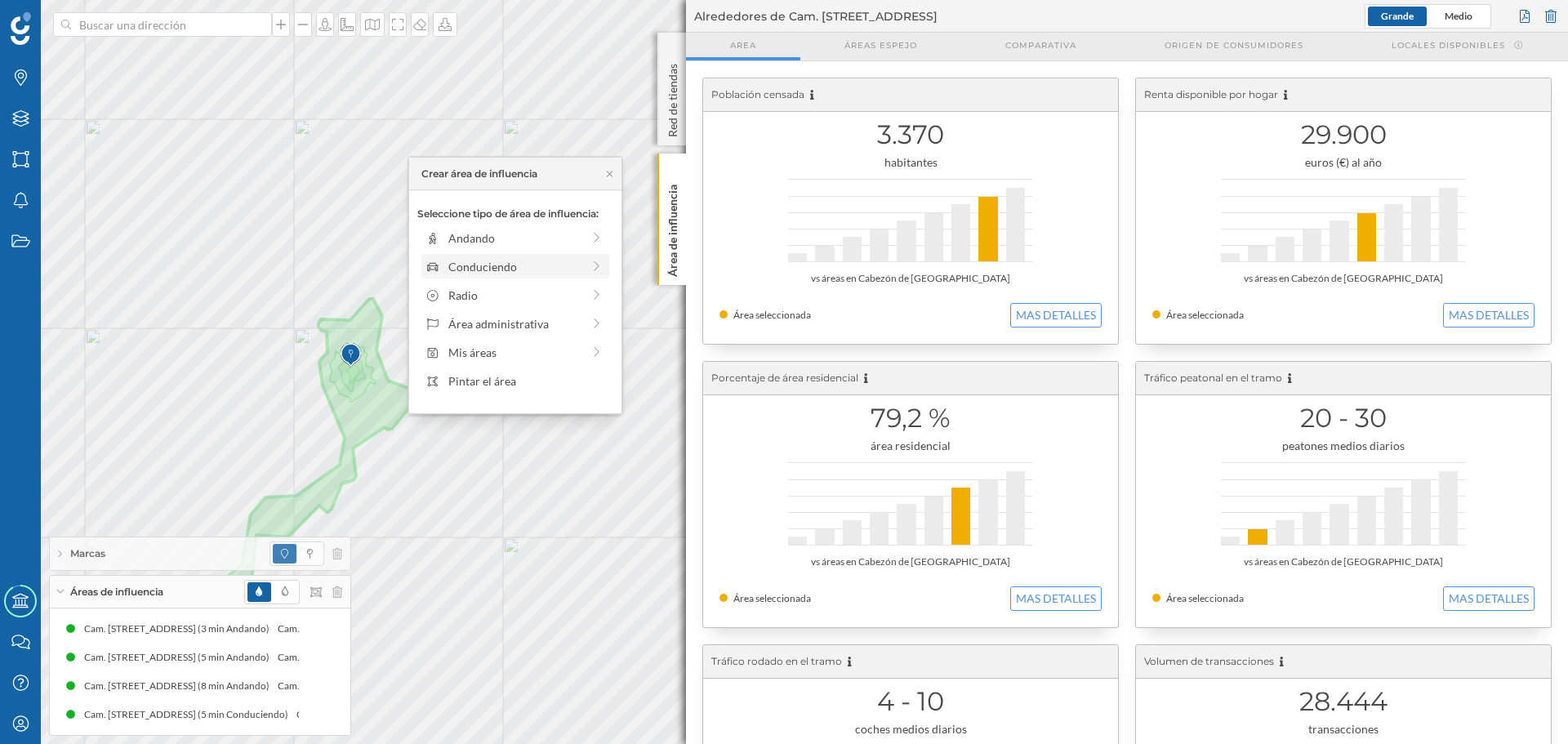
click at [458, 260] on div "Conduciendo" at bounding box center [515, 266] width 133 height 17
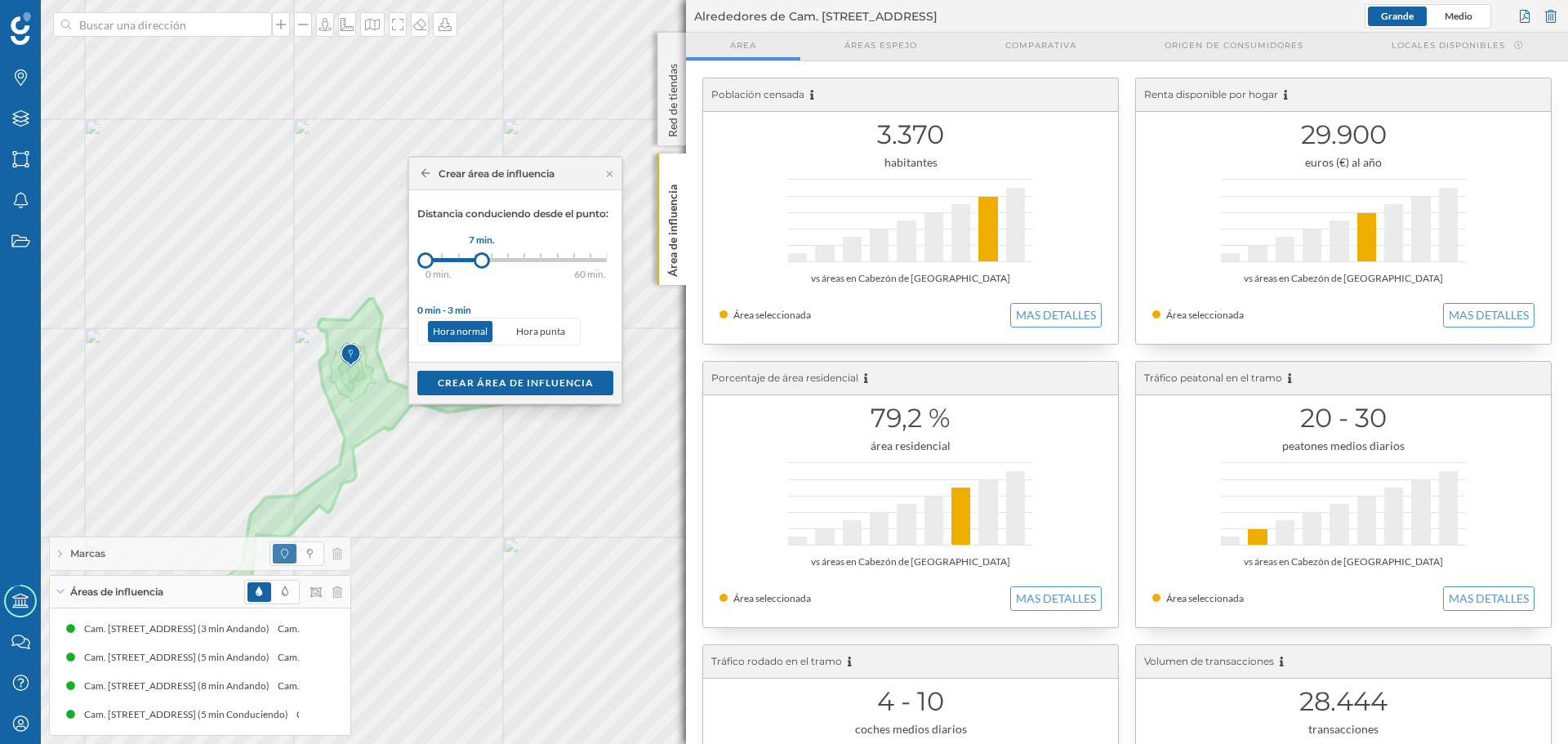
drag, startPoint x: 438, startPoint y: 263, endPoint x: 482, endPoint y: 264, distance: 44.0
click at [482, 264] on div at bounding box center [481, 261] width 16 height 16
click at [484, 401] on div "Crear área de influencia" at bounding box center [515, 383] width 213 height 42
click at [483, 391] on div "Crear área de influencia" at bounding box center [515, 383] width 196 height 25
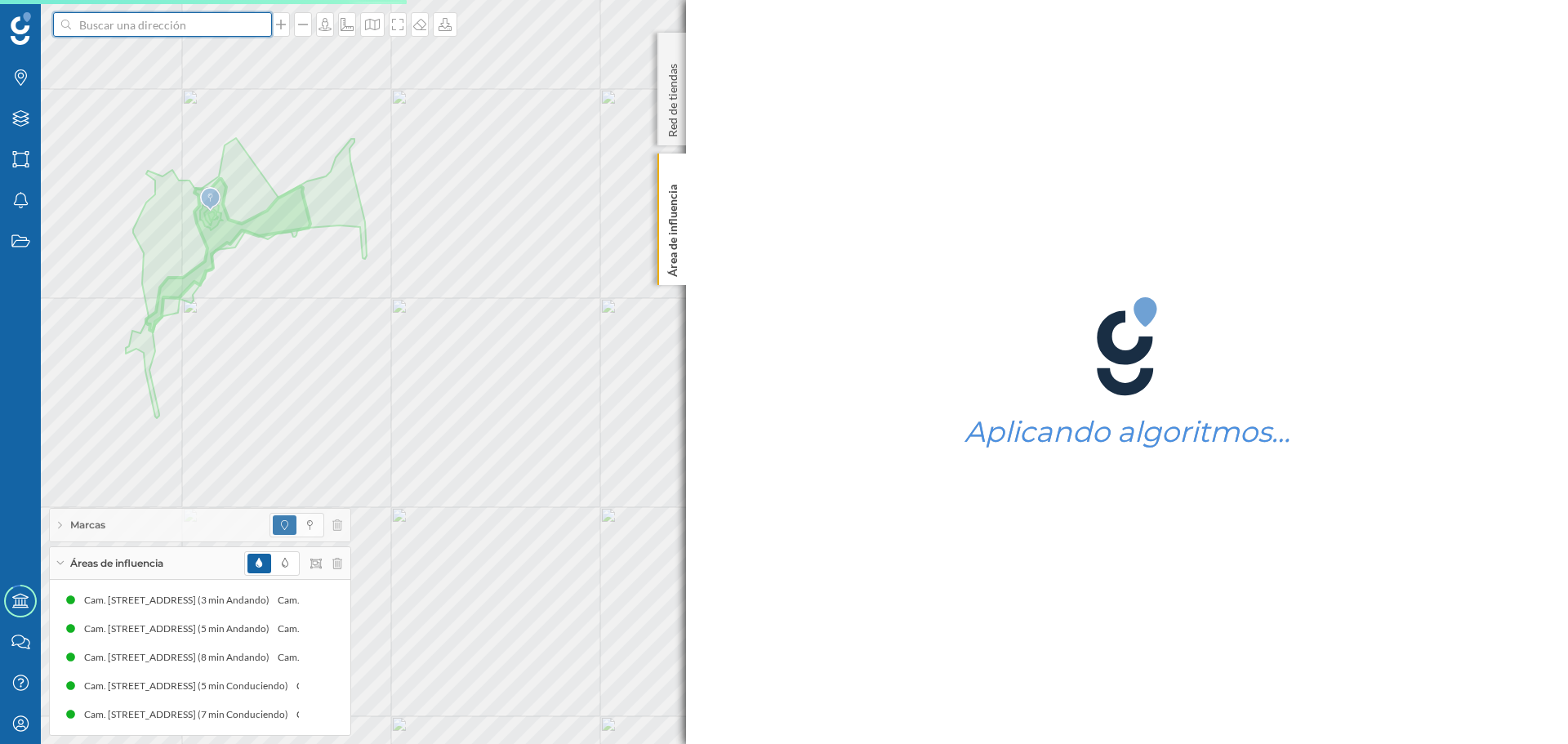
click at [170, 33] on input at bounding box center [163, 25] width 183 height 25
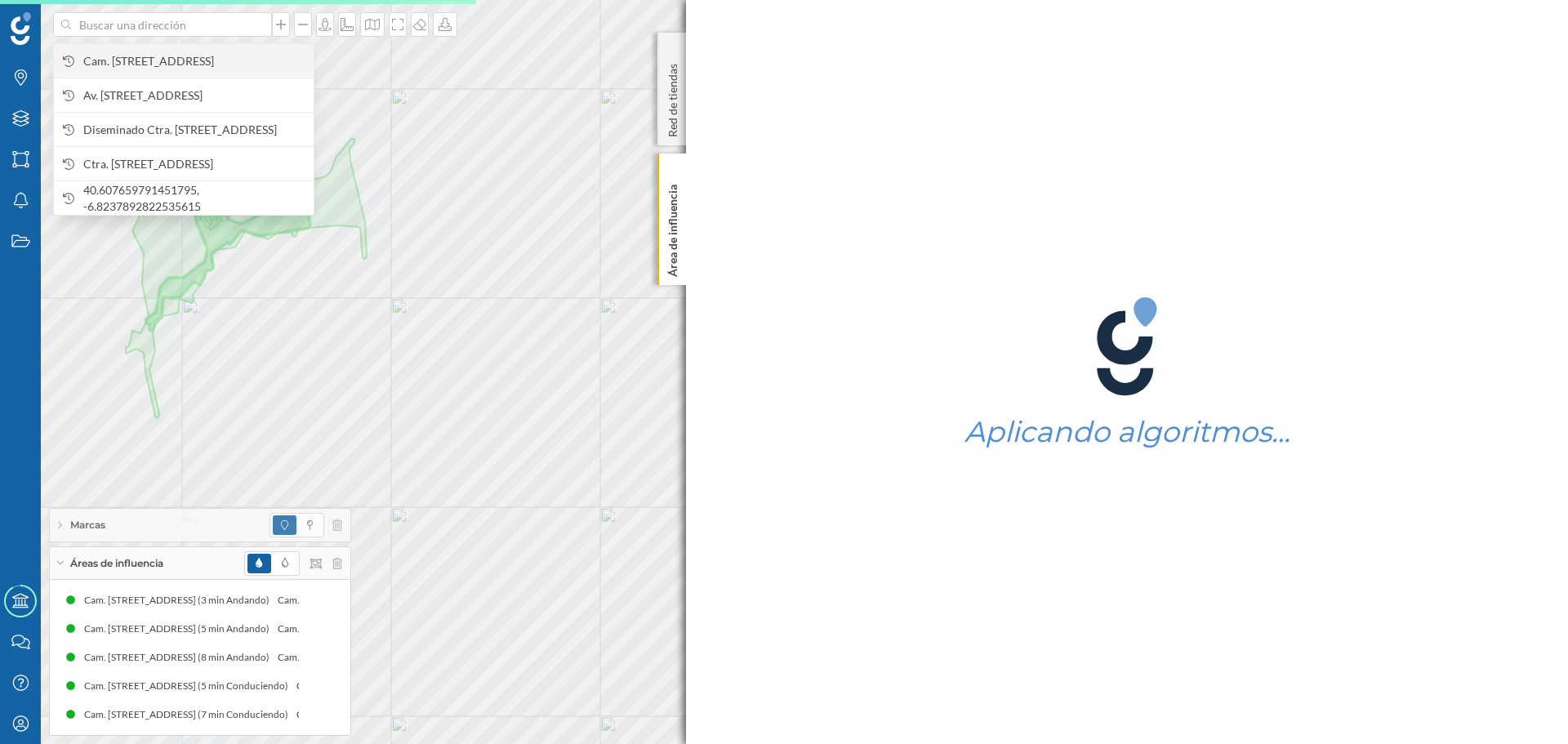
click at [172, 62] on span "Cam. [STREET_ADDRESS]" at bounding box center [195, 61] width 222 height 16
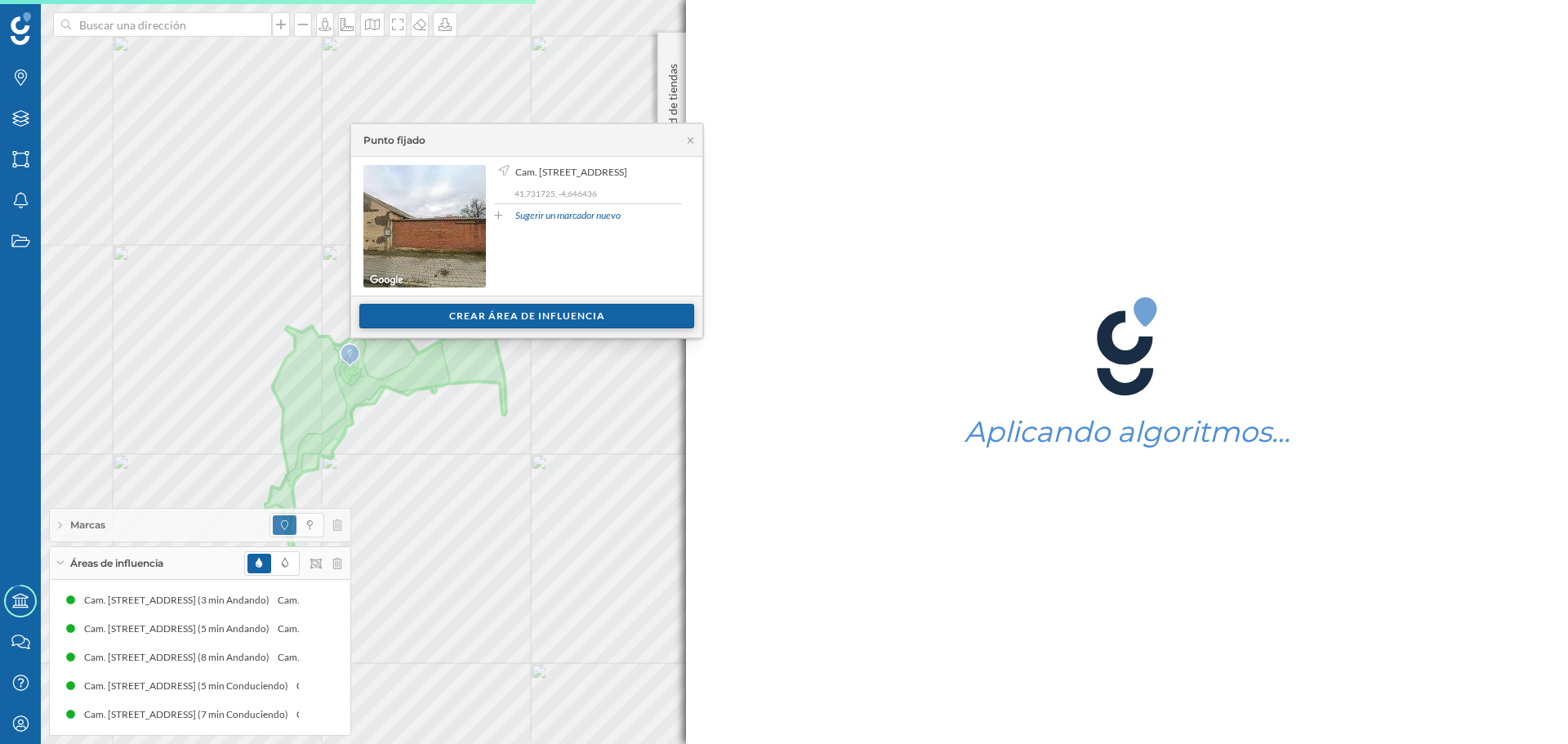
click at [433, 314] on div "Crear área de influencia" at bounding box center [527, 317] width 334 height 25
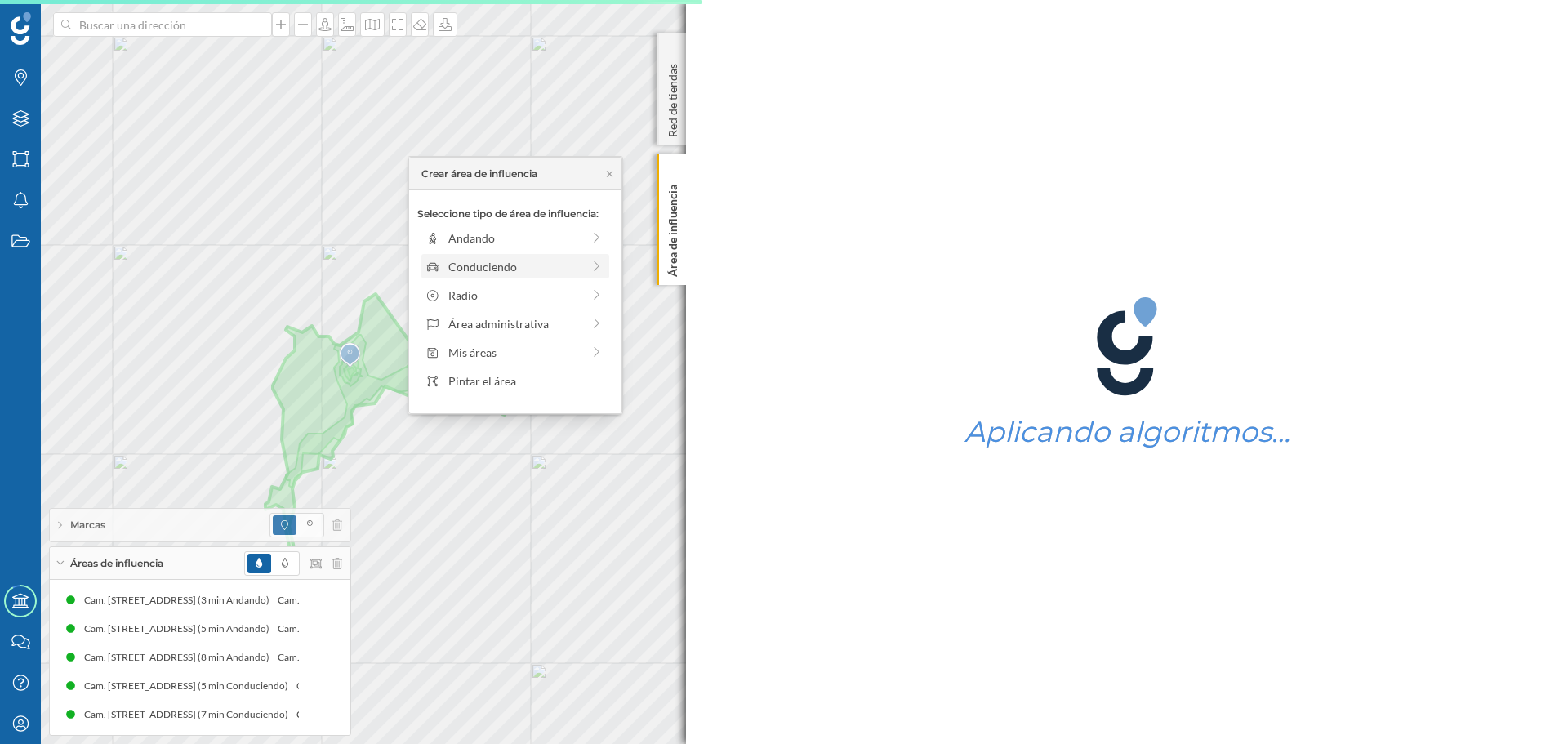
click at [448, 273] on div "Conduciendo" at bounding box center [515, 266] width 133 height 17
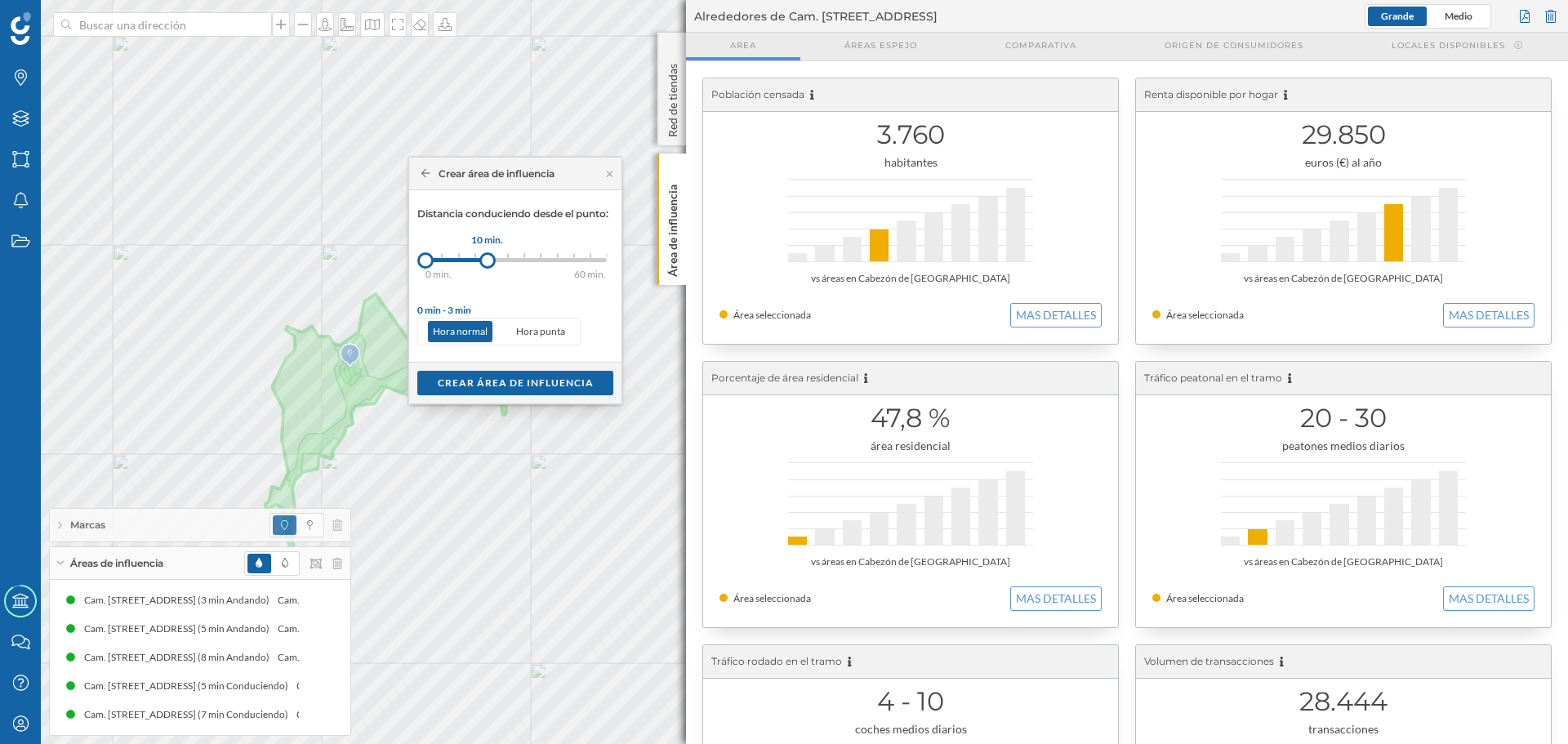
drag, startPoint x: 446, startPoint y: 260, endPoint x: 487, endPoint y: 263, distance: 41.1
click at [487, 263] on div at bounding box center [487, 261] width 16 height 16
click at [485, 375] on div "Crear área de influencia" at bounding box center [515, 383] width 196 height 25
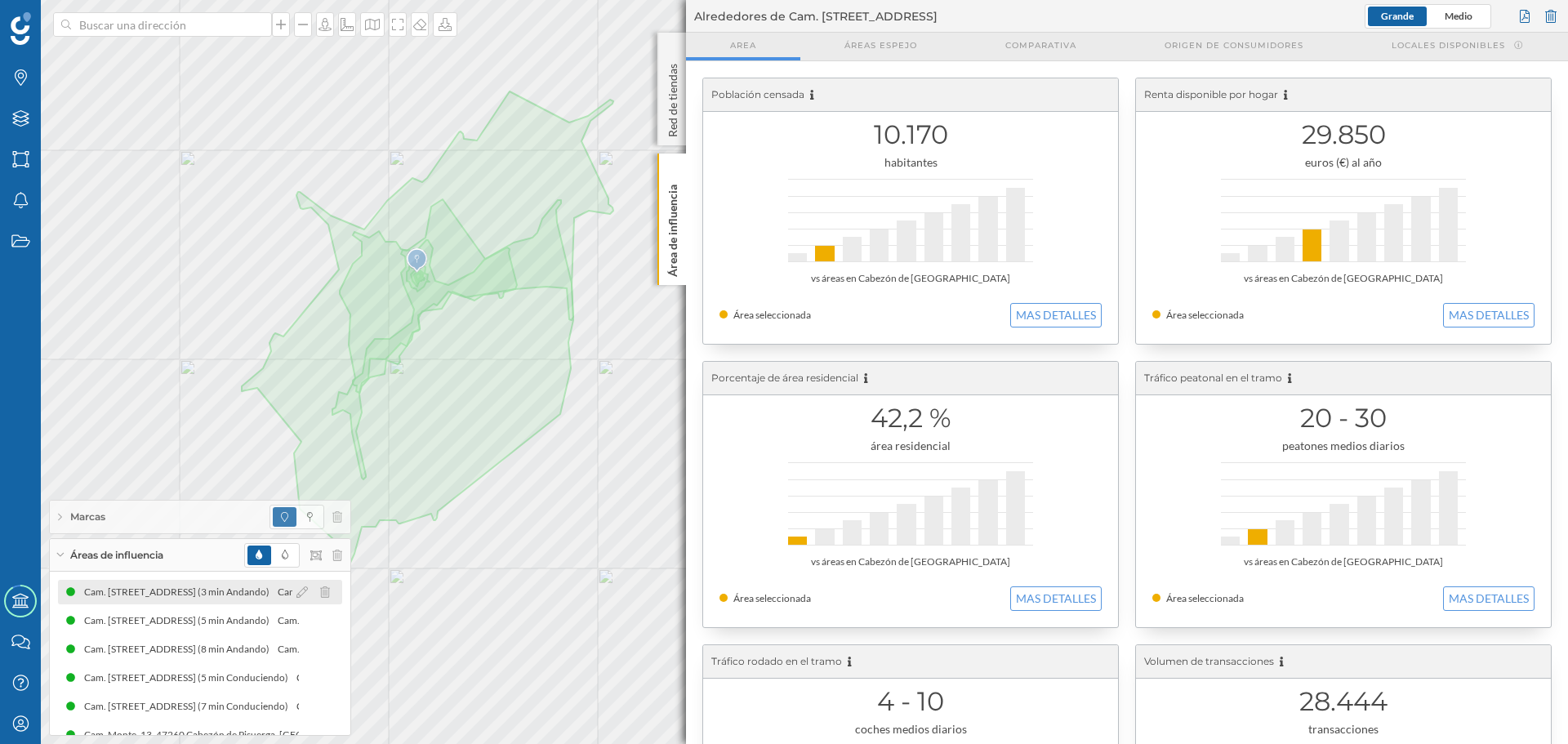
click at [180, 593] on div "Cam. [STREET_ADDRESS] (3 min Andando)" at bounding box center [181, 592] width 194 height 16
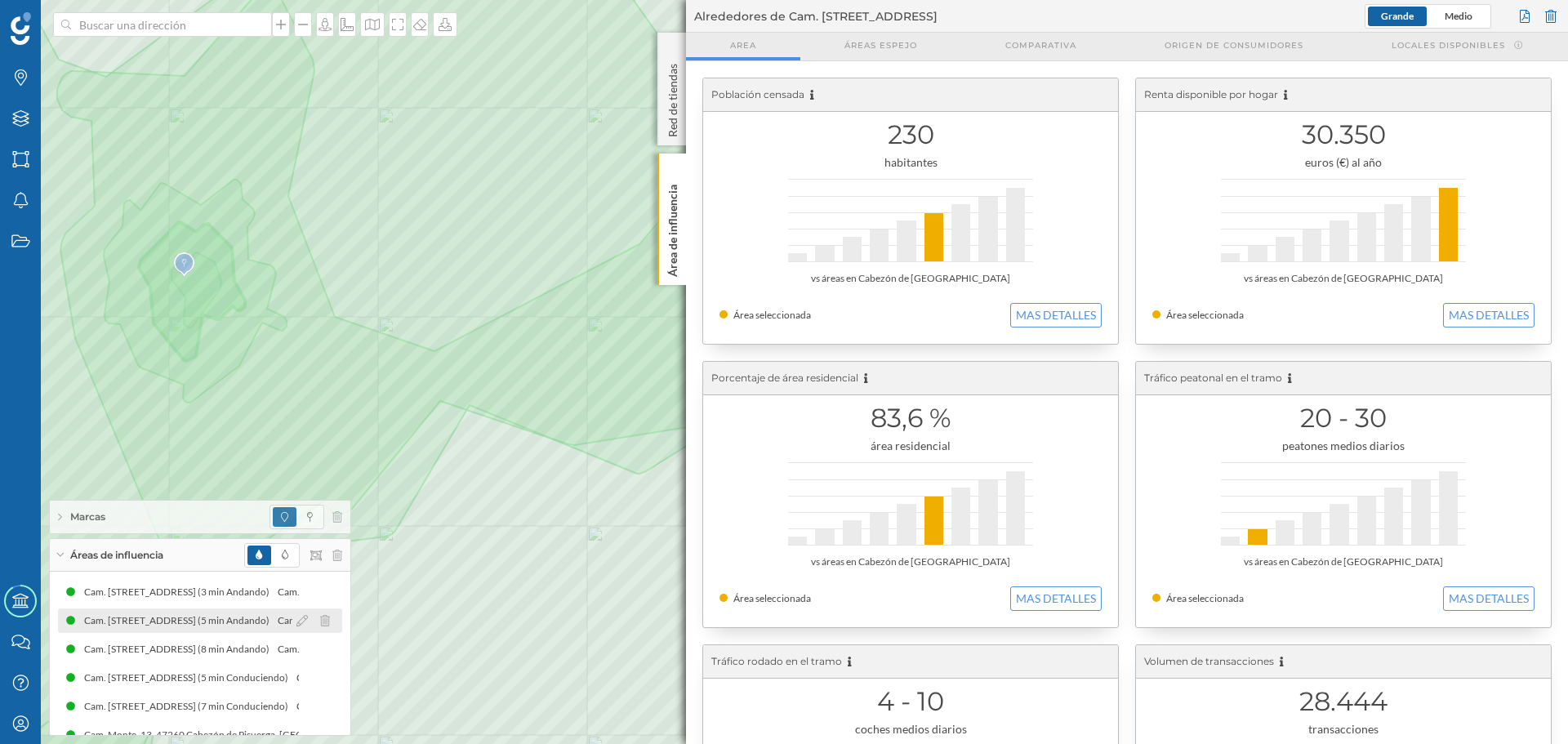
click at [155, 614] on div "Cam. [STREET_ADDRESS] (5 min Andando)" at bounding box center [181, 621] width 194 height 16
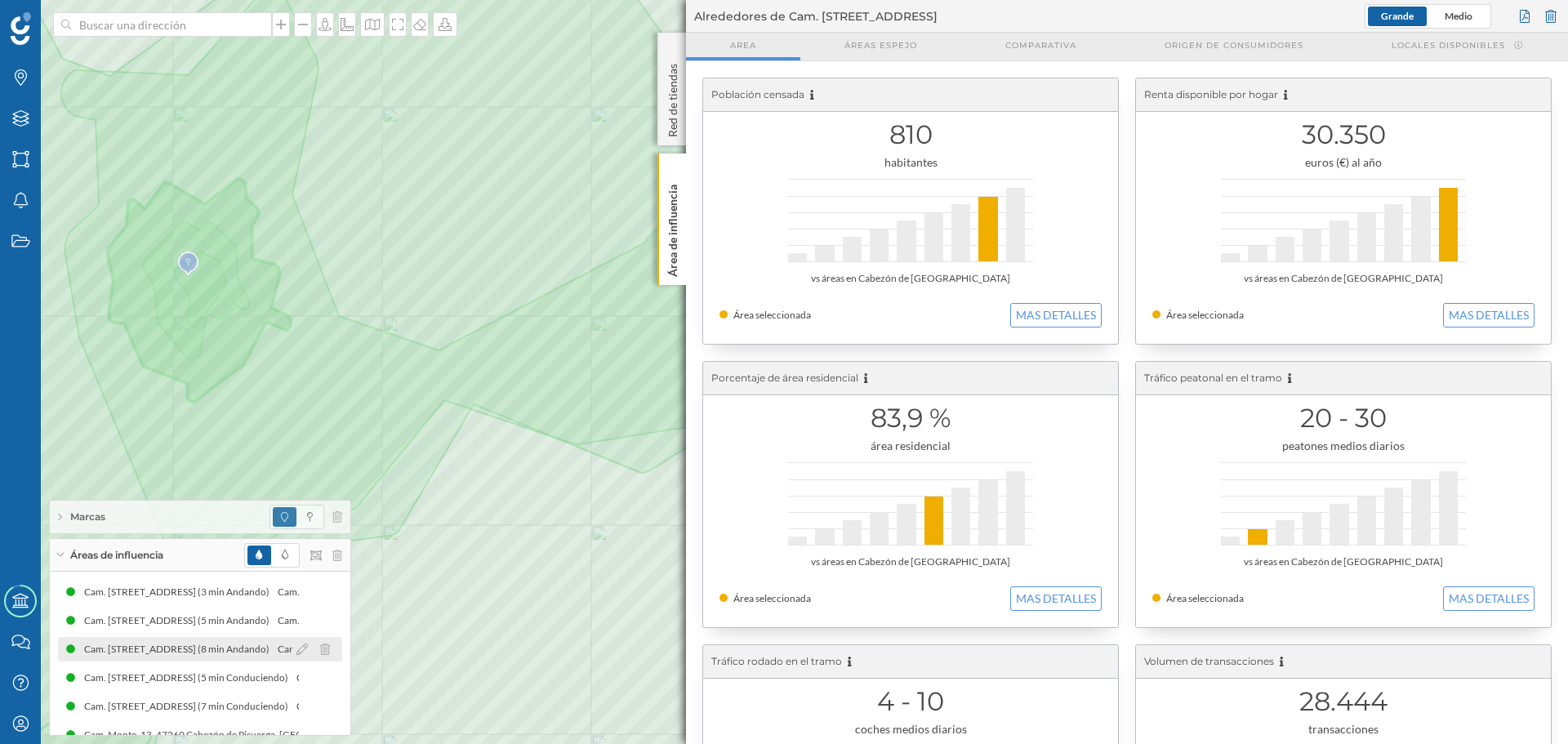
click at [159, 643] on div "Cam. [STREET_ADDRESS] (8 min Andando)" at bounding box center [181, 650] width 194 height 16
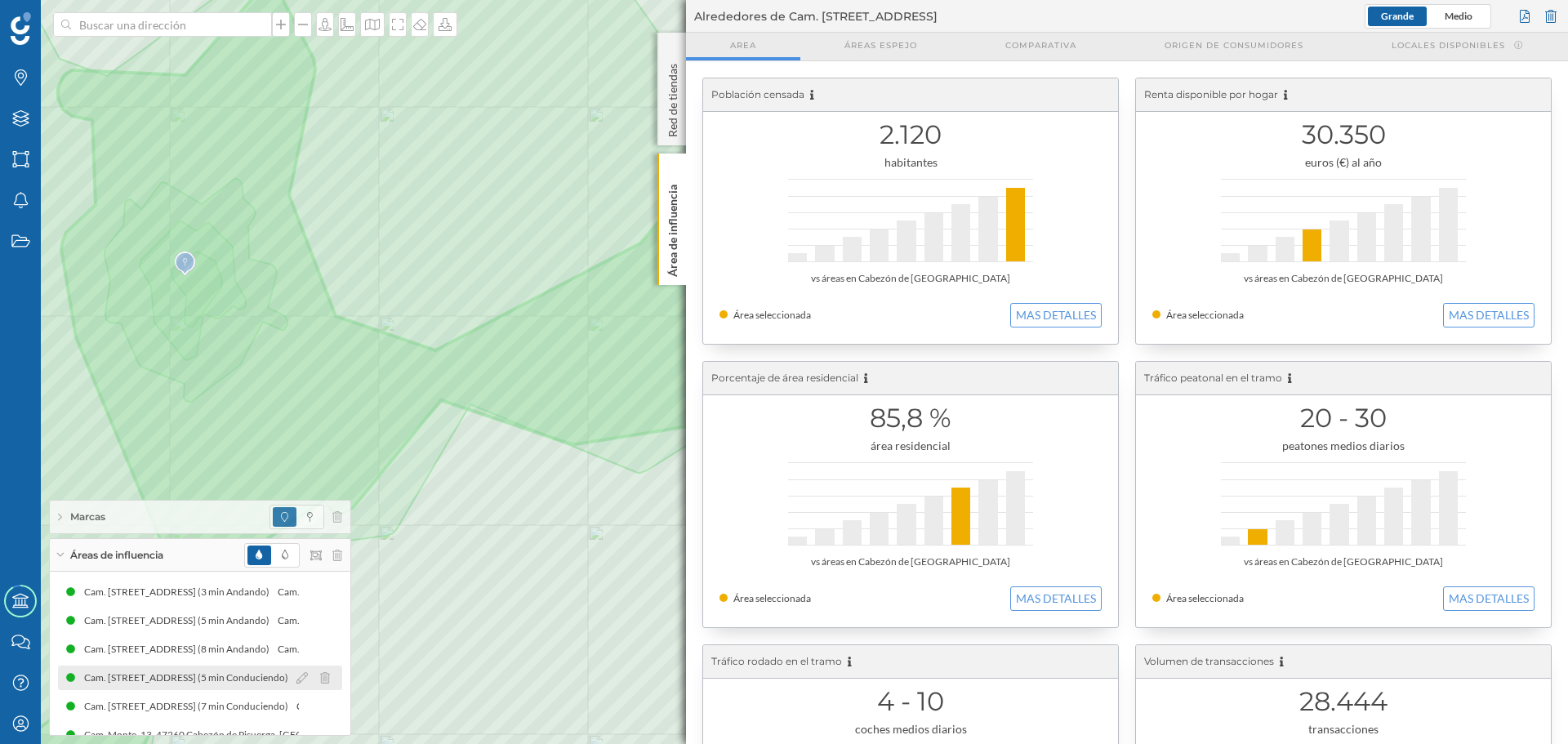
click at [218, 669] on div "Cam. [STREET_ADDRESS] (5 min Conduciendo) Cam. [STREET_ADDRESS] (5 min Conducie…" at bounding box center [199, 678] width 284 height 25
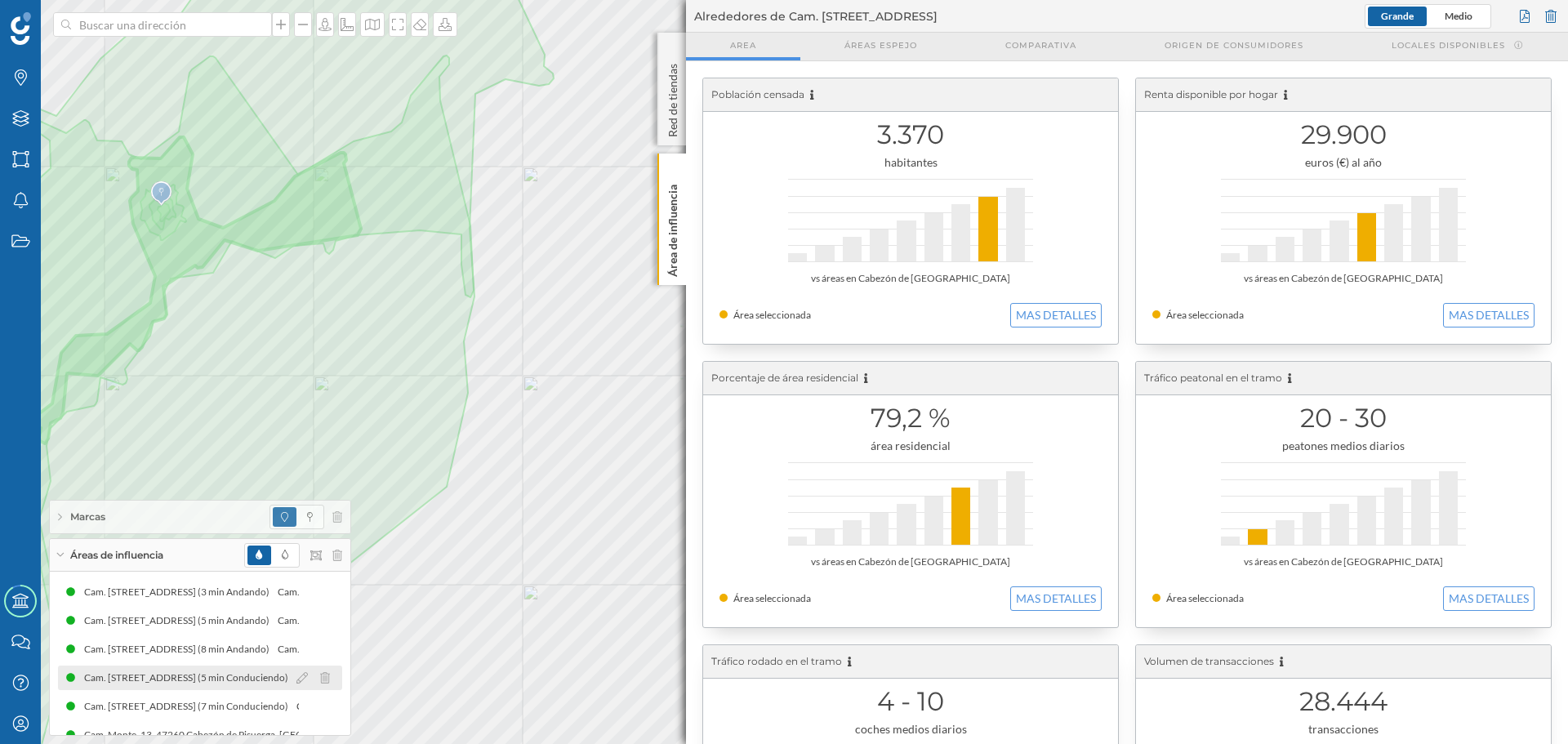
click at [234, 683] on div "Cam. [STREET_ADDRESS] (5 min Conduciendo)" at bounding box center [190, 678] width 213 height 16
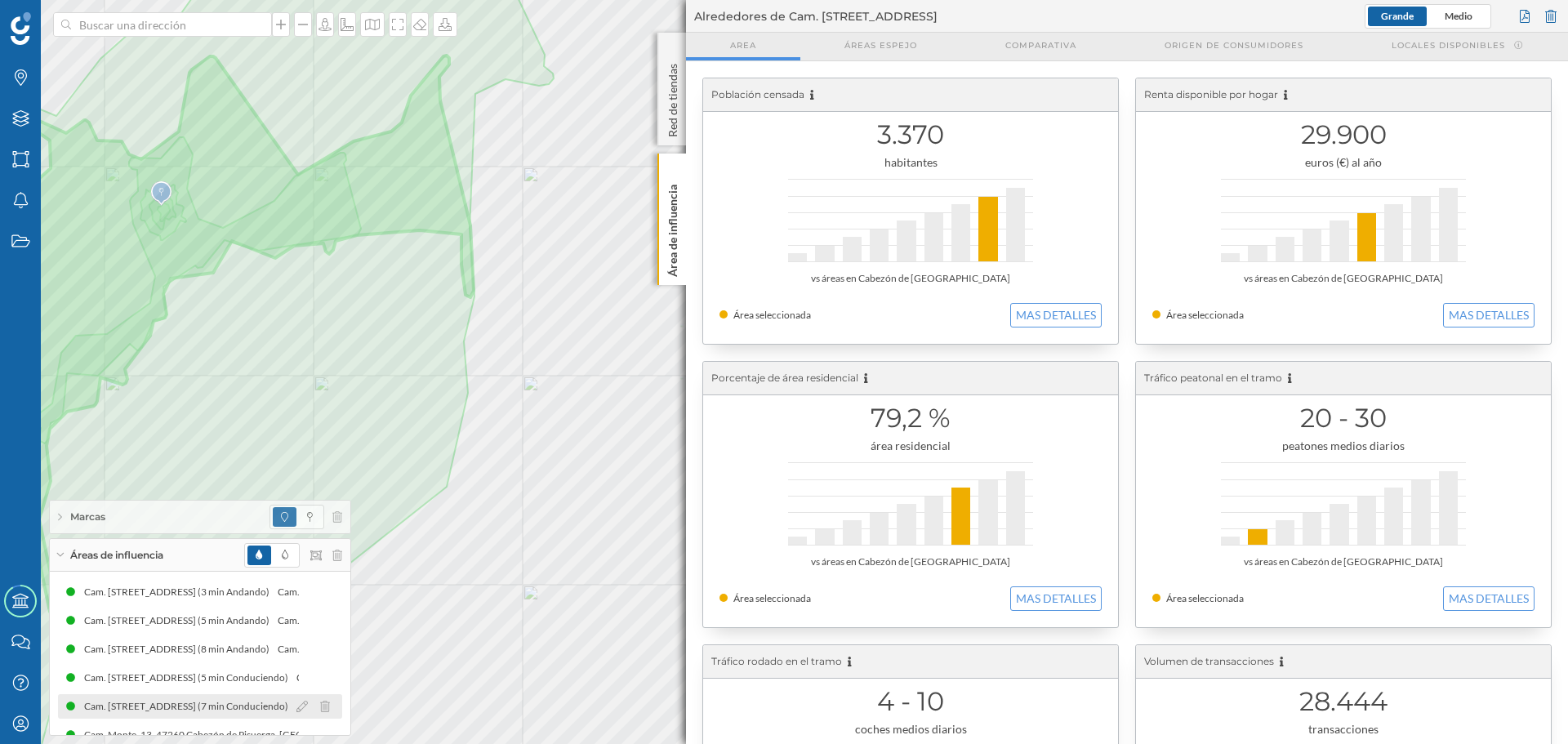
click at [164, 703] on div "Cam. [STREET_ADDRESS] (7 min Conduciendo)" at bounding box center [190, 707] width 213 height 16
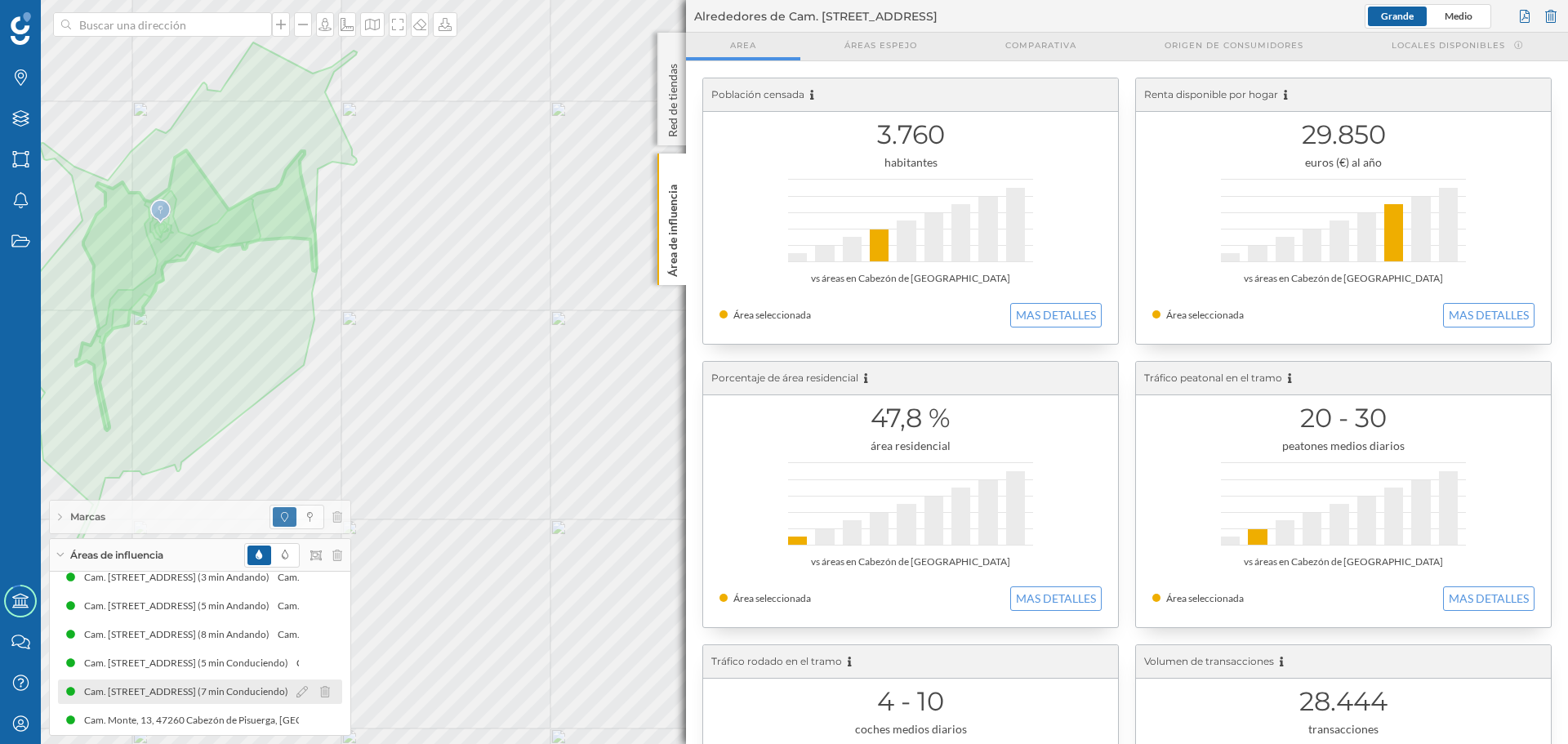
scroll to position [20, 0]
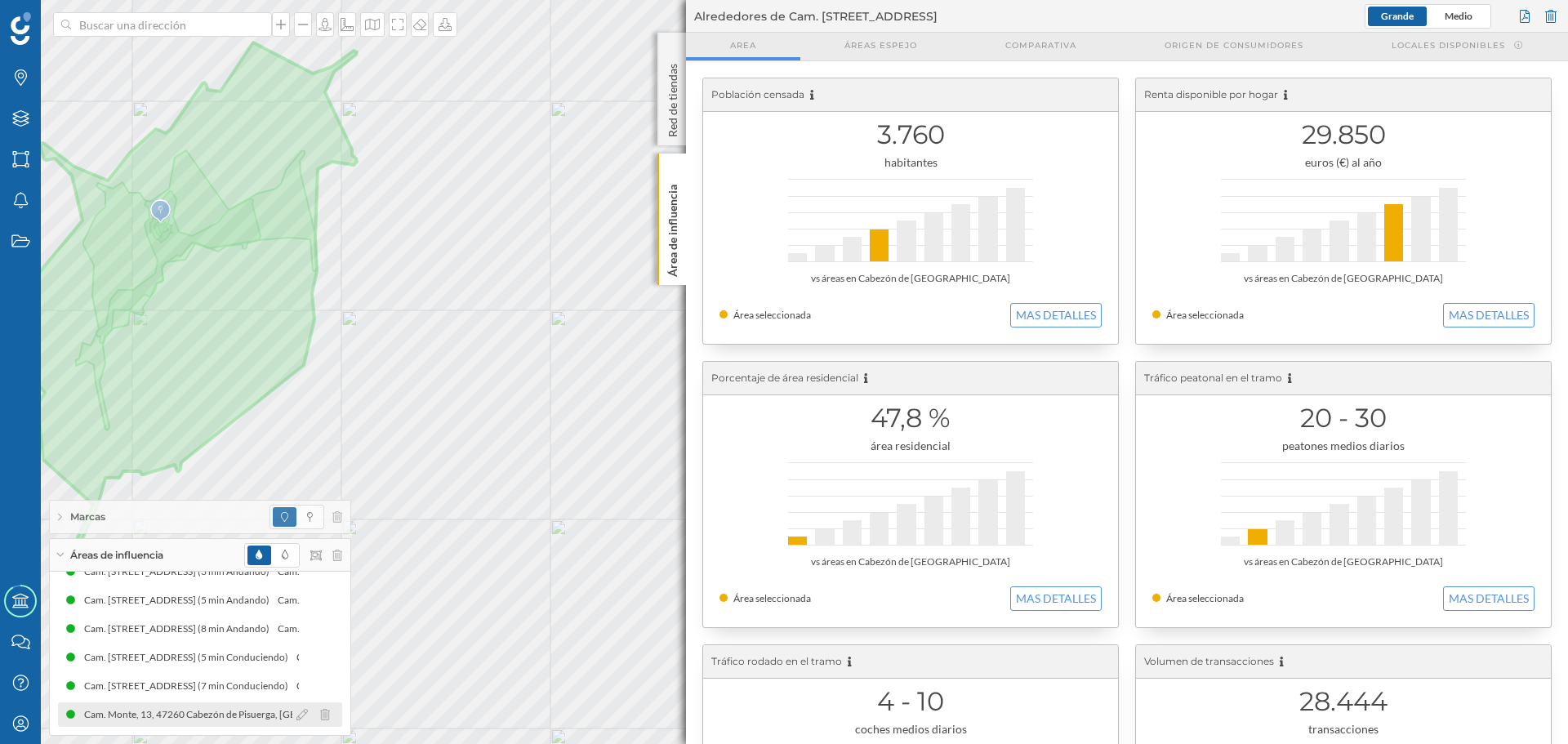
click at [178, 703] on div "Cam. Monte, 13, 47260 [GEOGRAPHIC_DATA], [GEOGRAPHIC_DATA], [GEOGRAPHIC_DATA] (…" at bounding box center [199, 716] width 284 height 25
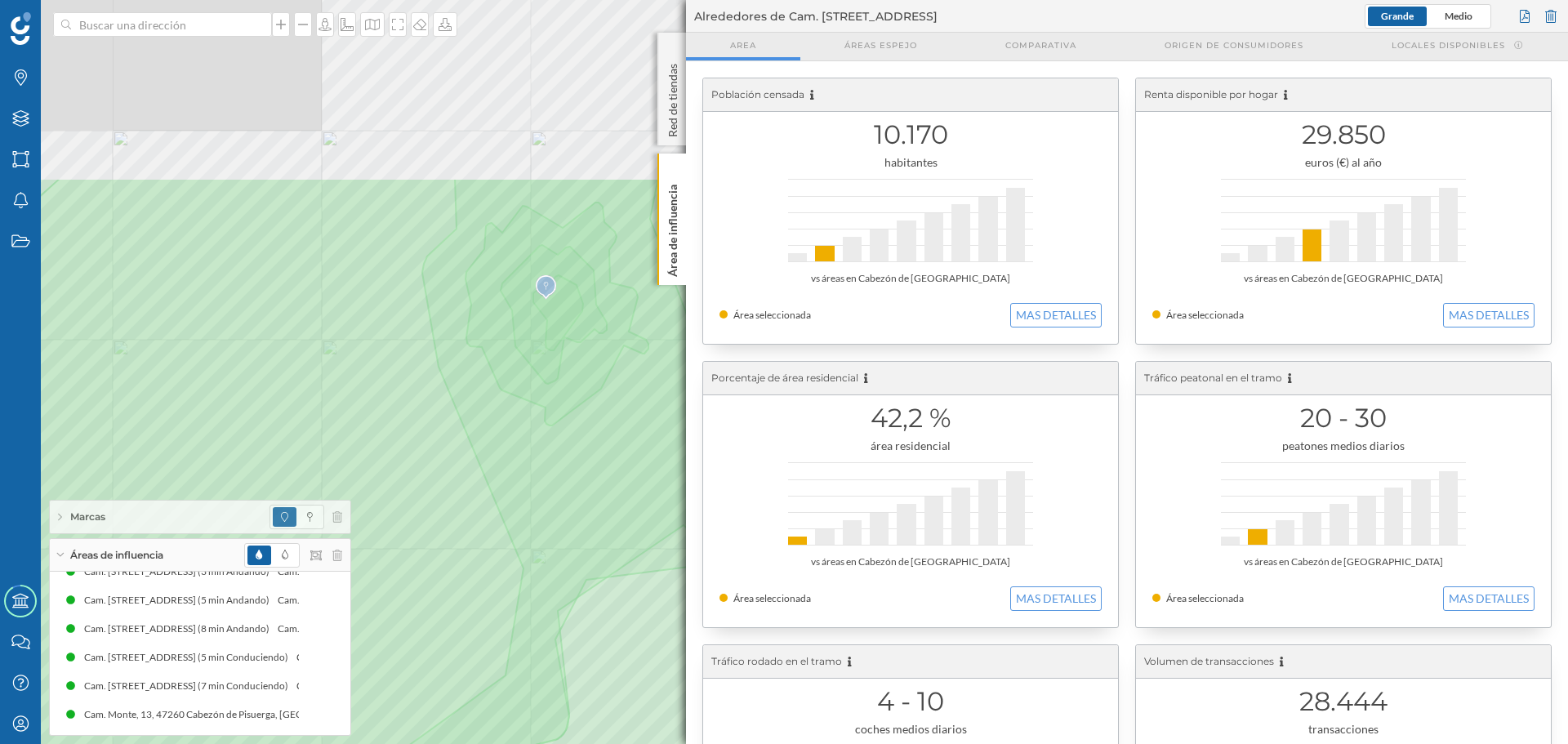
click at [576, 743] on html "Marcas Capas Áreas Notificaciones Estados Academy Contacta con nosotros Centro …" at bounding box center [784, 372] width 1568 height 744
